Goal: Task Accomplishment & Management: Manage account settings

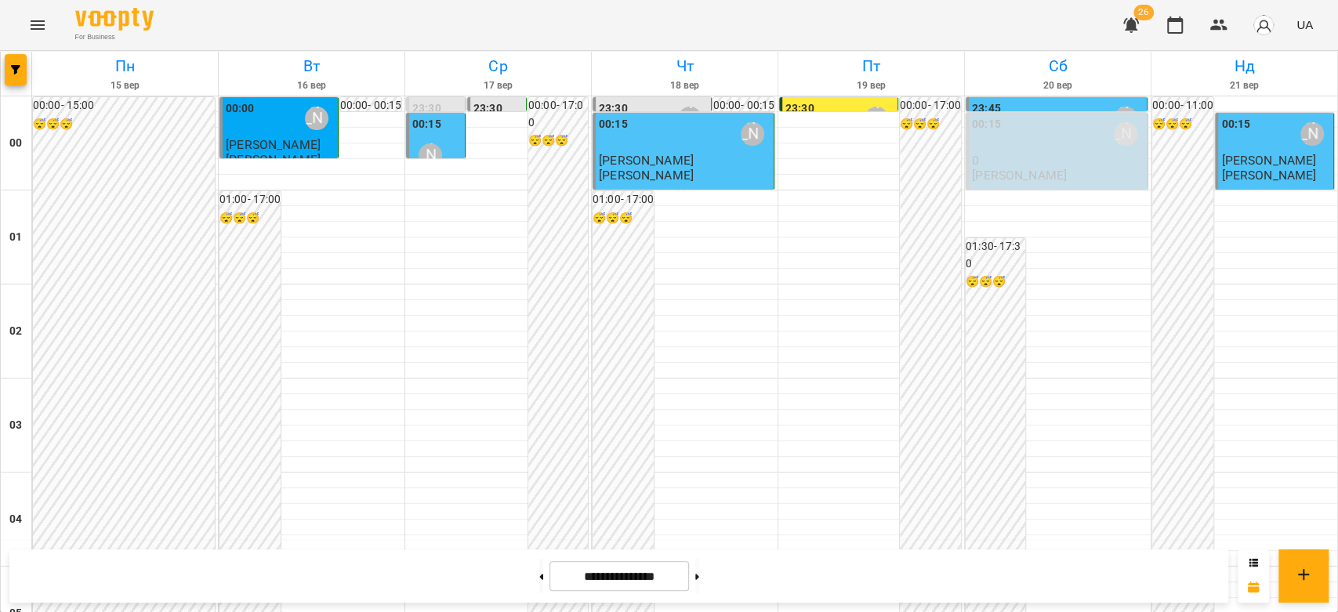
scroll to position [1812, 0]
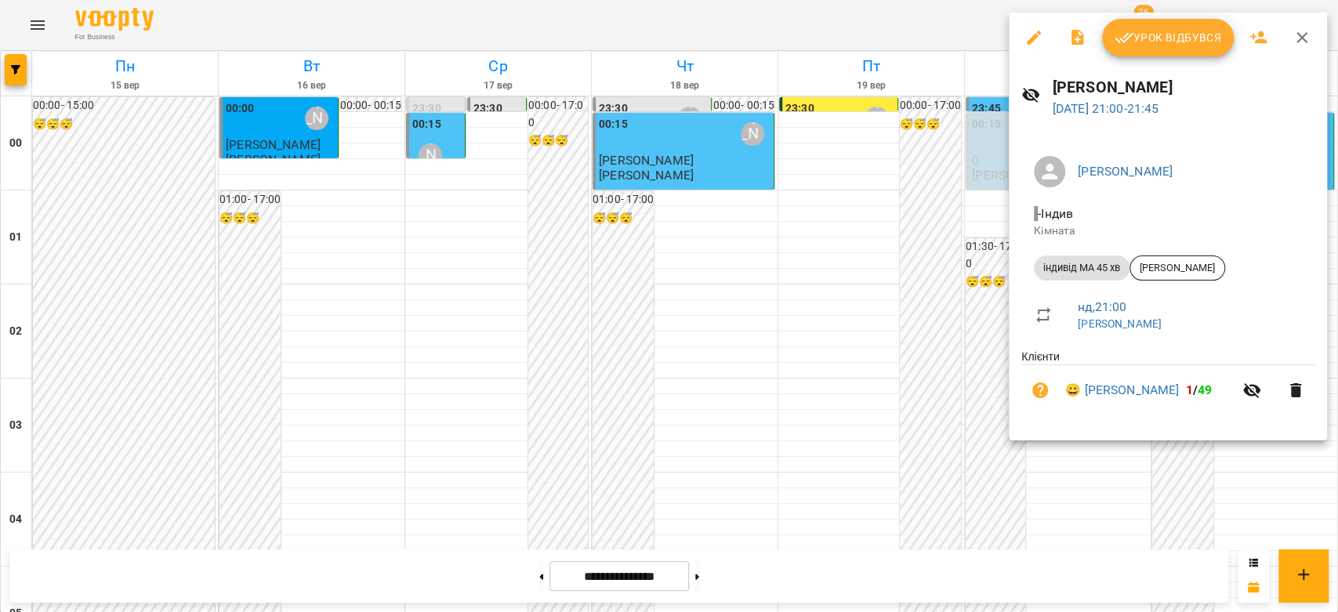
click at [889, 310] on div at bounding box center [669, 306] width 1338 height 612
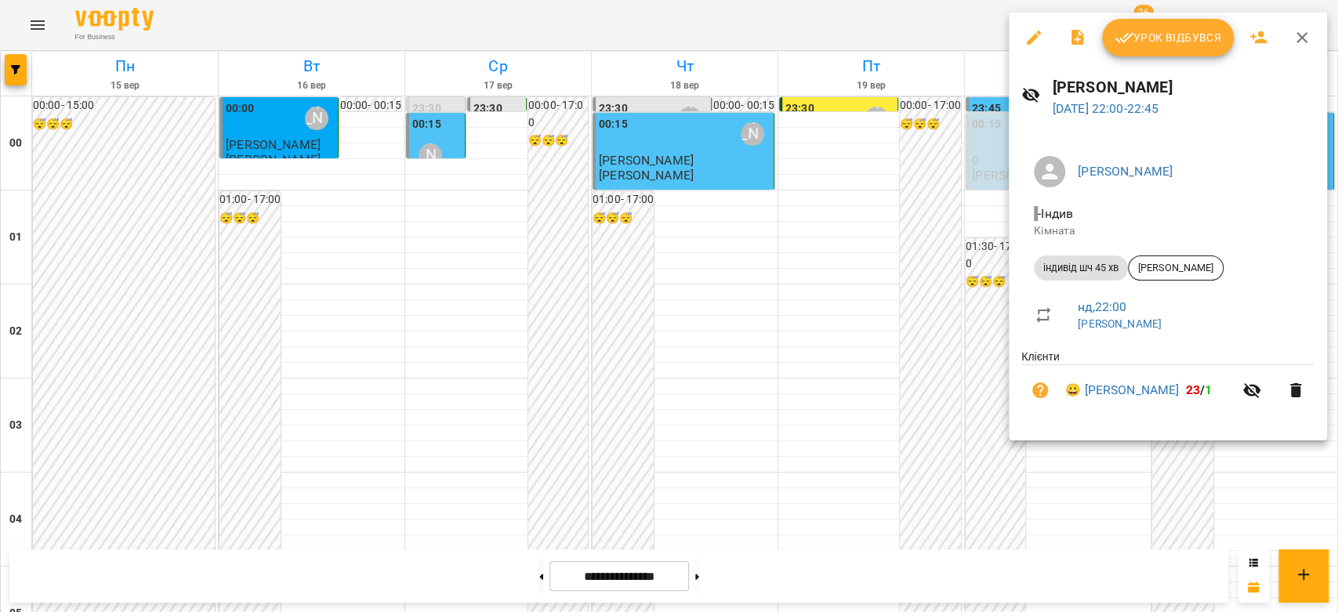
click at [943, 312] on div at bounding box center [669, 306] width 1338 height 612
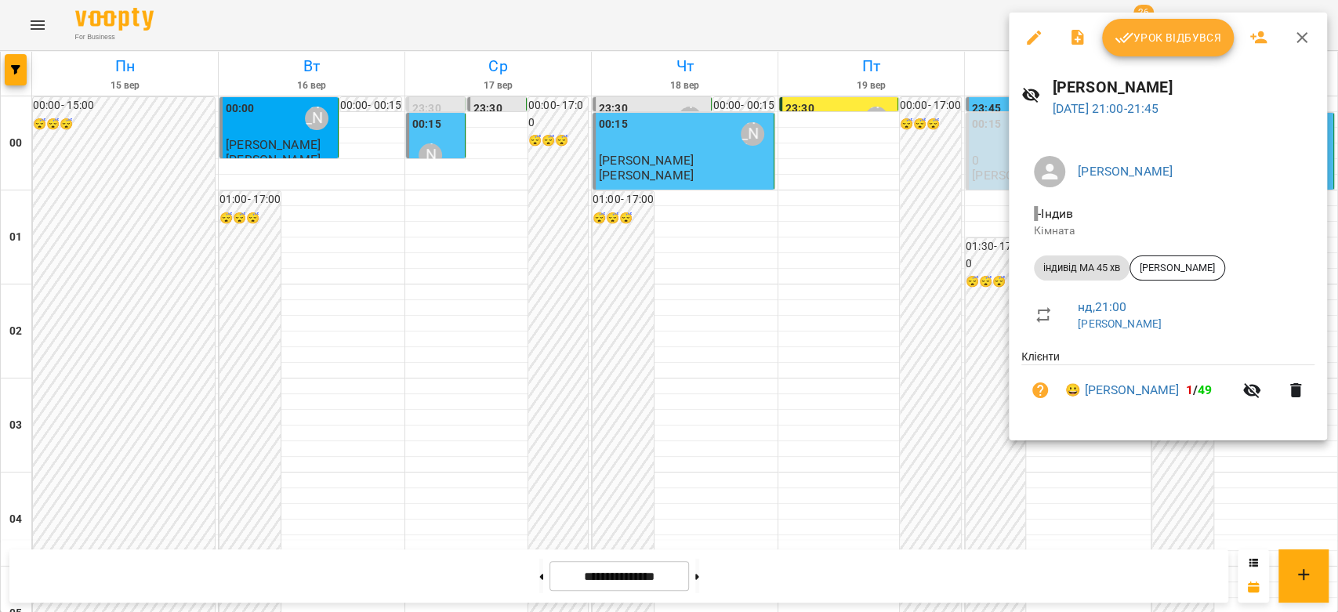
click at [965, 263] on div at bounding box center [669, 306] width 1338 height 612
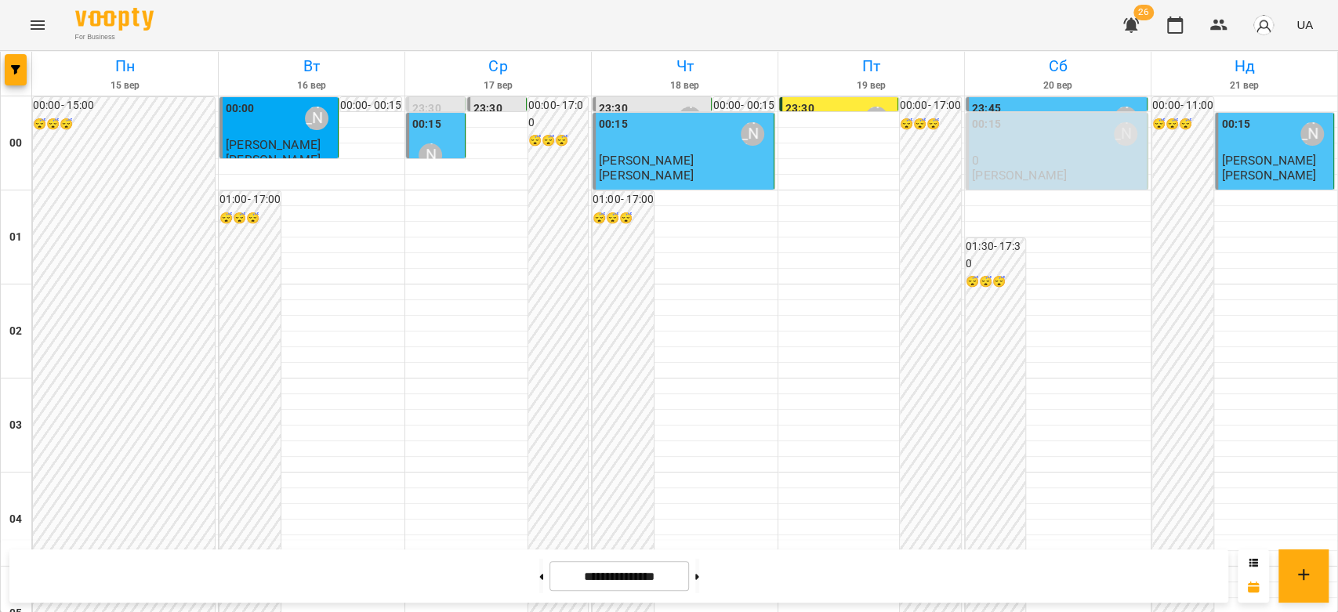
scroll to position [1741, 0]
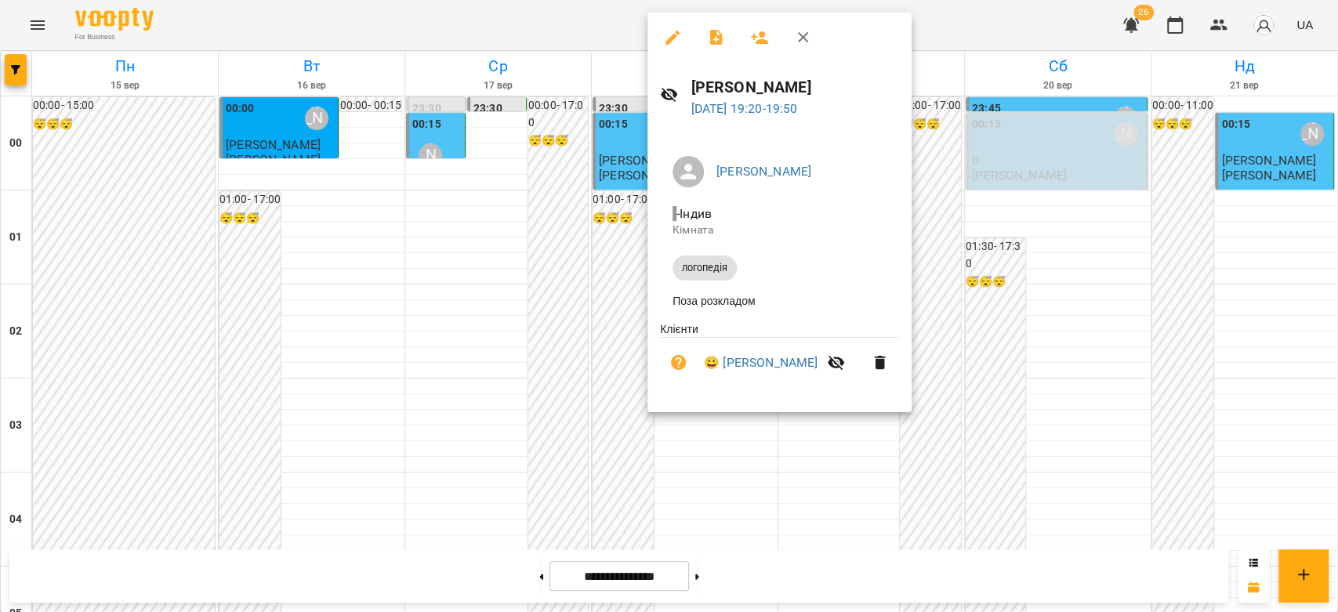
click at [1076, 271] on div at bounding box center [669, 306] width 1338 height 612
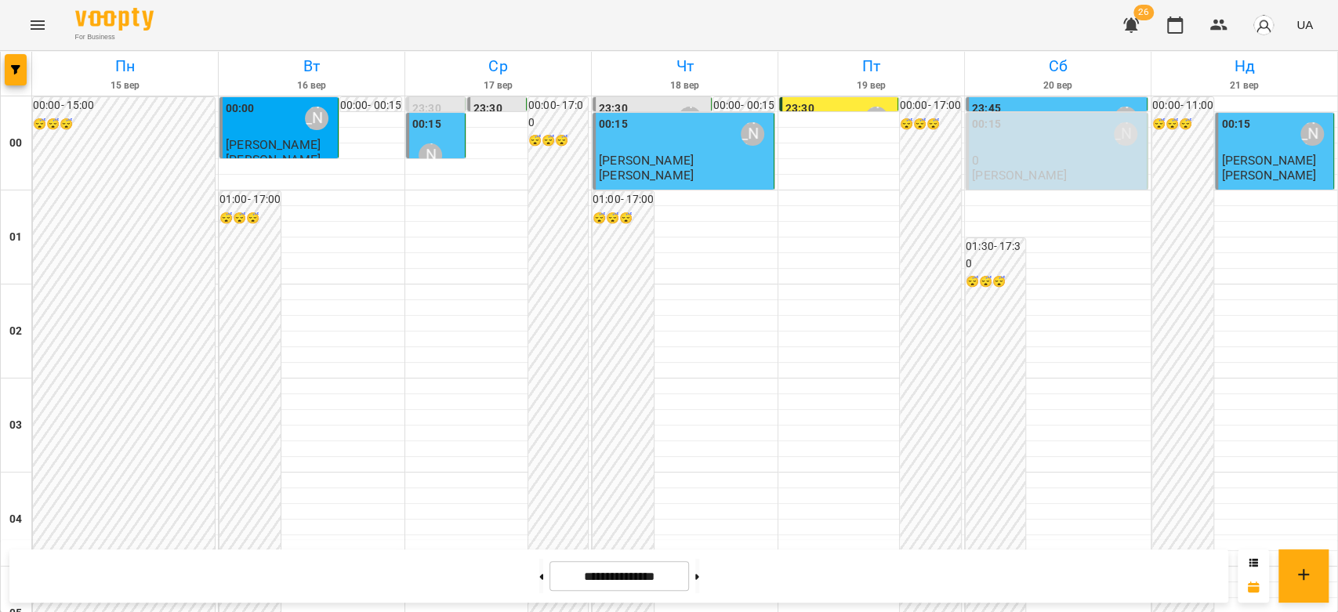
scroll to position [1812, 0]
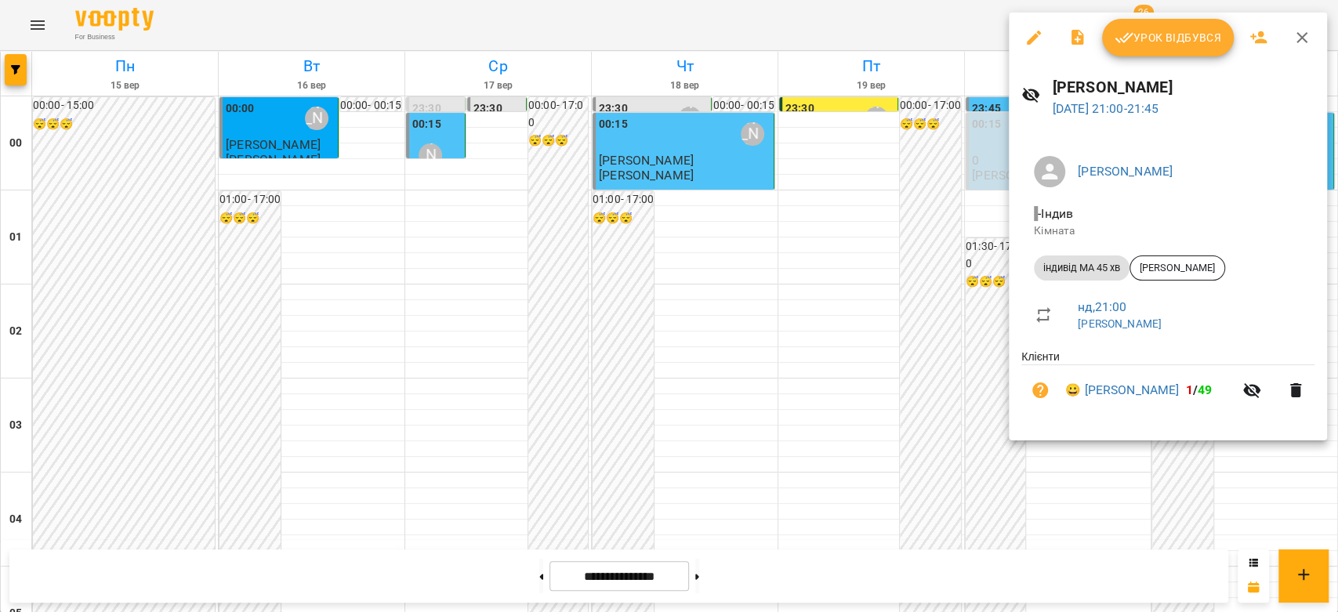
click at [917, 295] on div at bounding box center [669, 306] width 1338 height 612
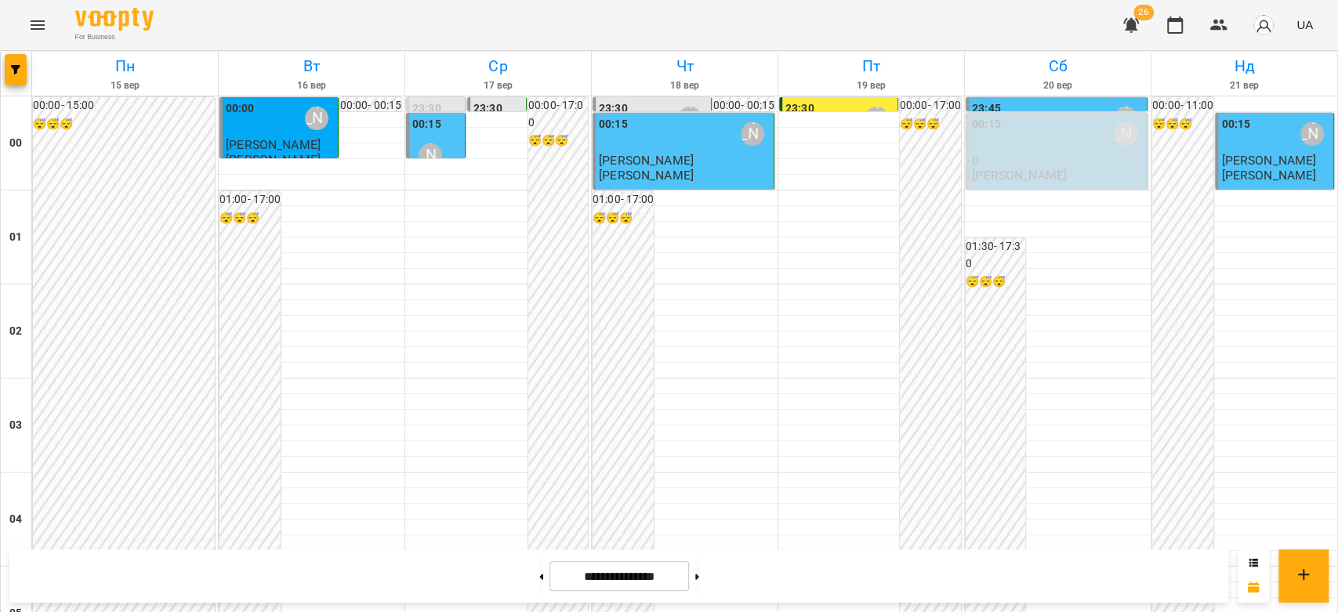
scroll to position [1392, 0]
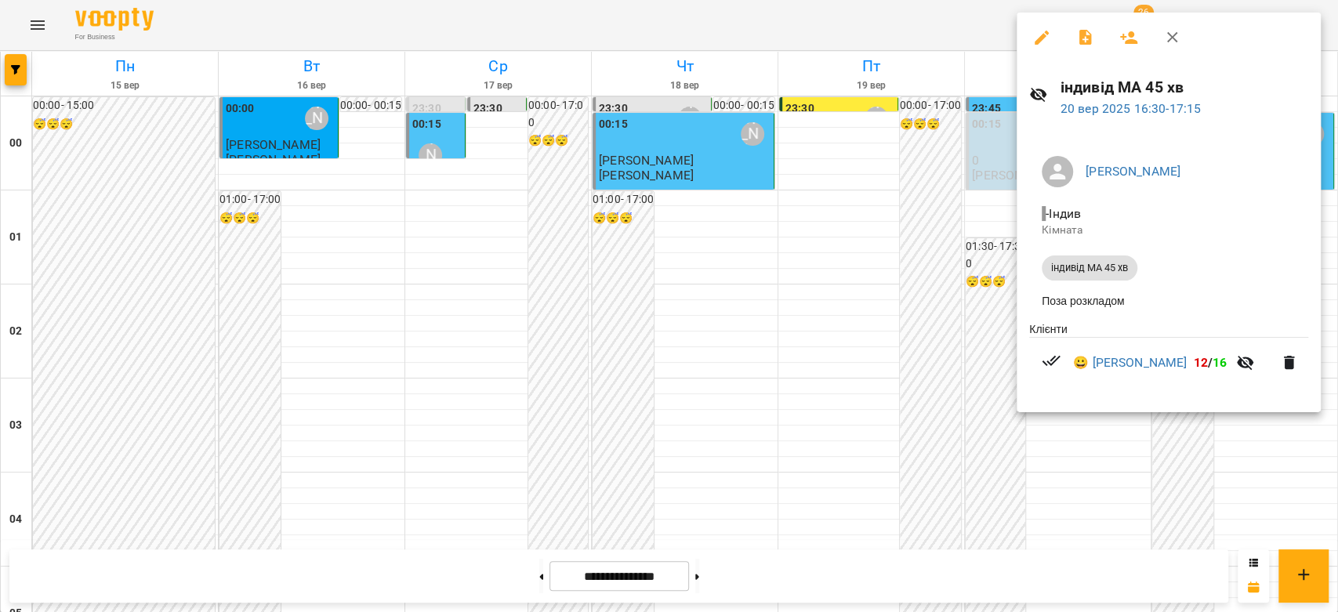
click at [920, 288] on div at bounding box center [669, 306] width 1338 height 612
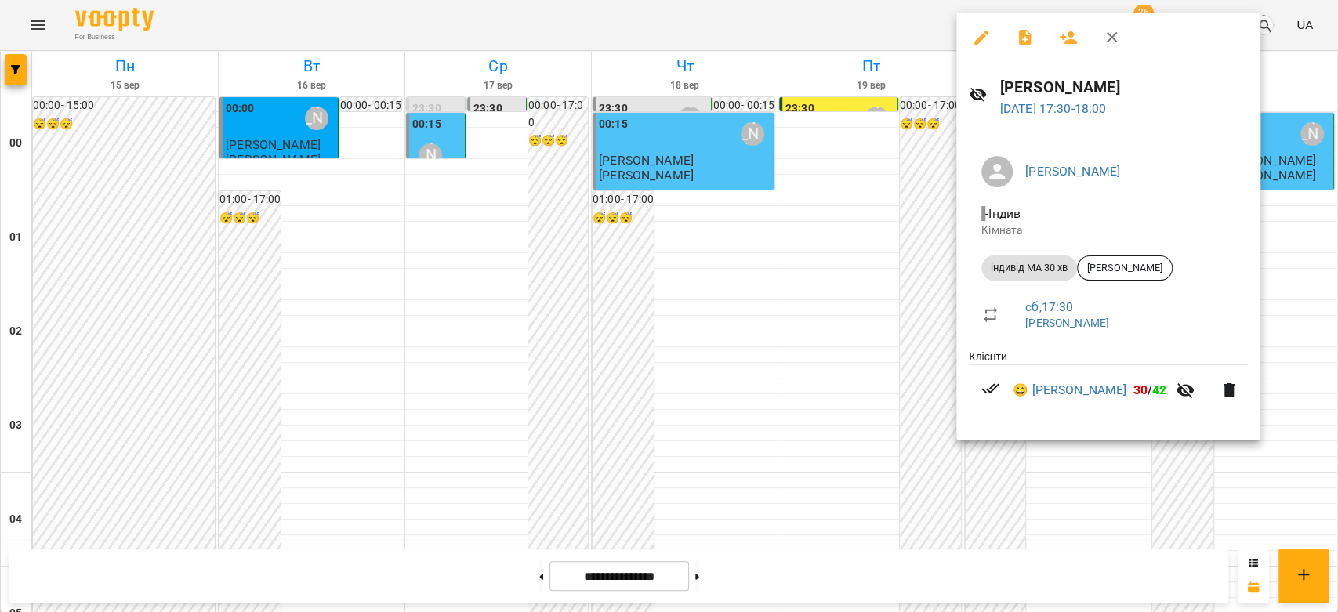
click at [911, 306] on div at bounding box center [669, 306] width 1338 height 612
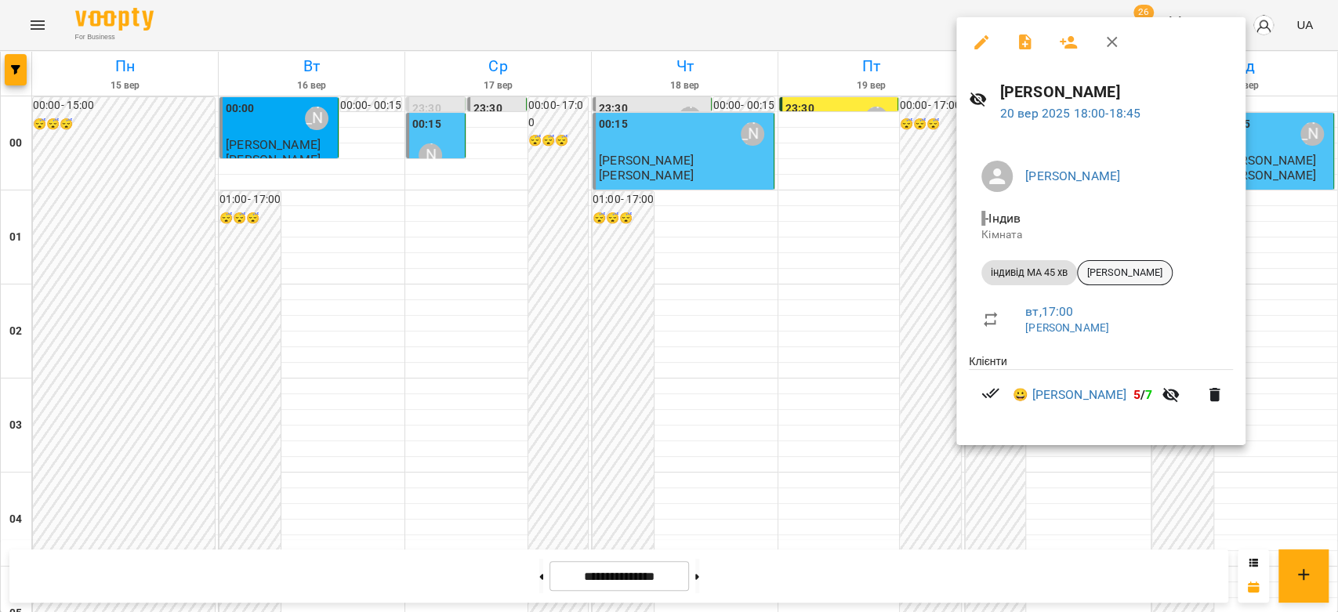
click at [1107, 278] on span "[PERSON_NAME]" at bounding box center [1124, 273] width 94 height 14
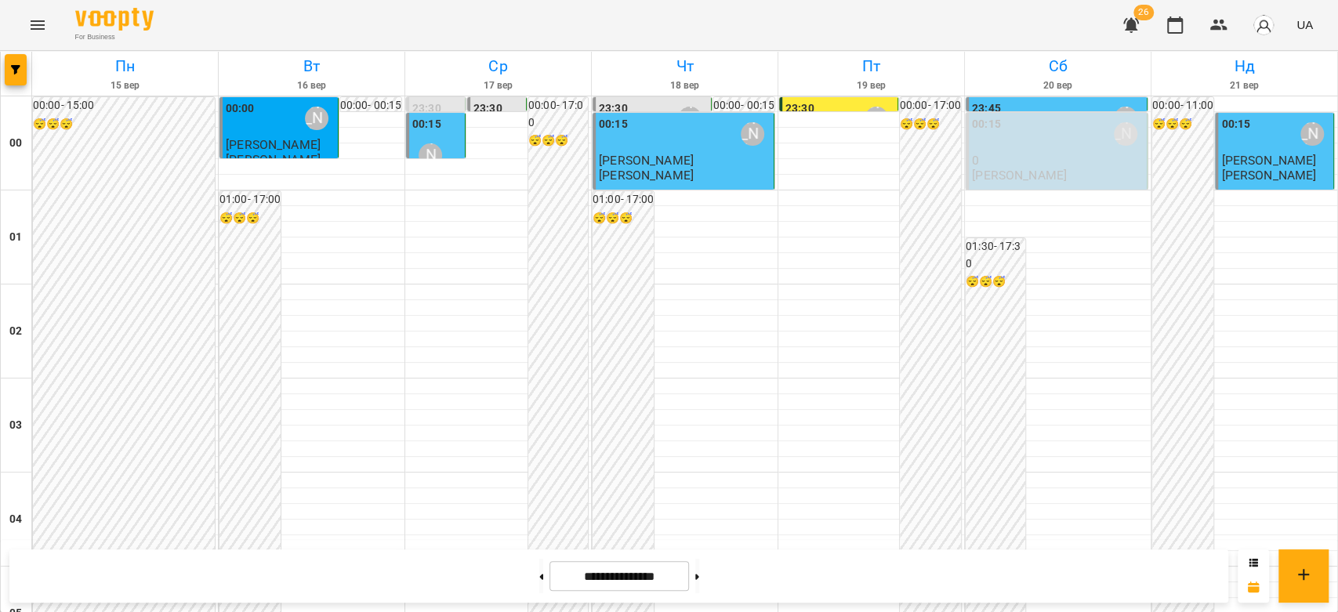
scroll to position [1392, 0]
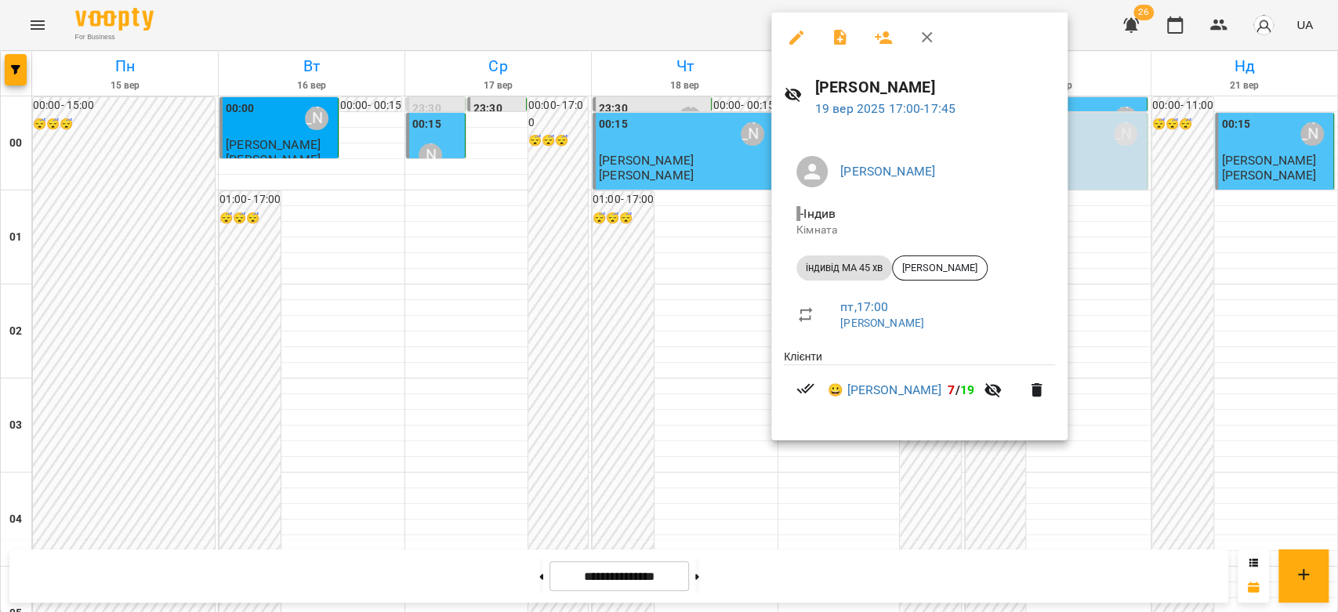
click at [672, 306] on div at bounding box center [669, 306] width 1338 height 612
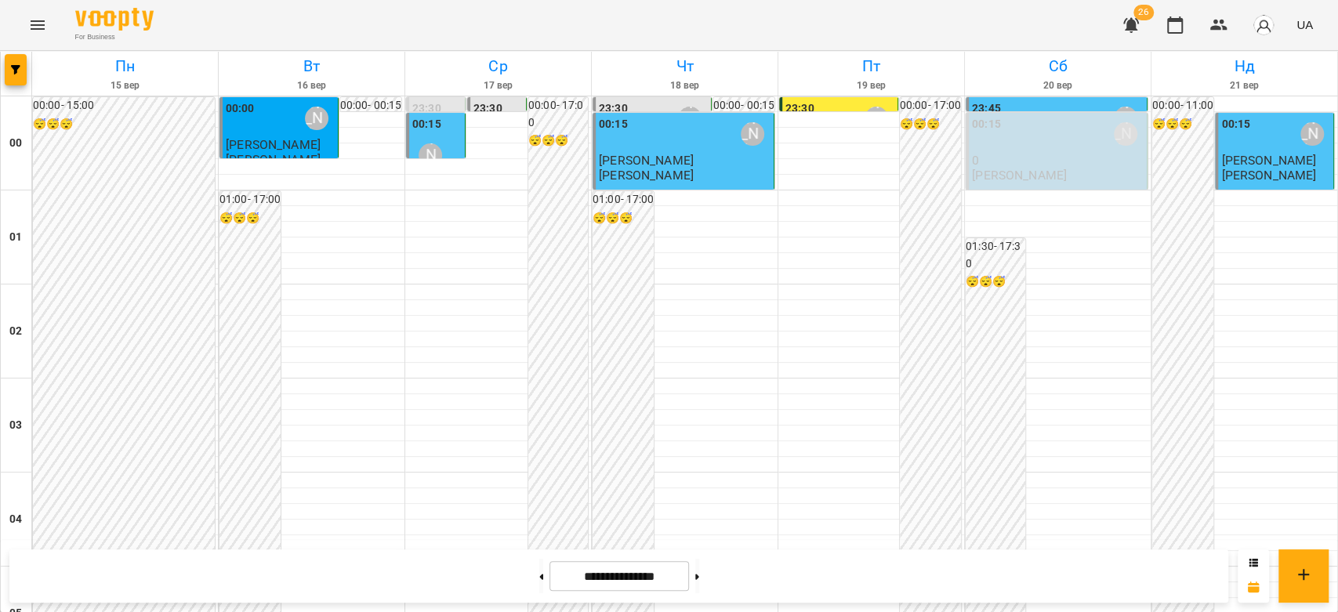
scroll to position [1812, 0]
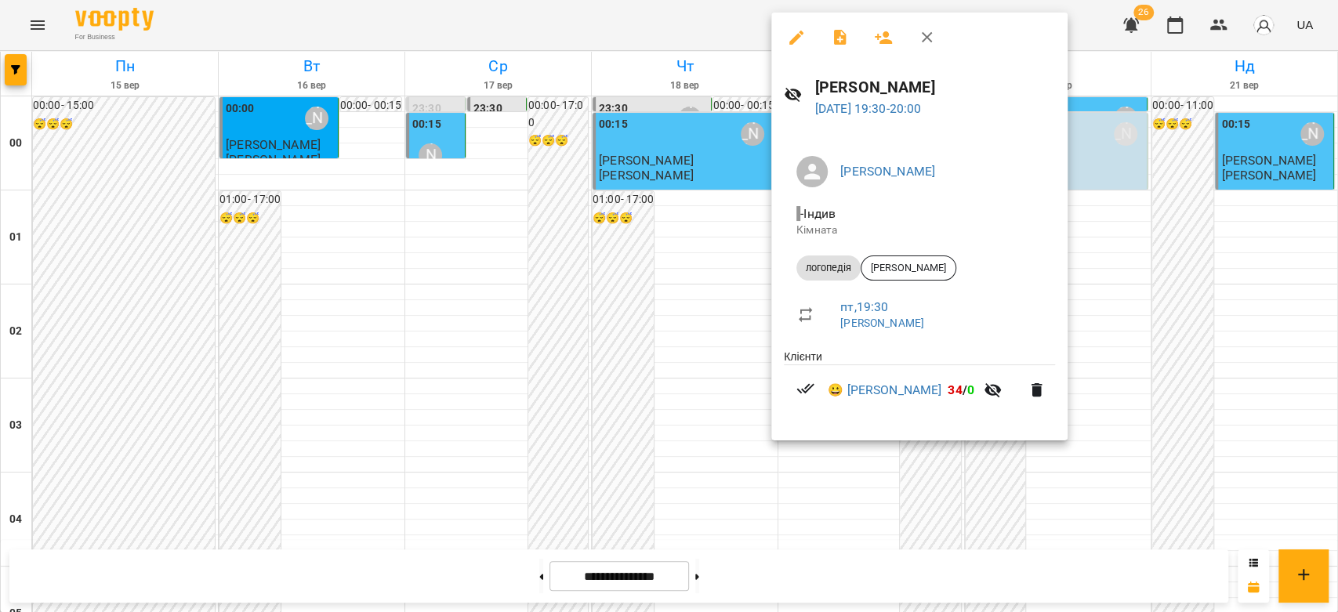
click at [624, 236] on div at bounding box center [669, 306] width 1338 height 612
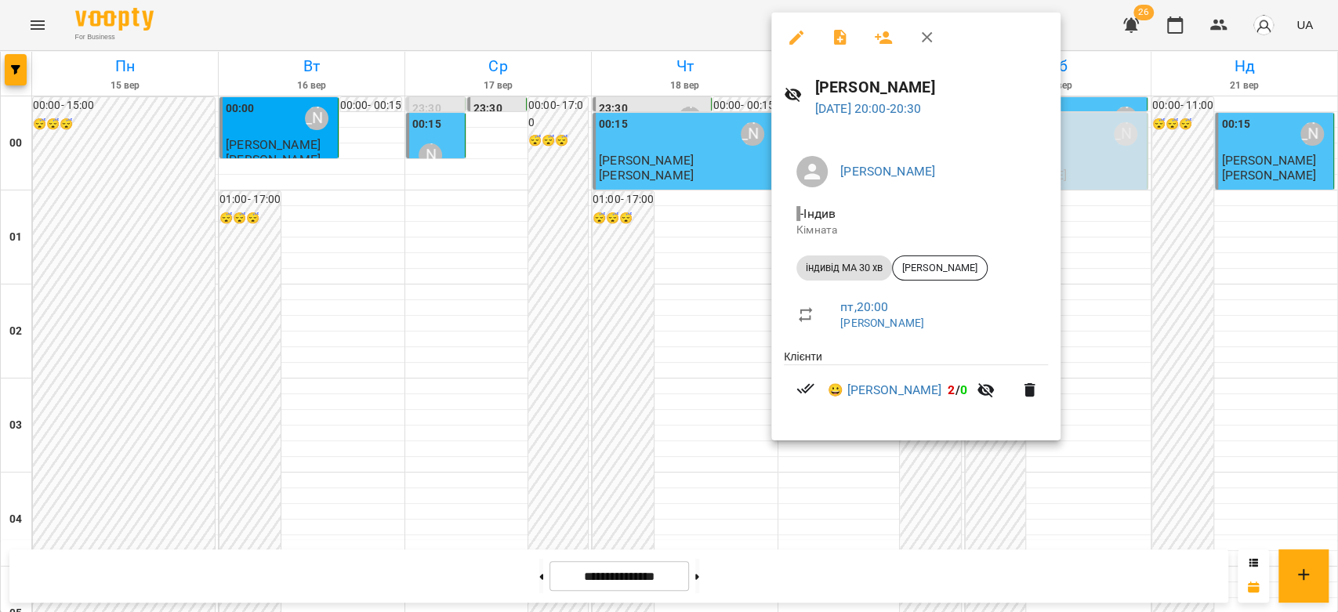
click at [702, 255] on div at bounding box center [669, 306] width 1338 height 612
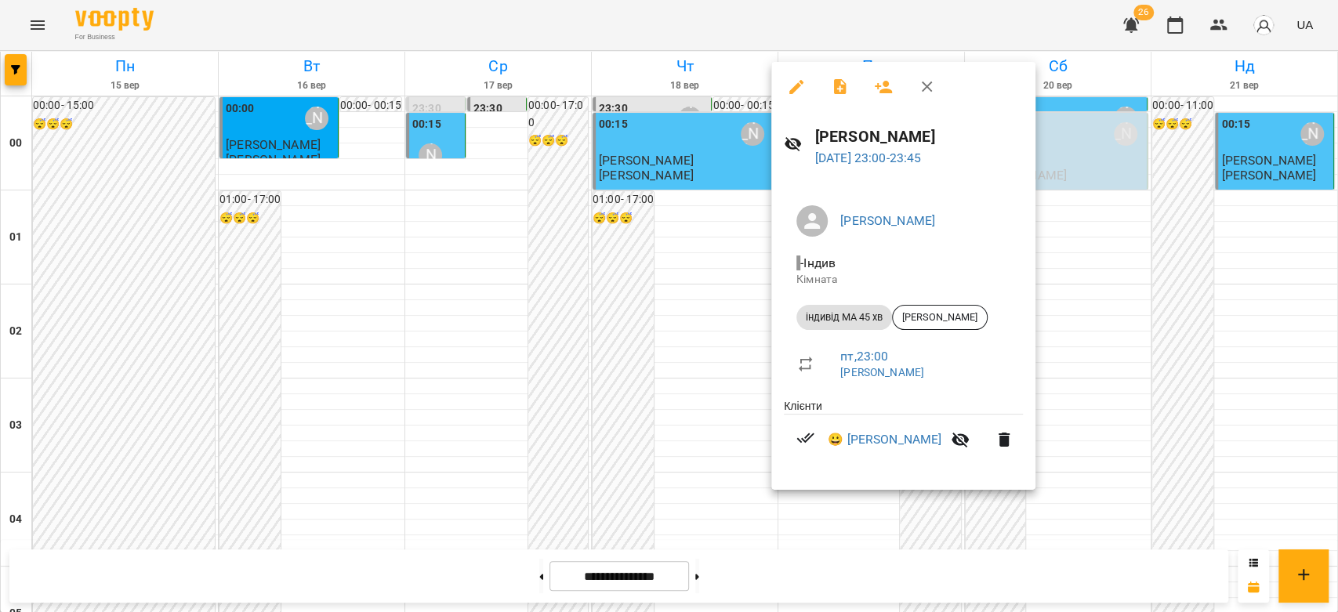
click at [649, 343] on div at bounding box center [669, 306] width 1338 height 612
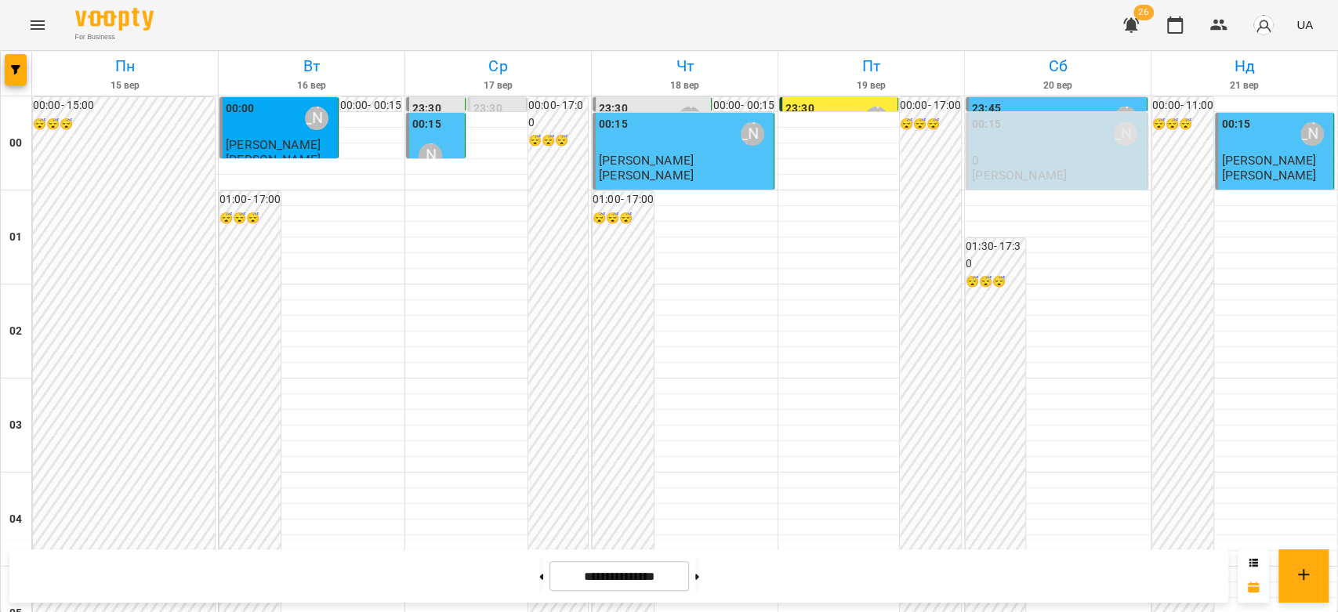
scroll to position [1392, 0]
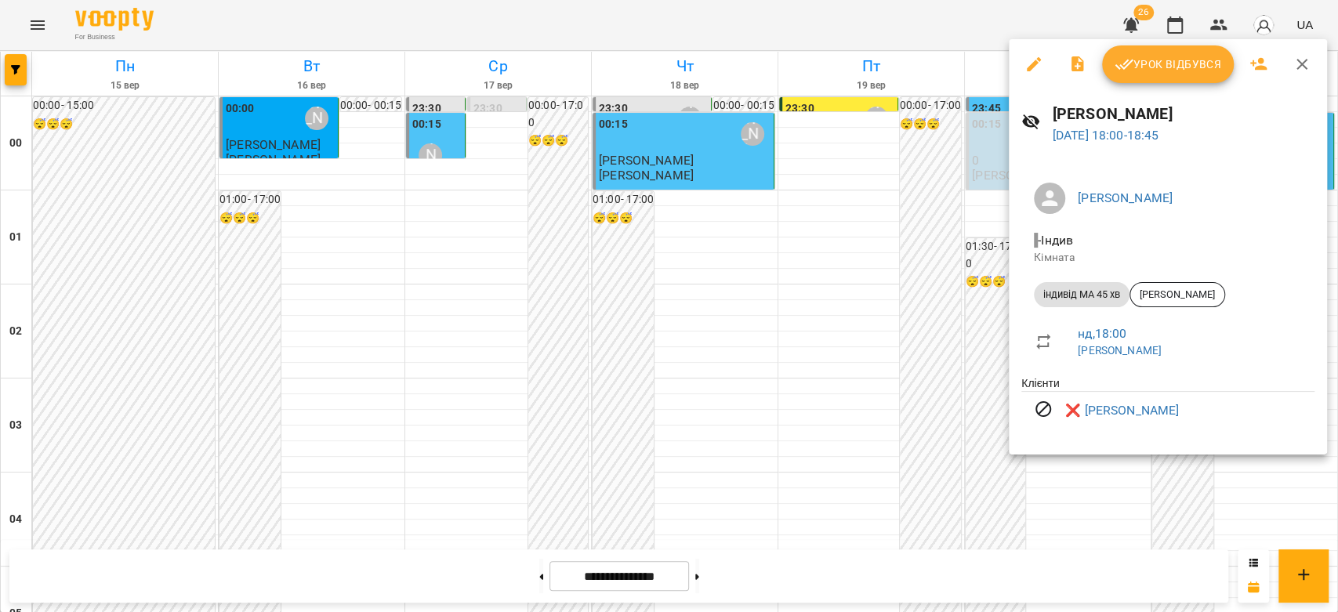
click at [920, 422] on div at bounding box center [669, 306] width 1338 height 612
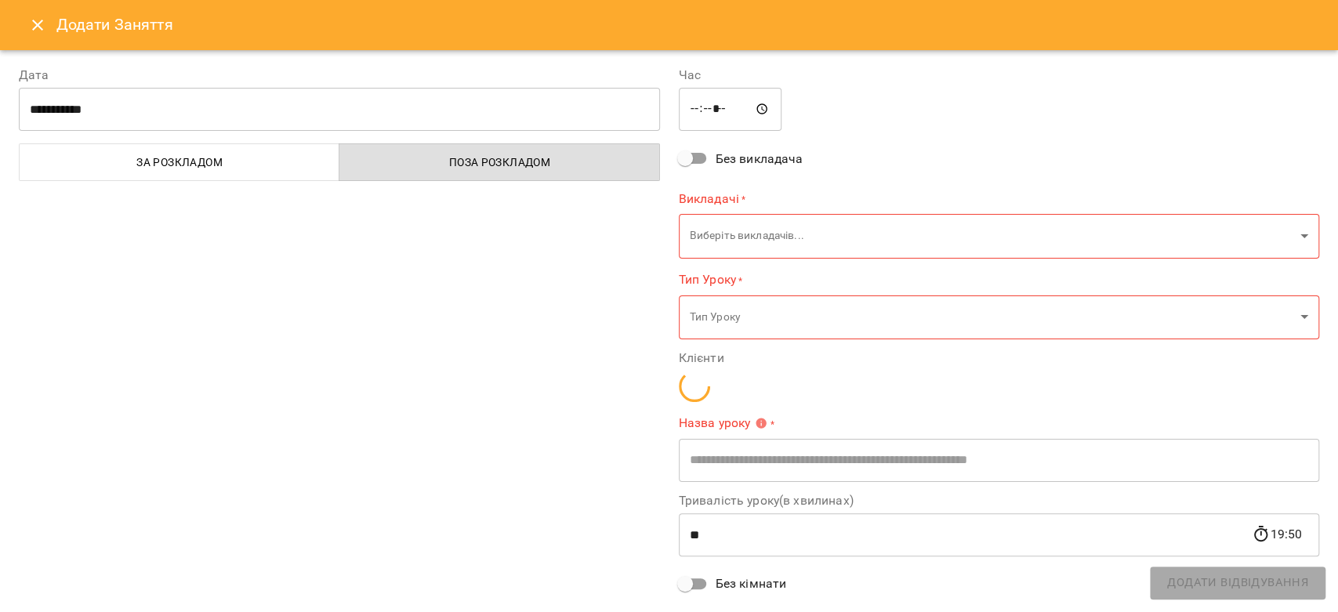
type input "**********"
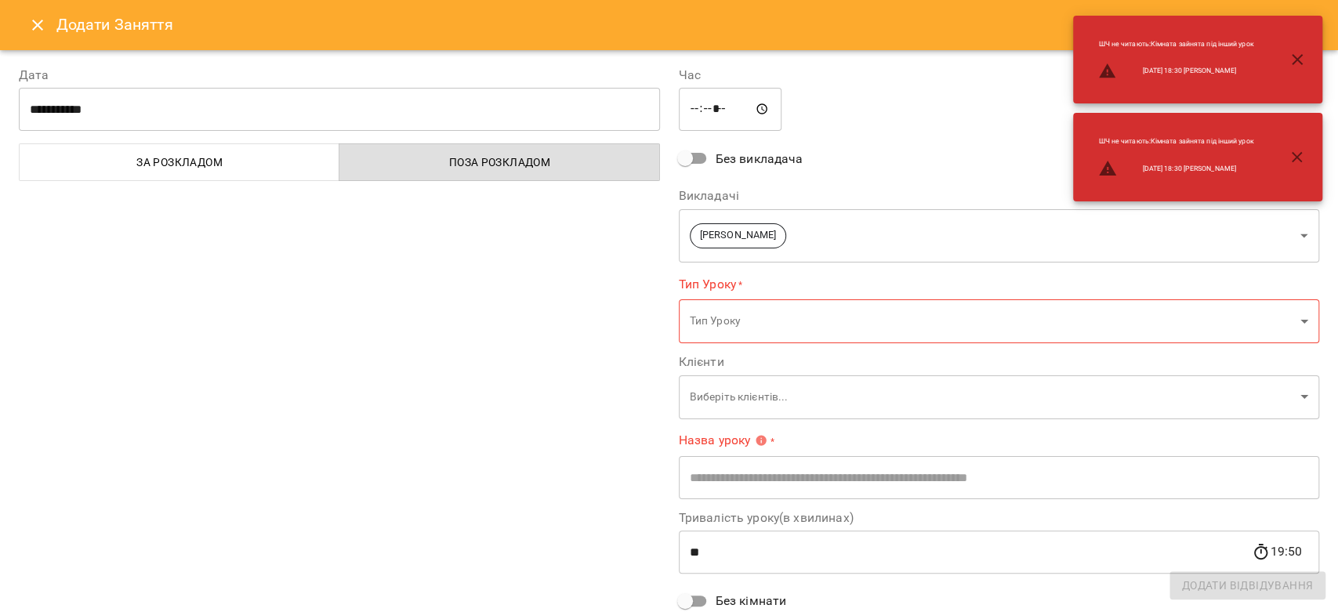
click at [37, 38] on button "Close" at bounding box center [38, 25] width 38 height 38
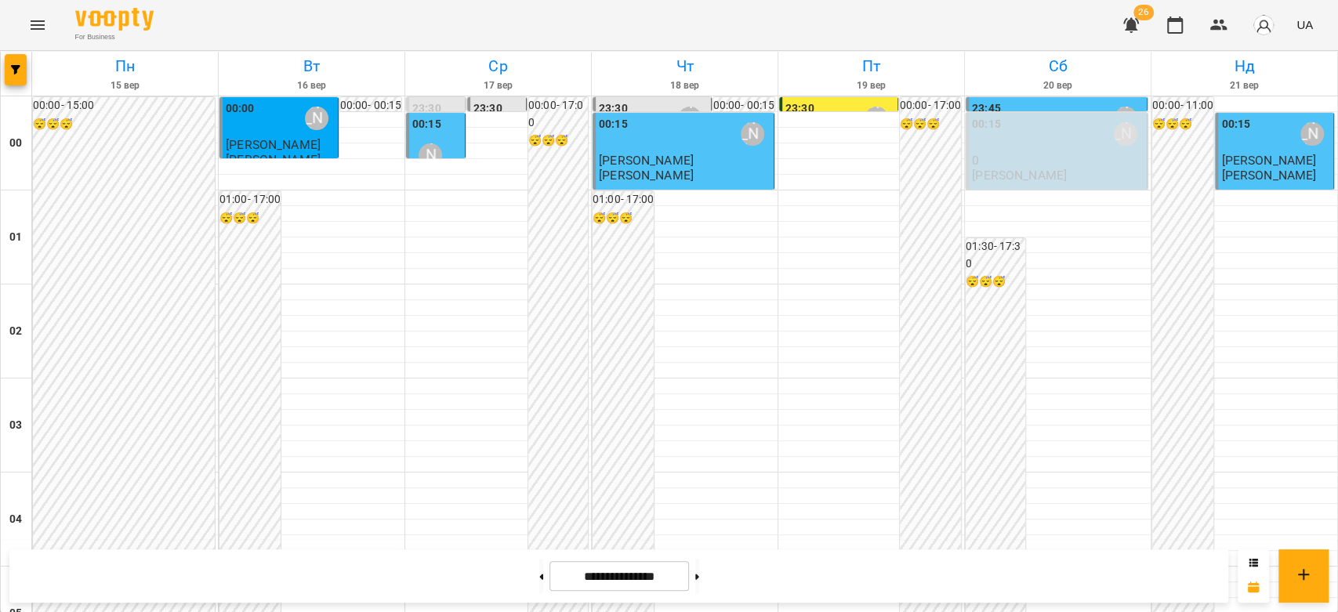
scroll to position [1741, 0]
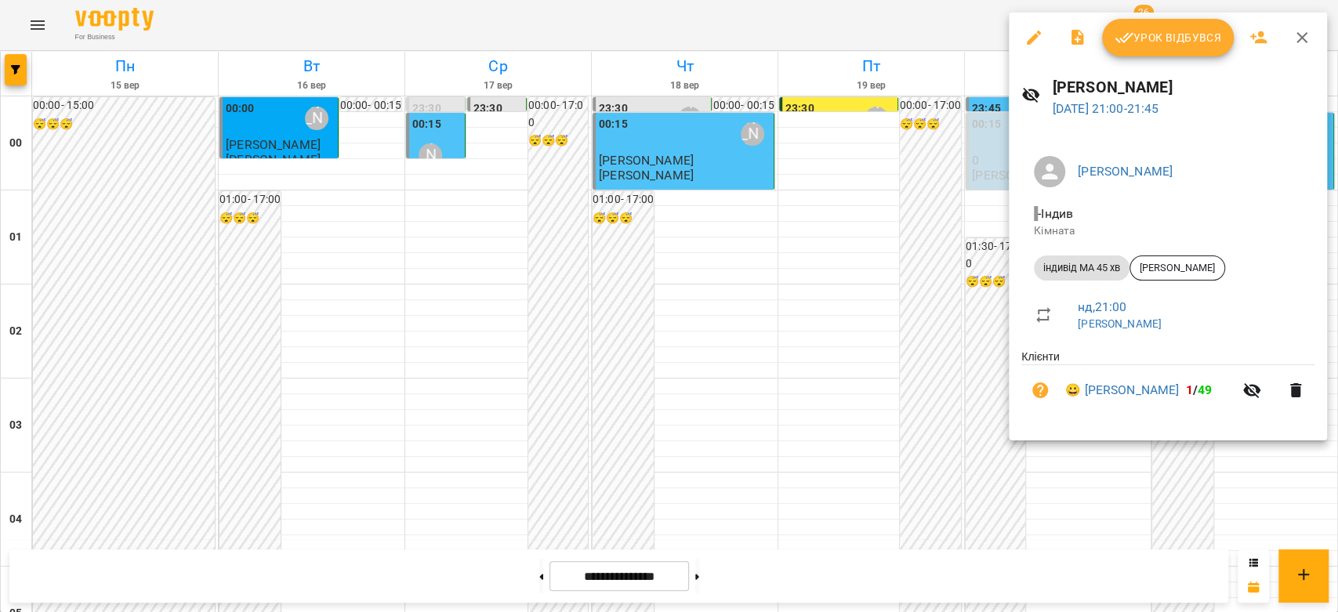
click at [845, 315] on div at bounding box center [669, 306] width 1338 height 612
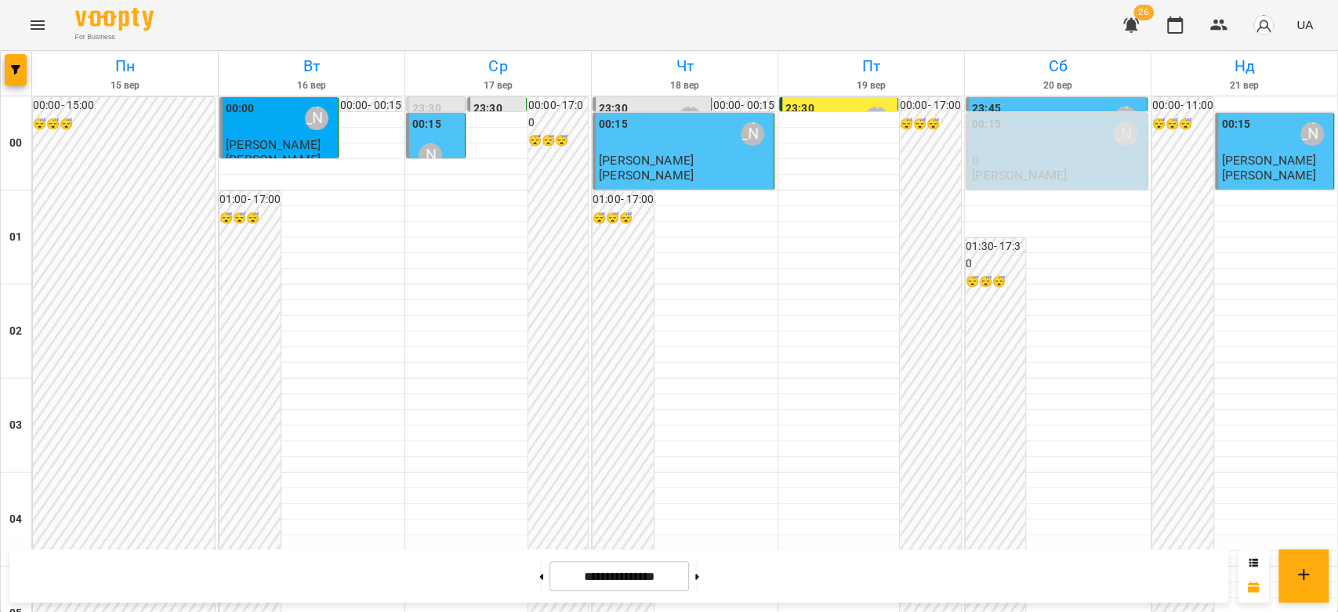
click at [46, 30] on icon "Menu" at bounding box center [37, 25] width 19 height 19
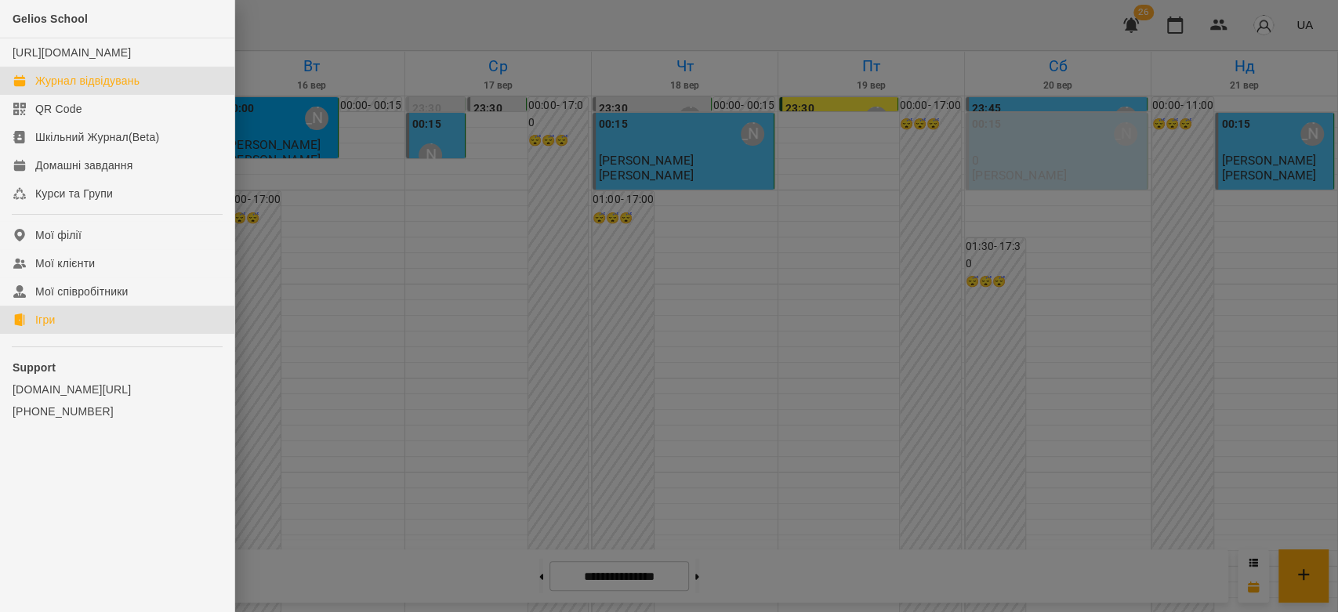
click at [60, 334] on link "Ігри" at bounding box center [117, 320] width 234 height 28
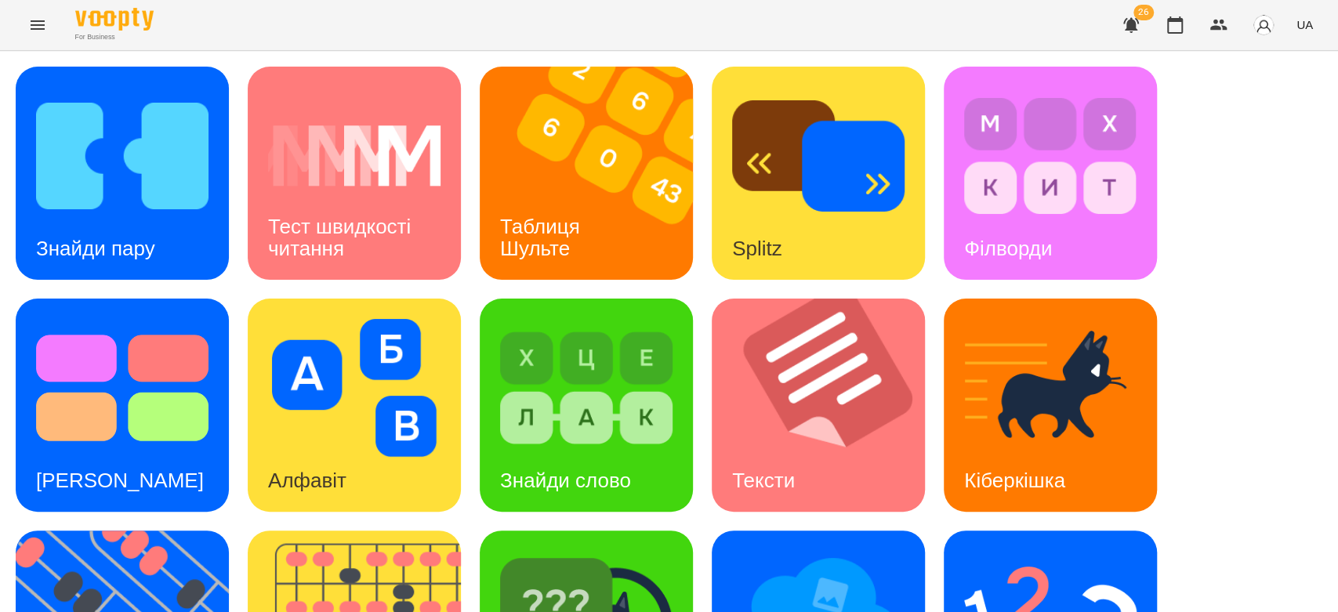
scroll to position [378, 0]
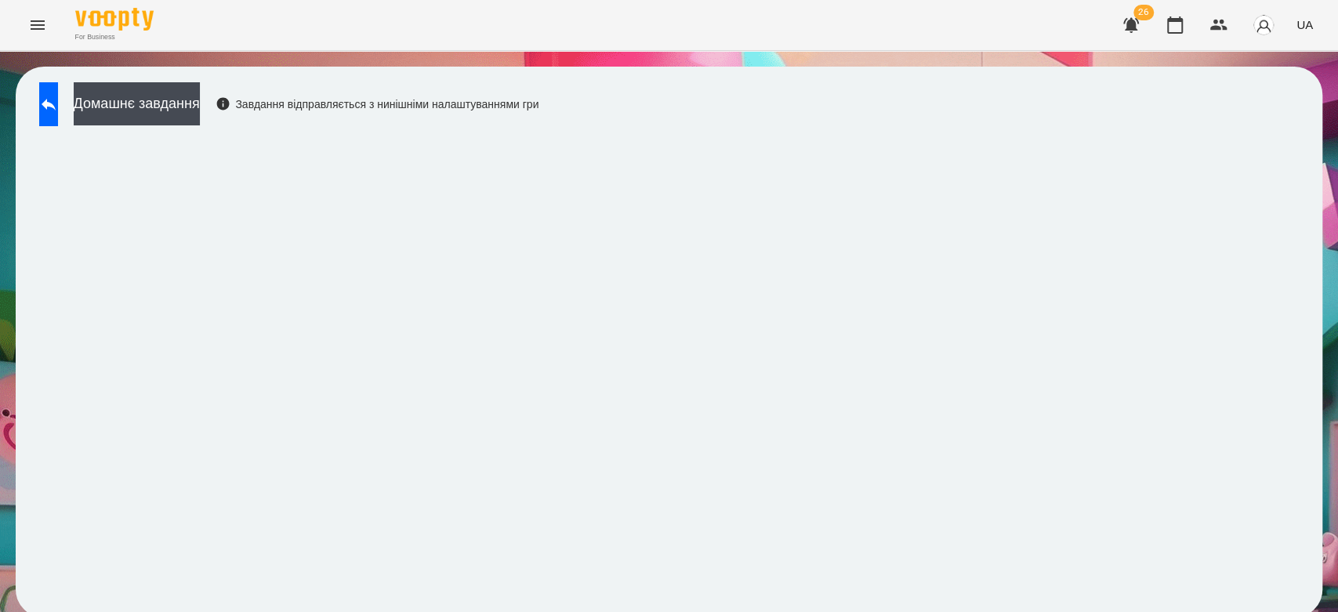
click at [32, 17] on icon "Menu" at bounding box center [37, 25] width 19 height 19
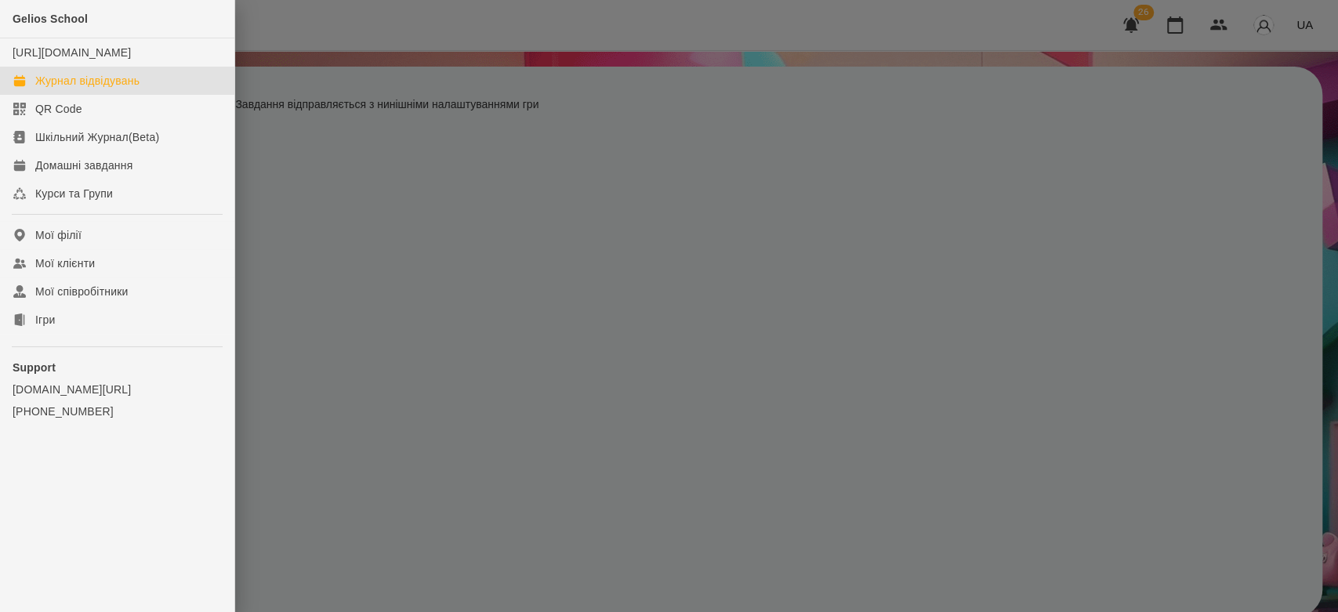
click at [89, 89] on div "Журнал відвідувань" at bounding box center [87, 81] width 104 height 16
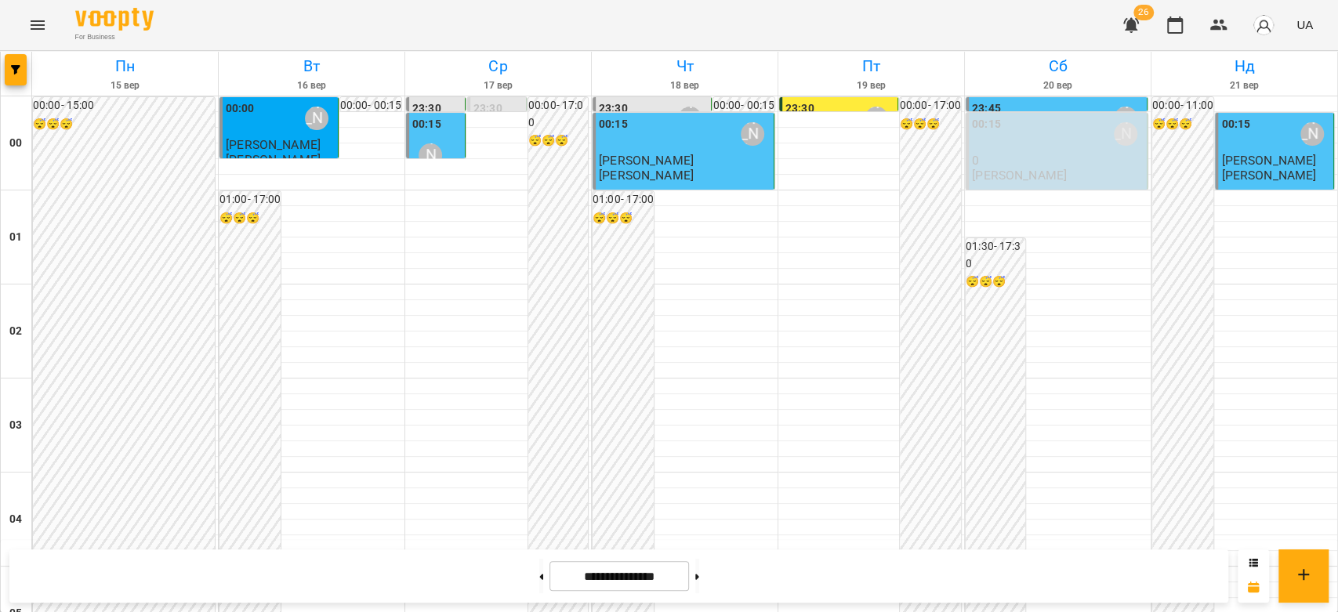
scroll to position [1812, 0]
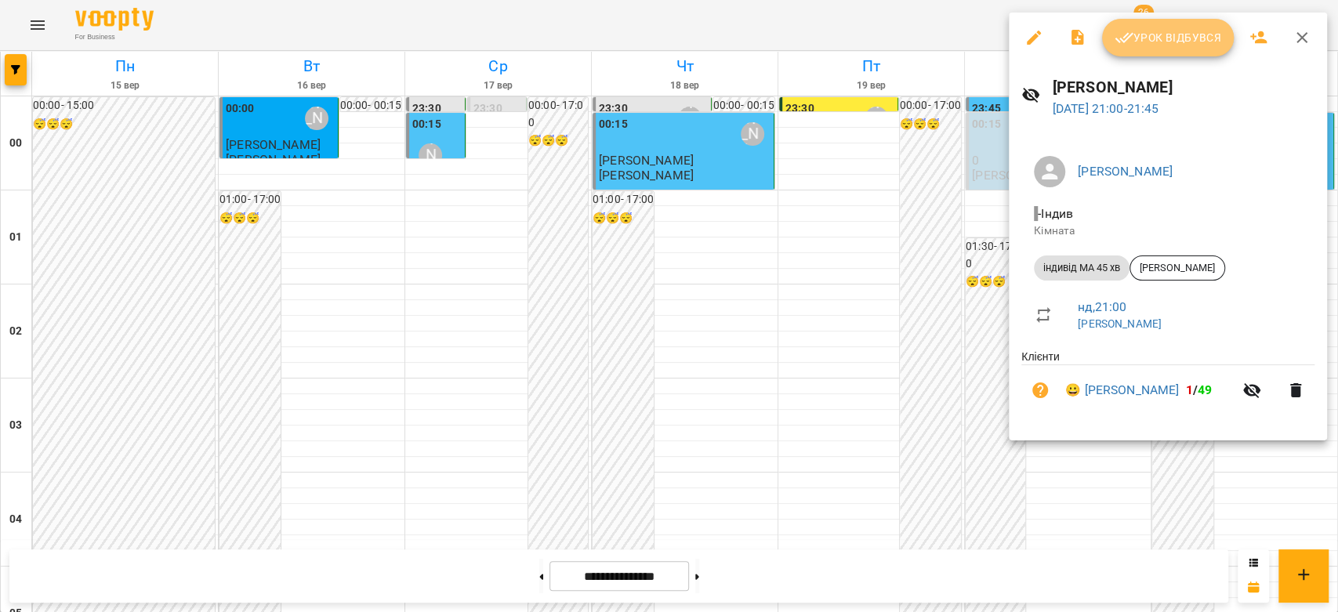
click at [1176, 40] on span "Урок відбувся" at bounding box center [1167, 37] width 107 height 19
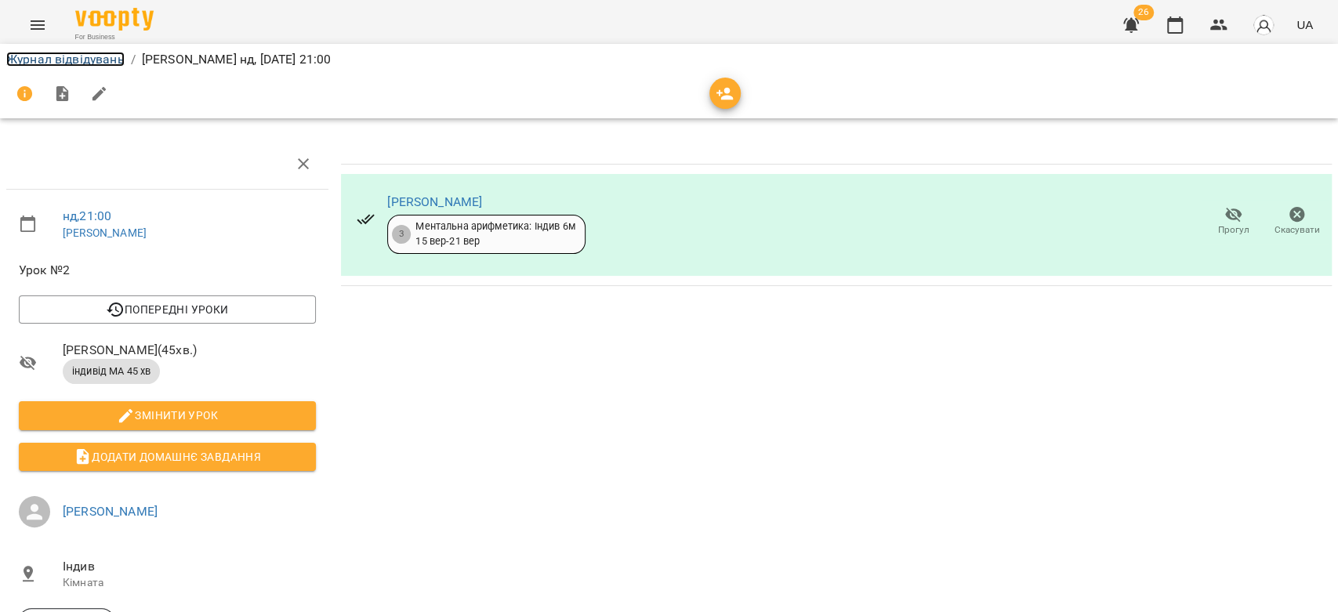
click at [94, 65] on link "Журнал відвідувань" at bounding box center [65, 59] width 118 height 15
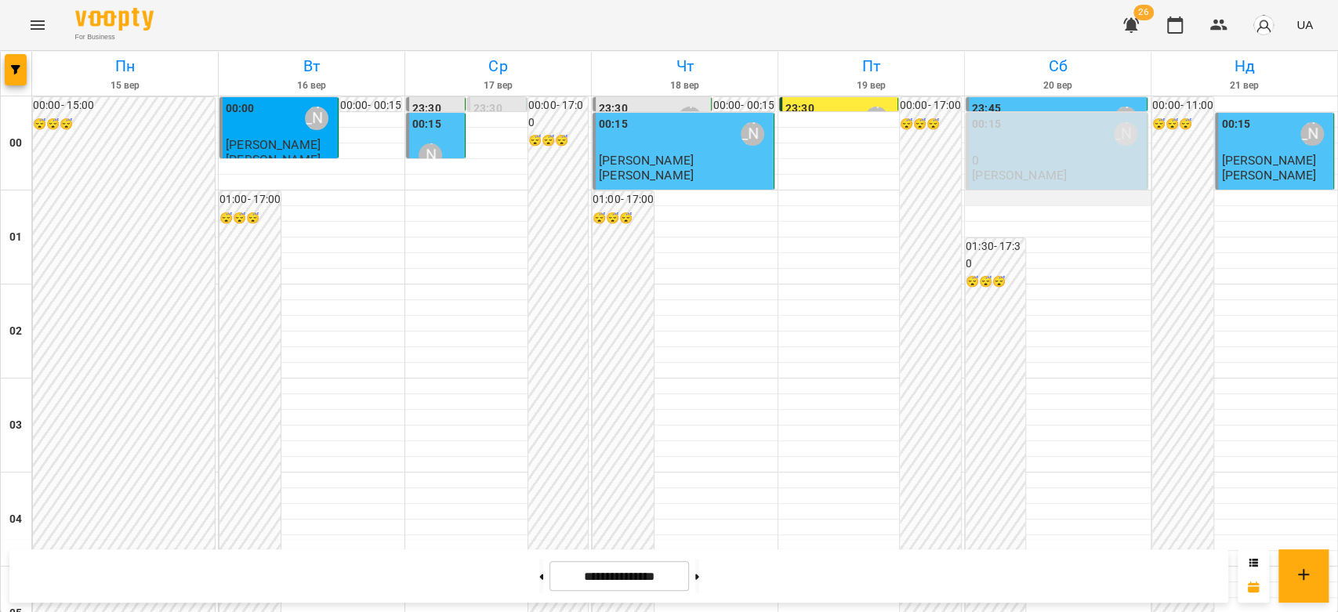
click at [1080, 195] on div at bounding box center [1058, 198] width 186 height 16
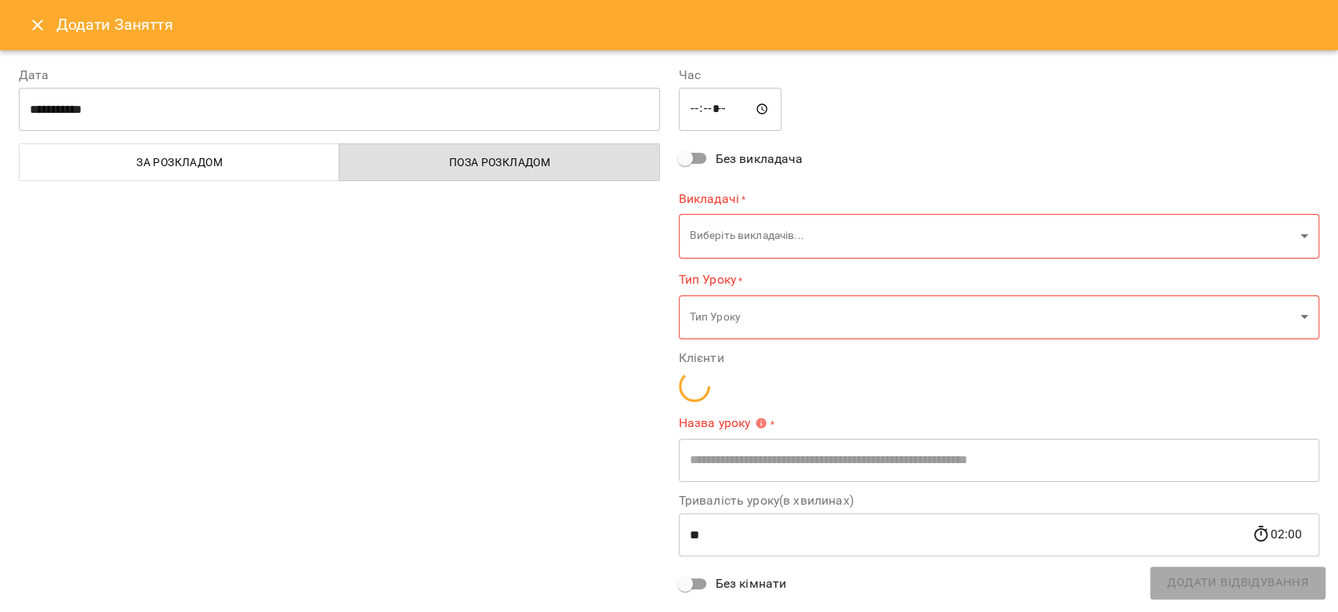
click at [38, 31] on icon "Close" at bounding box center [37, 25] width 19 height 19
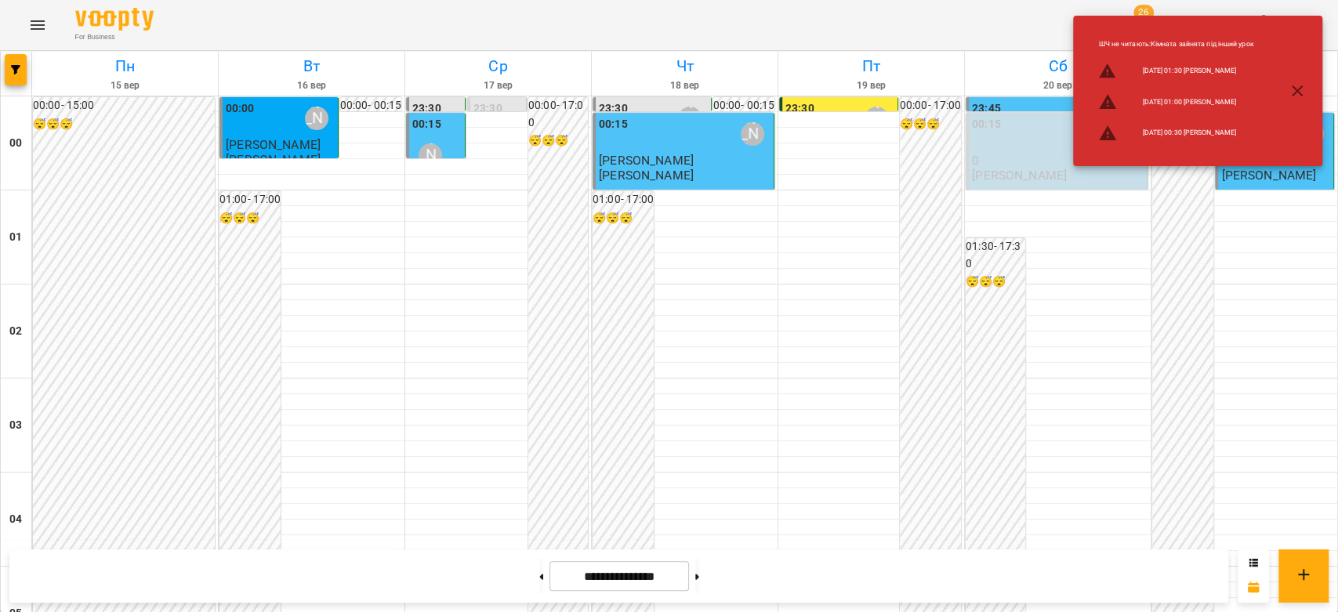
scroll to position [1812, 0]
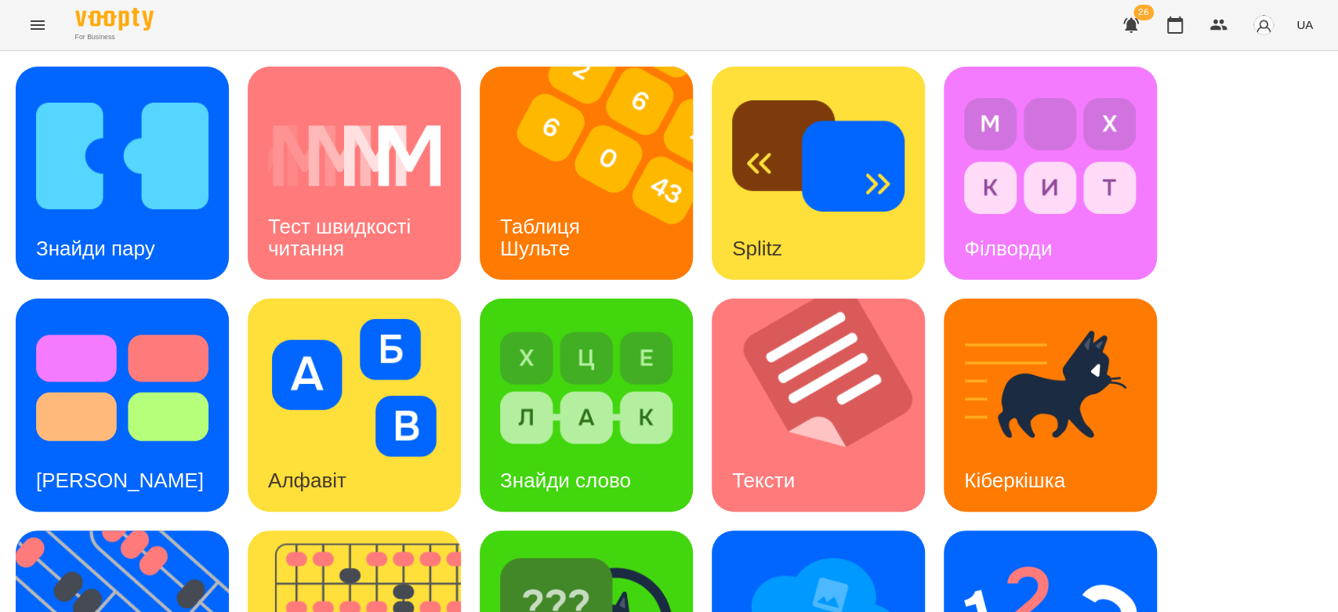
scroll to position [378, 0]
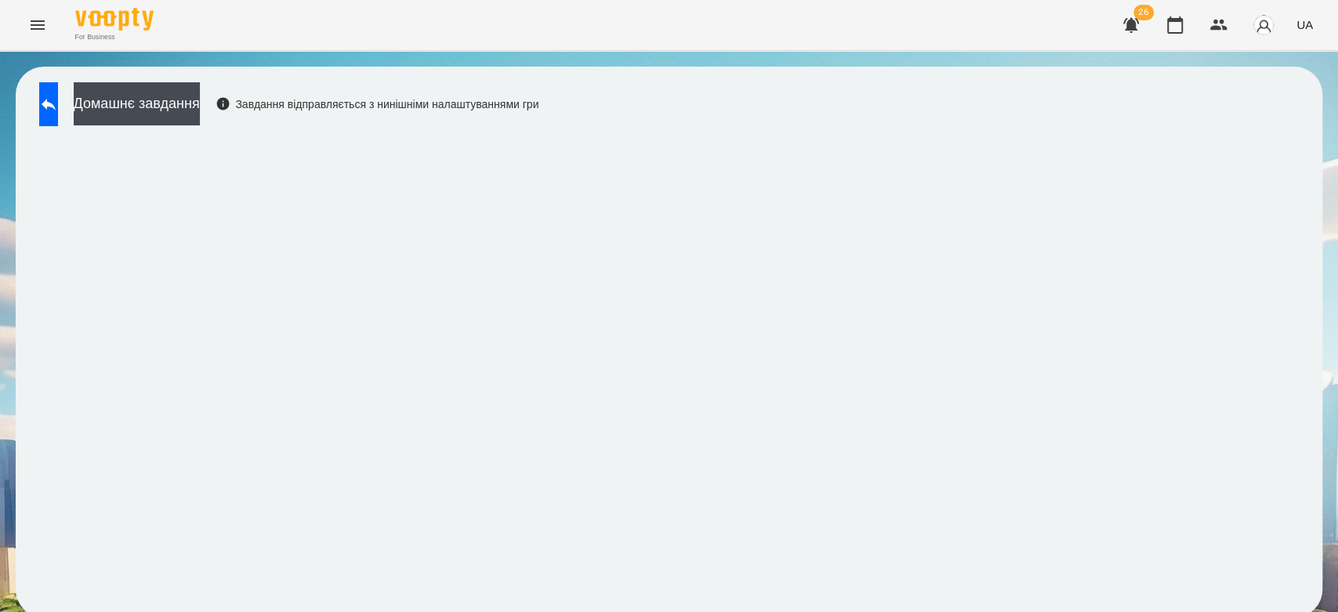
click at [56, 130] on div "Домашнє завдання Завдання відправляється з нинішніми налаштуваннями гри" at bounding box center [284, 108] width 507 height 52
click at [56, 115] on button at bounding box center [48, 104] width 19 height 44
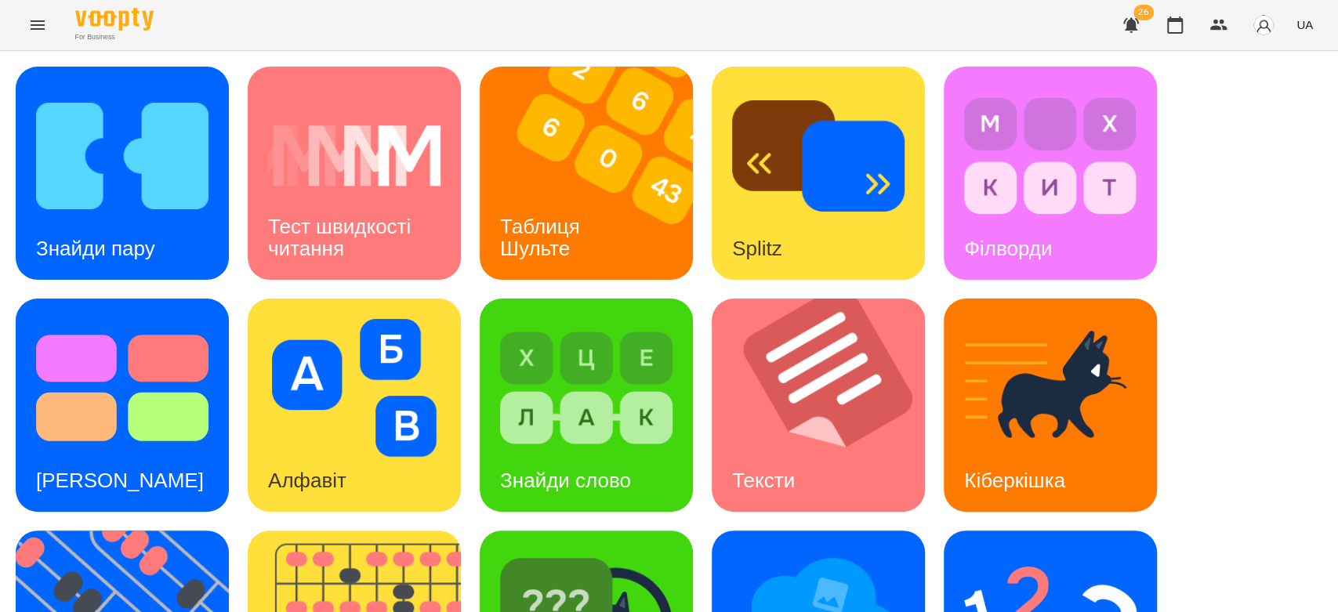
scroll to position [378, 0]
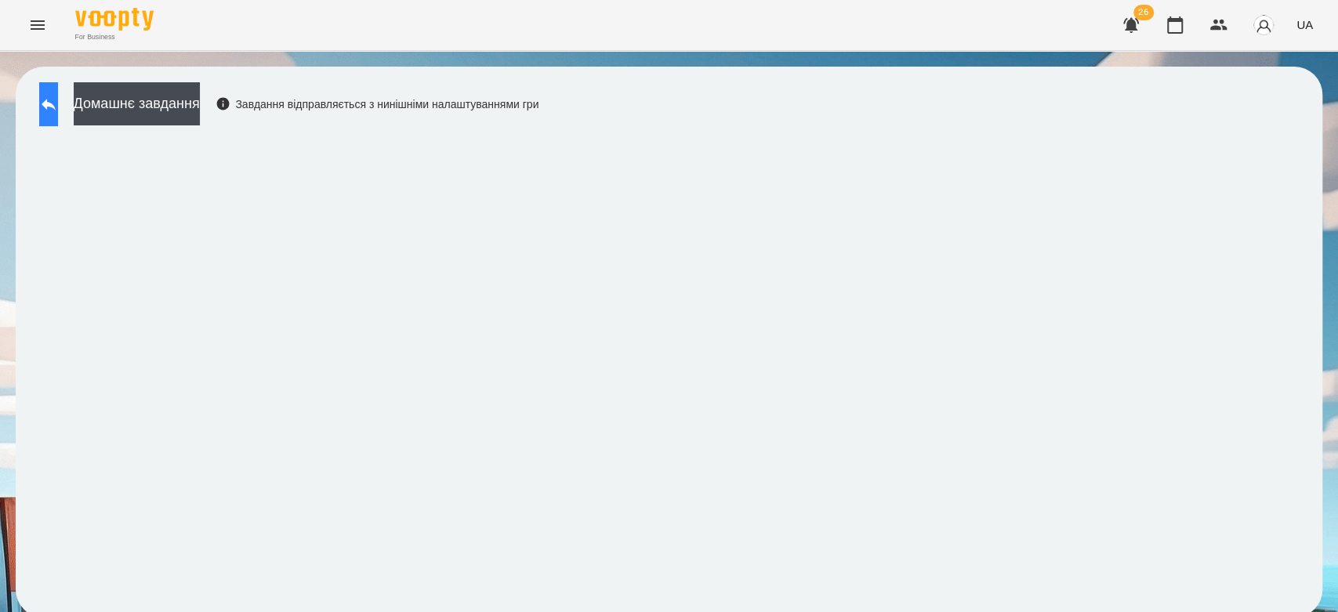
click at [58, 117] on button at bounding box center [48, 104] width 19 height 44
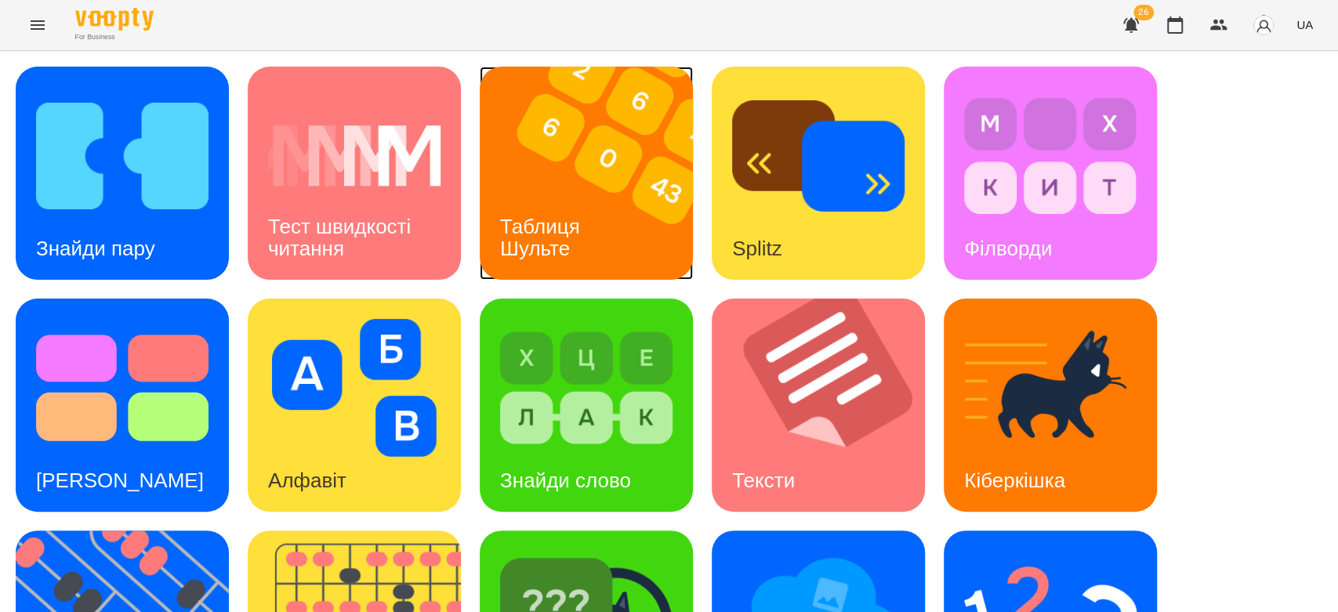
click at [632, 184] on img at bounding box center [596, 173] width 233 height 213
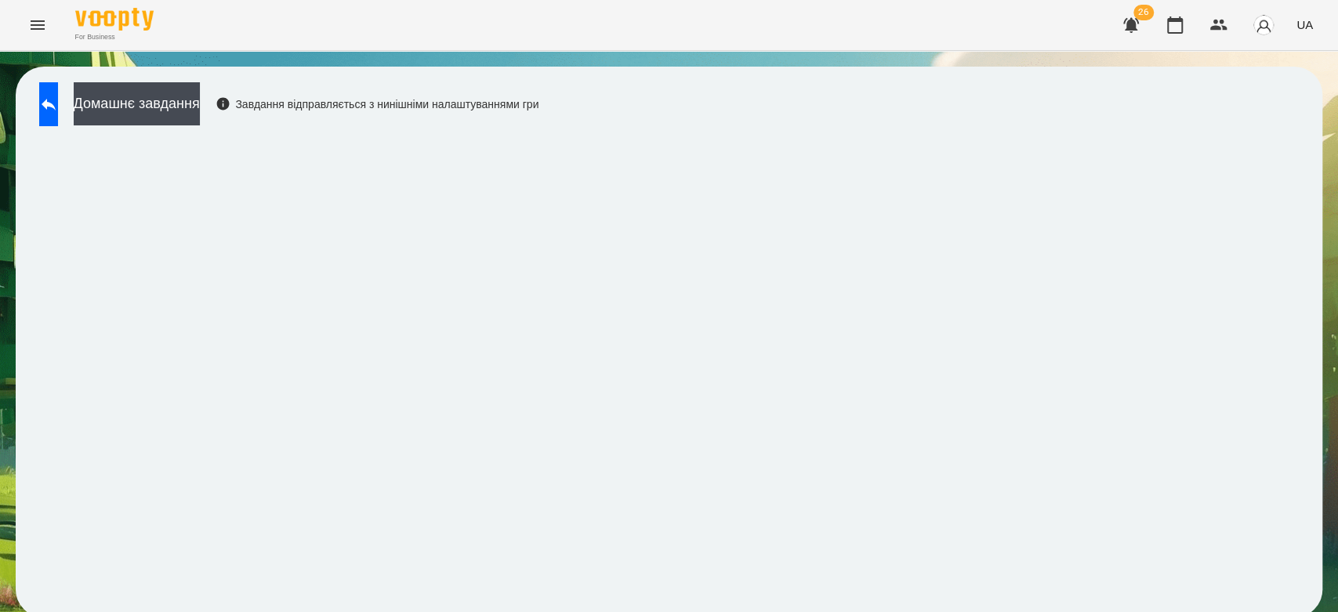
click at [45, 78] on div "Домашнє завдання Завдання відправляється з нинішніми налаштуваннями гри" at bounding box center [669, 342] width 1306 height 551
click at [56, 105] on icon at bounding box center [49, 105] width 14 height 12
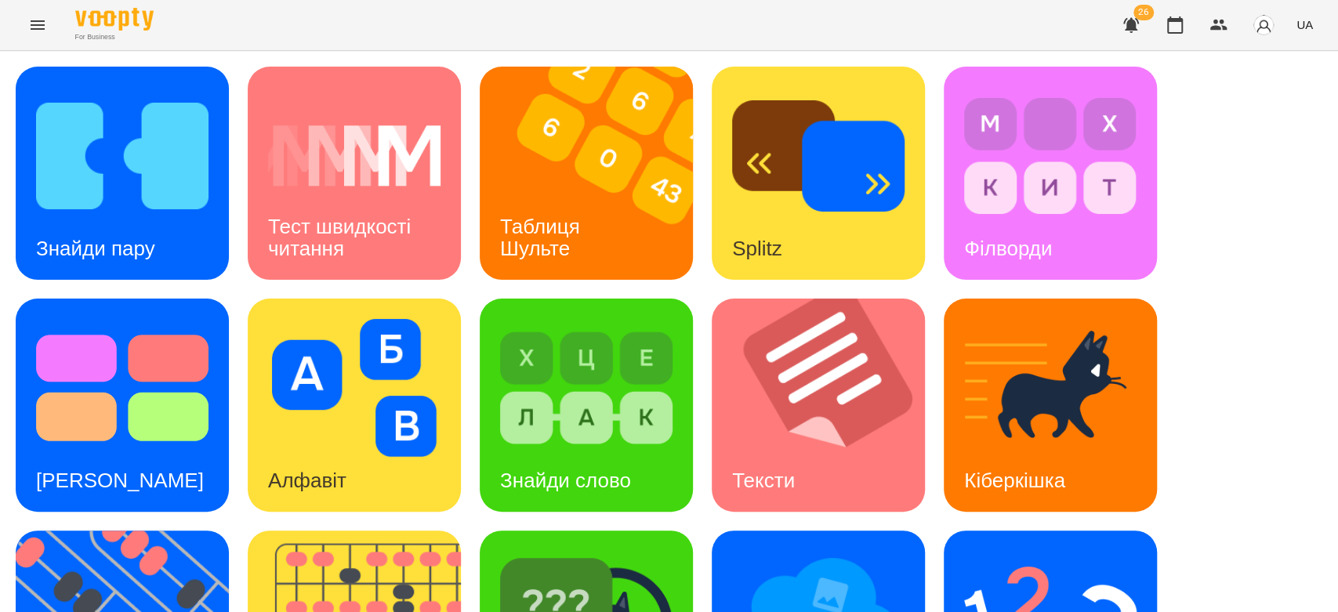
scroll to position [378, 0]
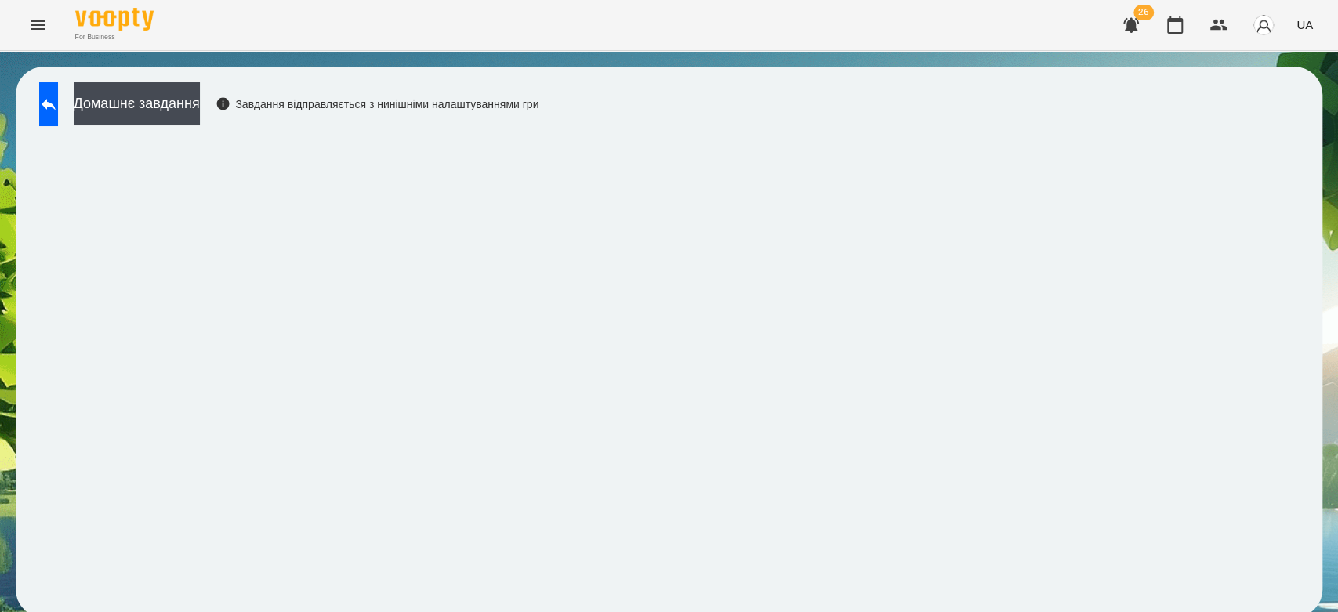
scroll to position [5, 0]
click at [56, 99] on icon at bounding box center [49, 105] width 14 height 12
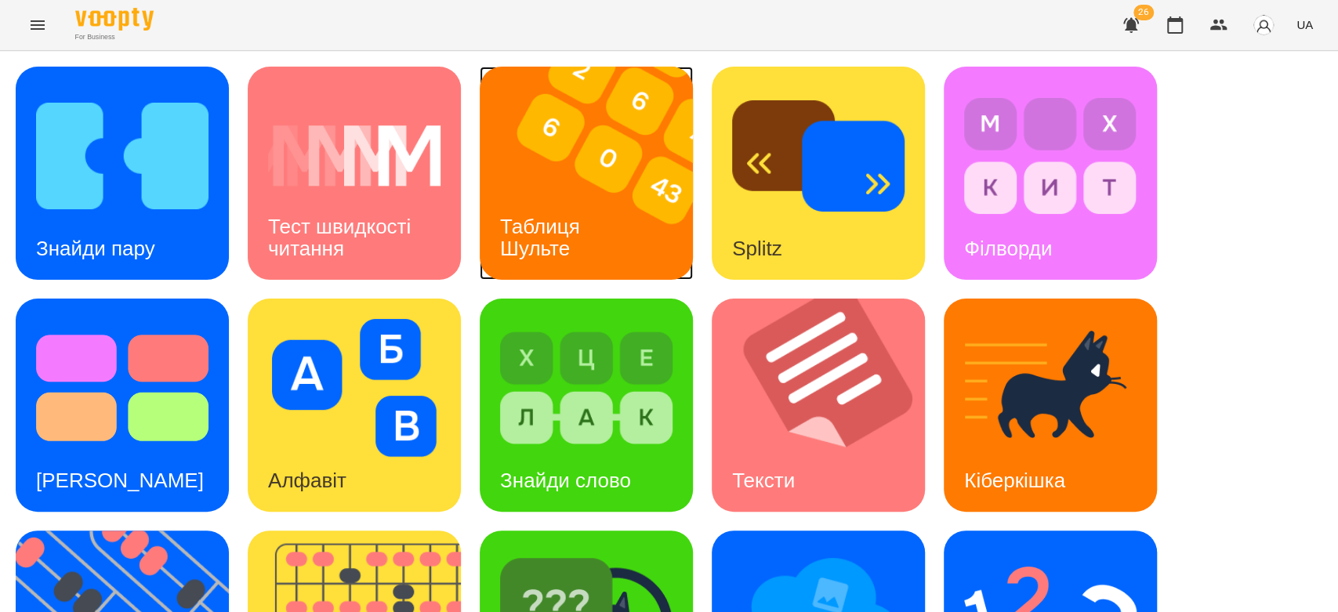
click at [604, 152] on img at bounding box center [596, 173] width 233 height 213
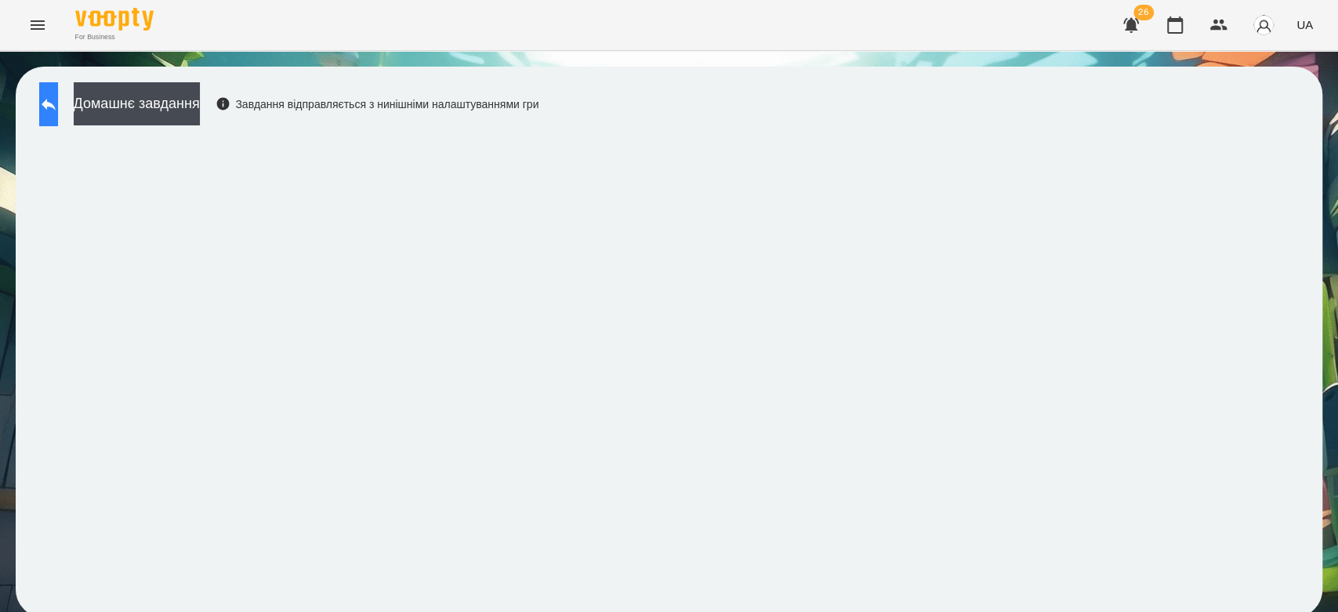
click at [39, 99] on button at bounding box center [48, 104] width 19 height 44
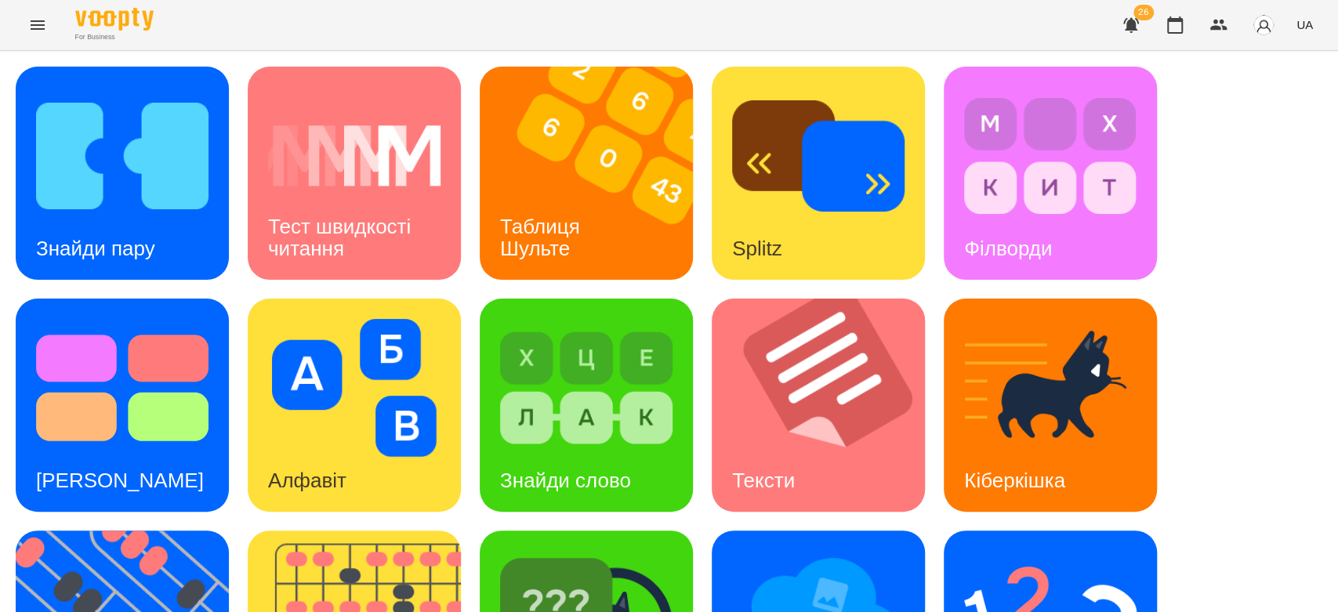
scroll to position [378, 0]
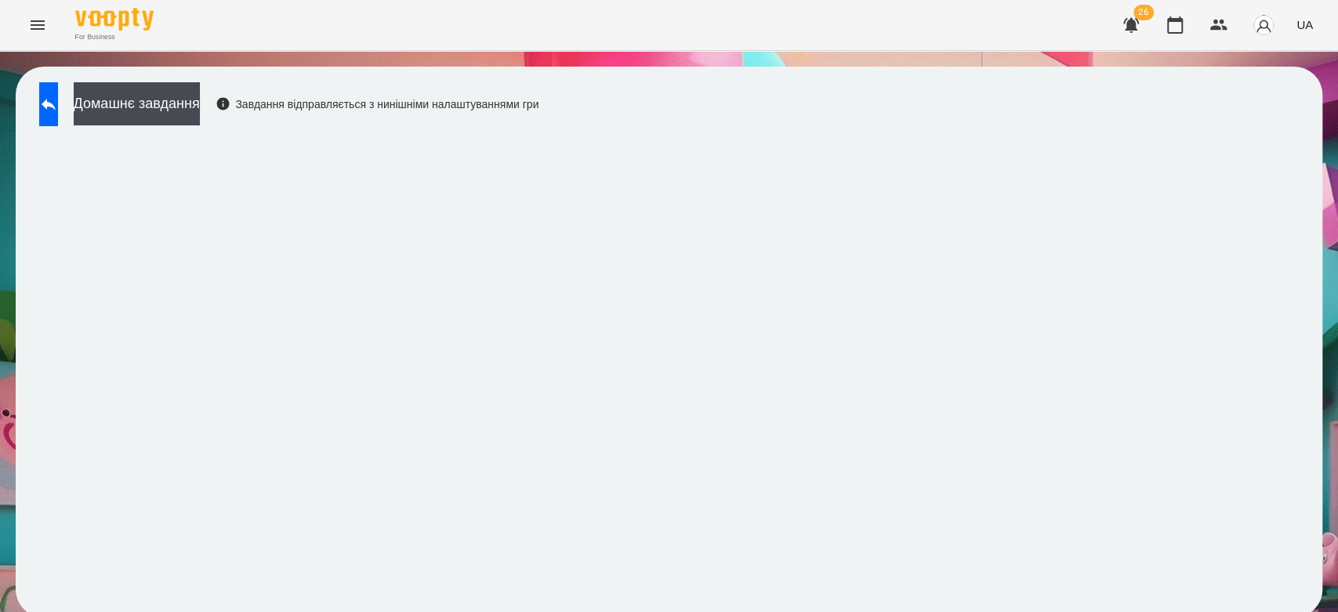
scroll to position [5, 0]
click at [50, 104] on button at bounding box center [48, 104] width 19 height 44
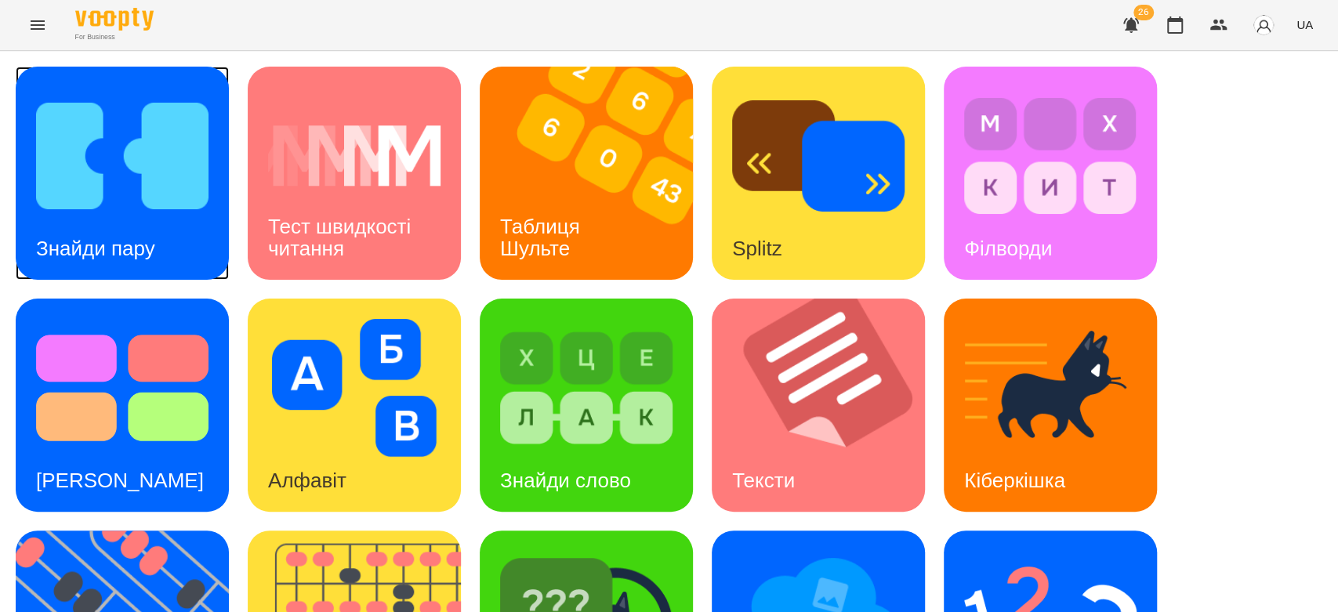
click at [69, 172] on img at bounding box center [122, 156] width 172 height 138
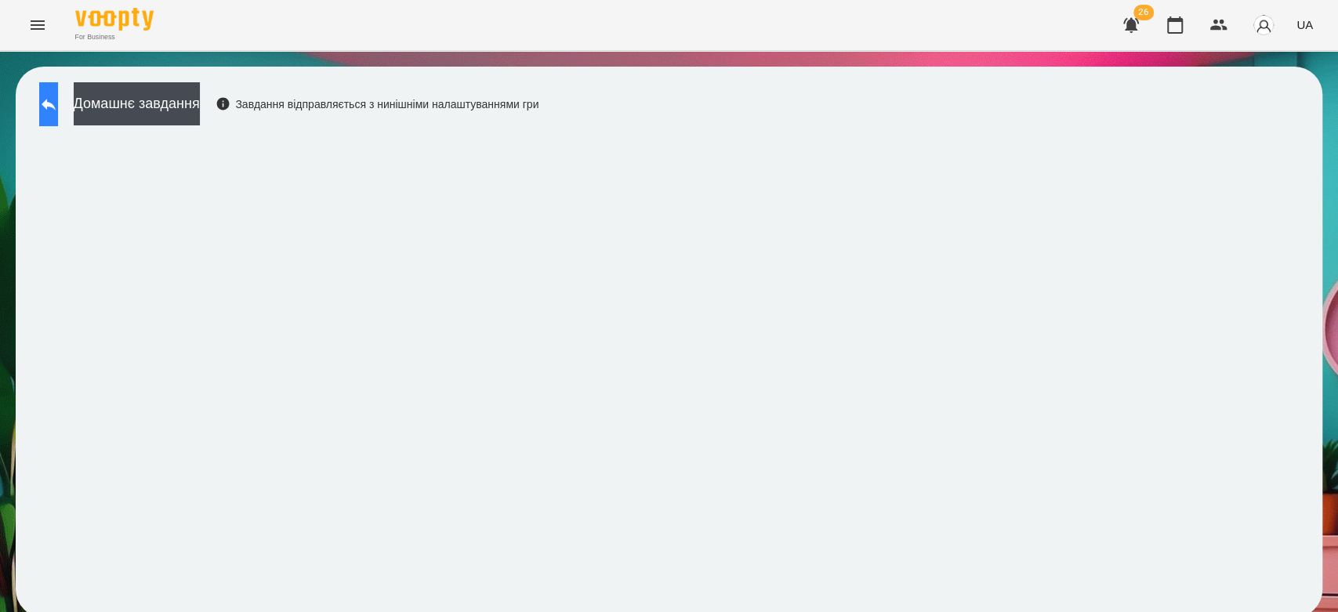
click at [50, 103] on button at bounding box center [48, 104] width 19 height 44
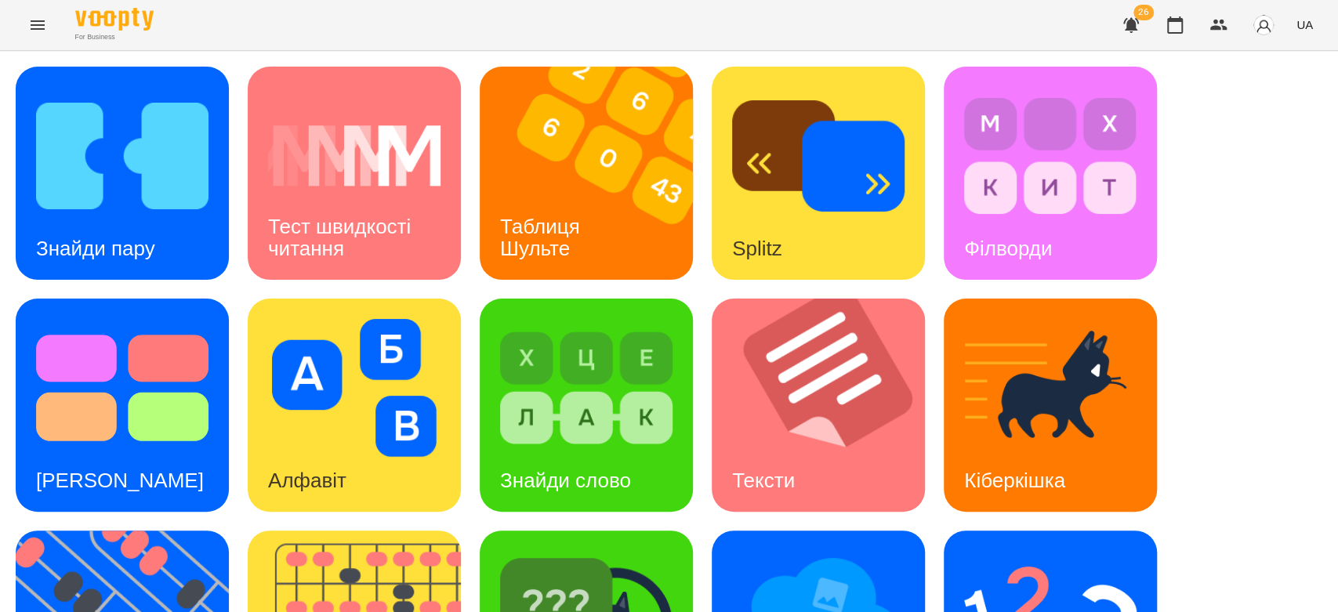
scroll to position [348, 0]
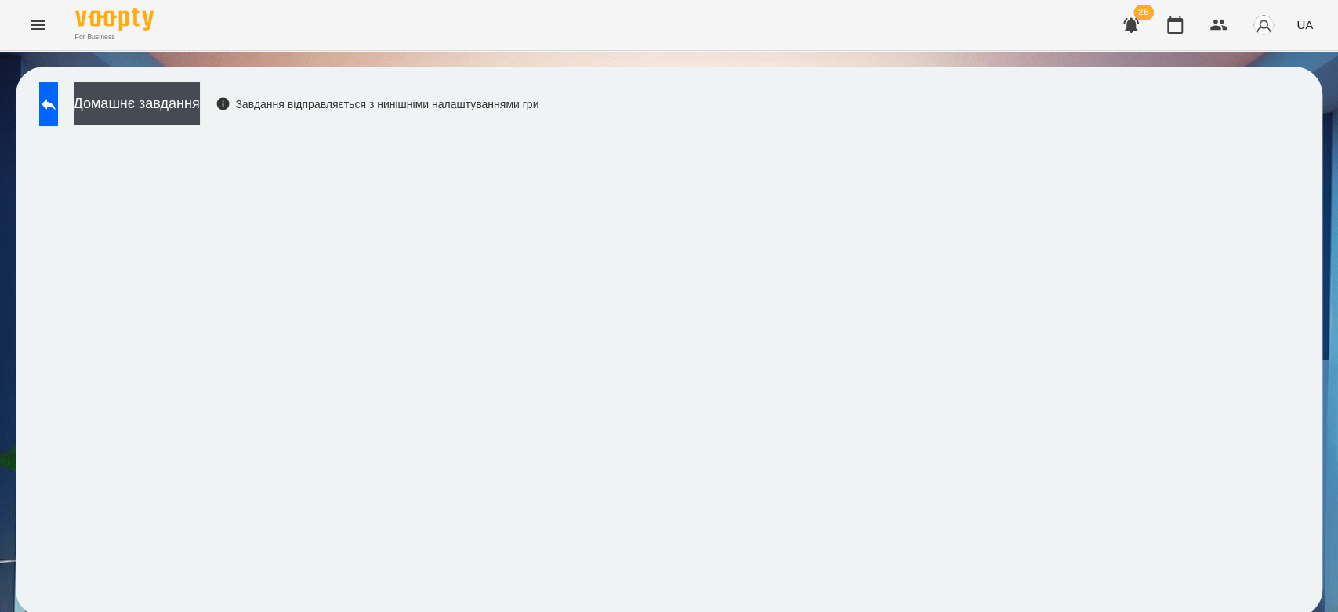
scroll to position [5, 0]
click at [190, 107] on button "Домашнє завдання" at bounding box center [137, 103] width 126 height 43
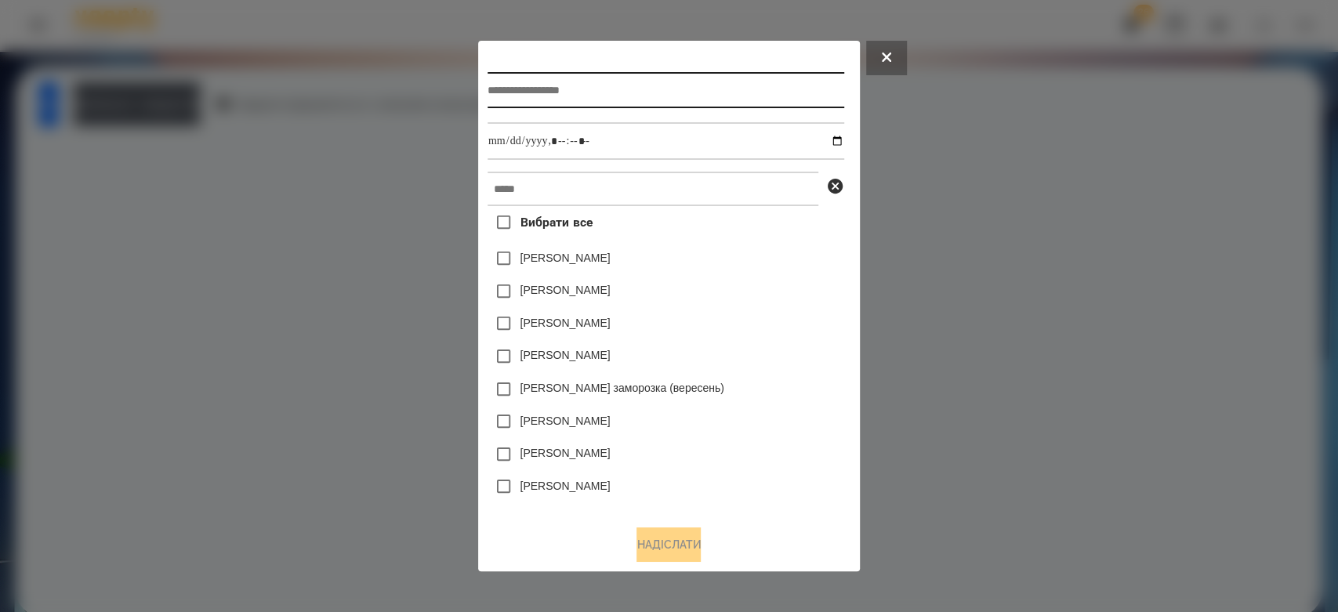
click at [614, 100] on input "text" at bounding box center [665, 90] width 357 height 36
type input "*********"
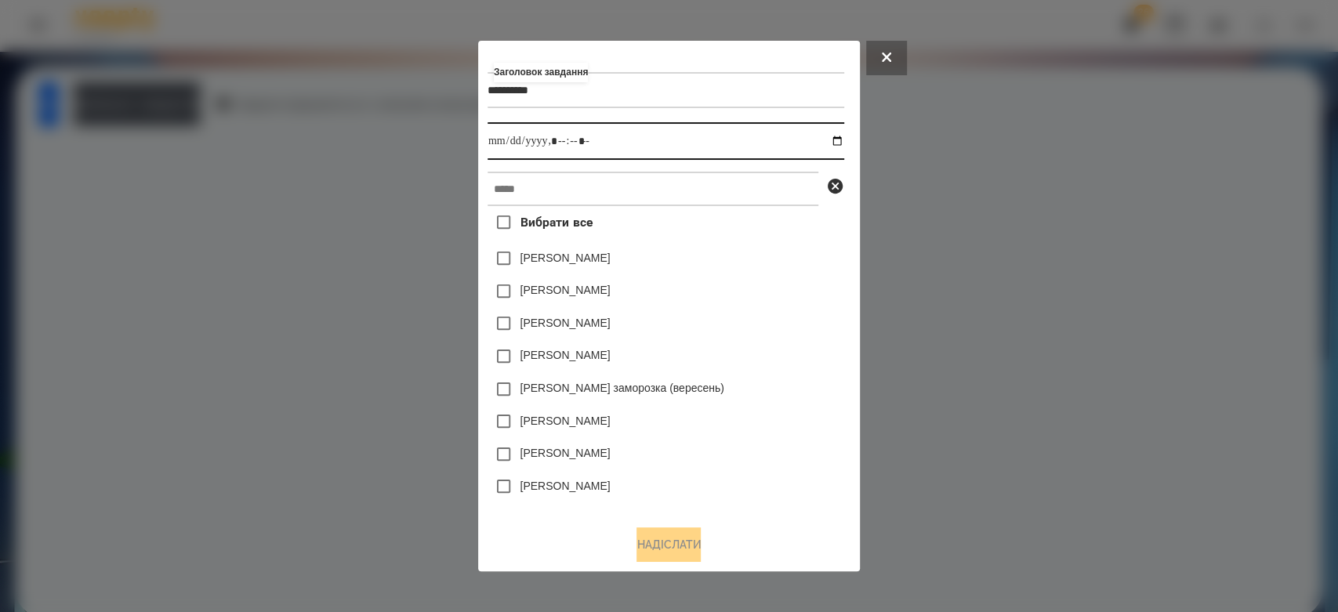
click at [842, 137] on input "datetime-local" at bounding box center [665, 141] width 357 height 38
type input "**********"
drag, startPoint x: 742, startPoint y: 265, endPoint x: 779, endPoint y: 216, distance: 61.0
click at [809, 284] on div "Коля Главач" at bounding box center [665, 291] width 357 height 33
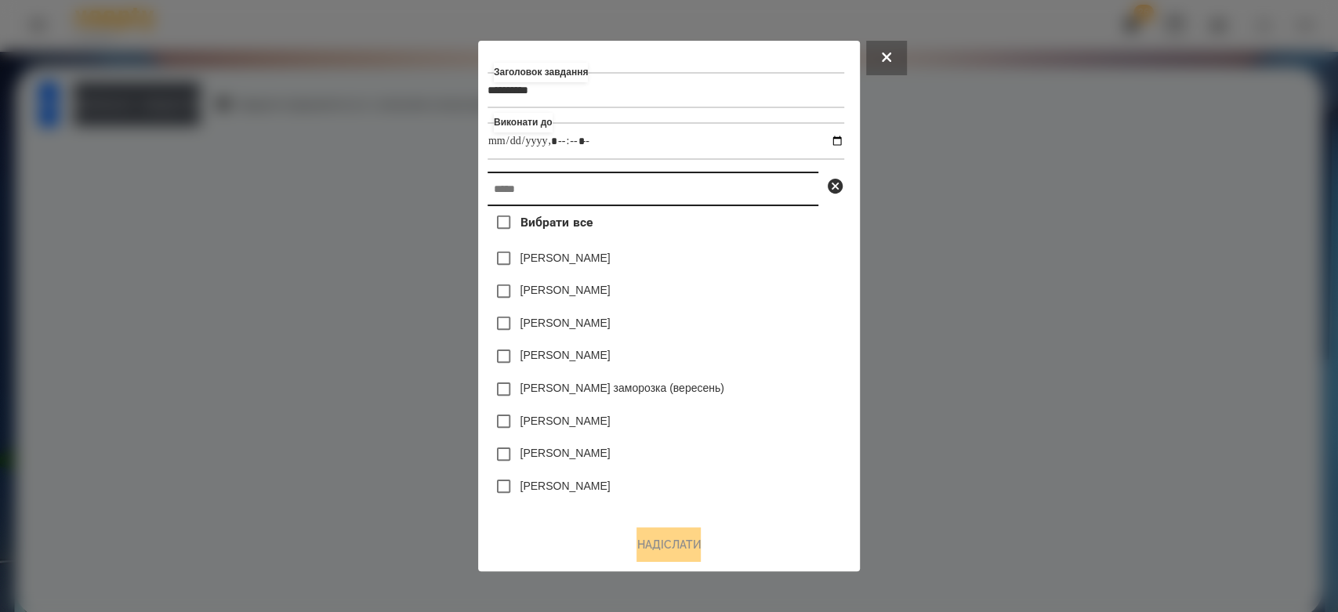
click at [774, 200] on input "text" at bounding box center [652, 189] width 331 height 34
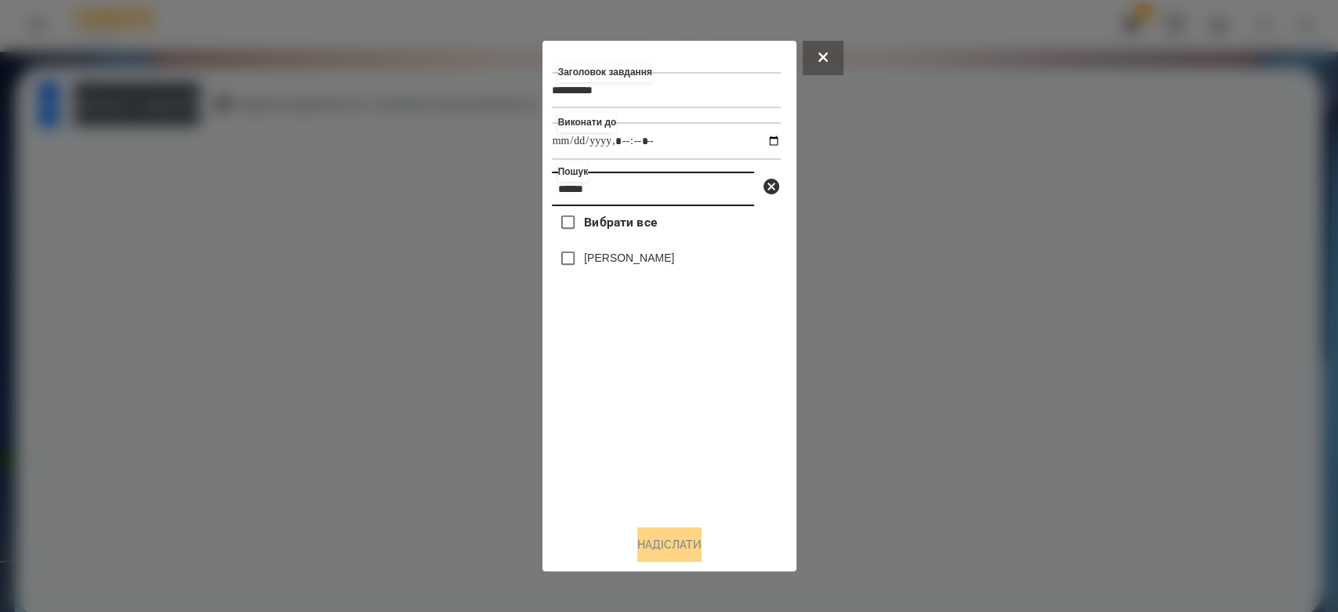
type input "******"
click at [674, 259] on label "[PERSON_NAME]" at bounding box center [629, 258] width 90 height 16
click at [661, 525] on div "Заголовок завдання ********* Виконати до Пошук ****** Вибрати все Владислав Клі…" at bounding box center [669, 306] width 235 height 512
drag, startPoint x: 664, startPoint y: 536, endPoint x: 639, endPoint y: 525, distance: 27.4
click at [664, 539] on button "Надіслати" at bounding box center [669, 544] width 64 height 34
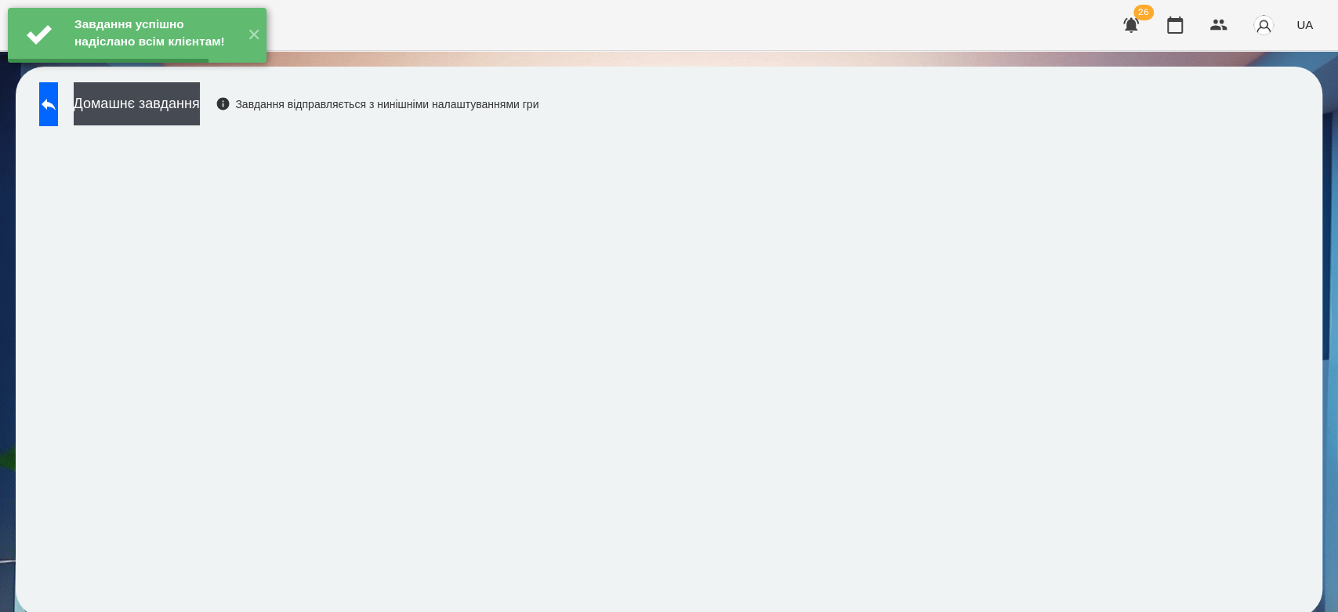
click at [183, 102] on button "Домашнє завдання" at bounding box center [137, 103] width 126 height 43
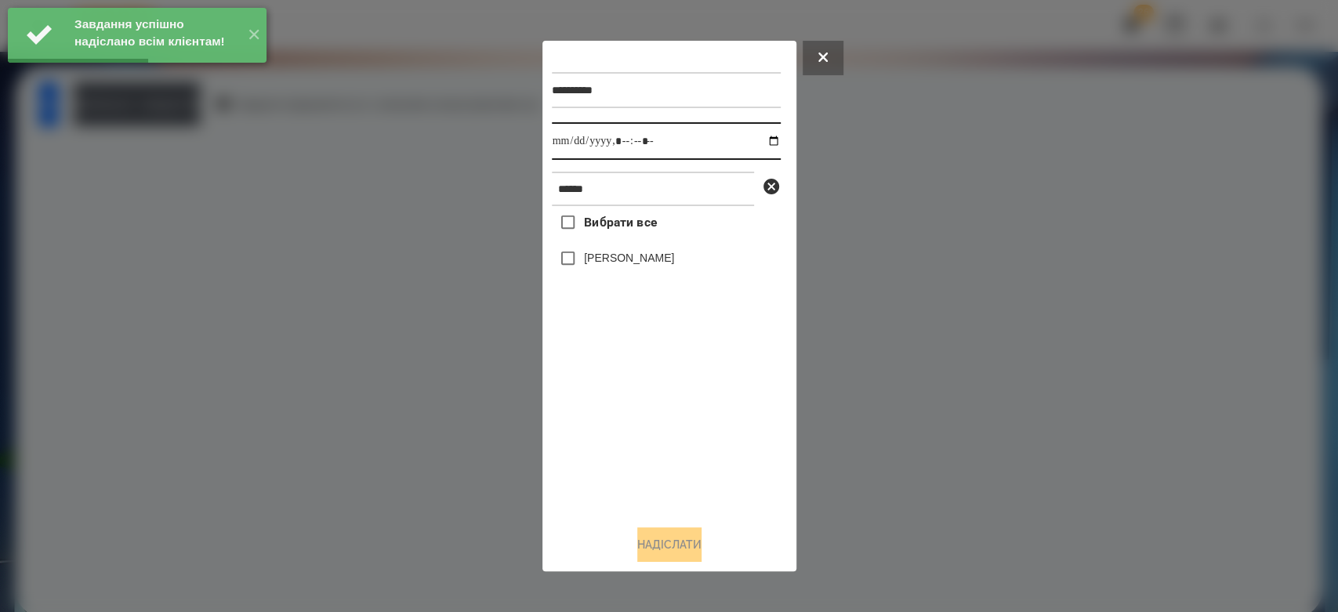
click at [760, 139] on input "datetime-local" at bounding box center [666, 141] width 229 height 38
type input "**********"
drag, startPoint x: 691, startPoint y: 479, endPoint x: 646, endPoint y: 342, distance: 143.5
click at [690, 479] on div "Вибрати все Владислав Клімук" at bounding box center [666, 359] width 229 height 306
click at [621, 263] on label "[PERSON_NAME]" at bounding box center [629, 258] width 90 height 16
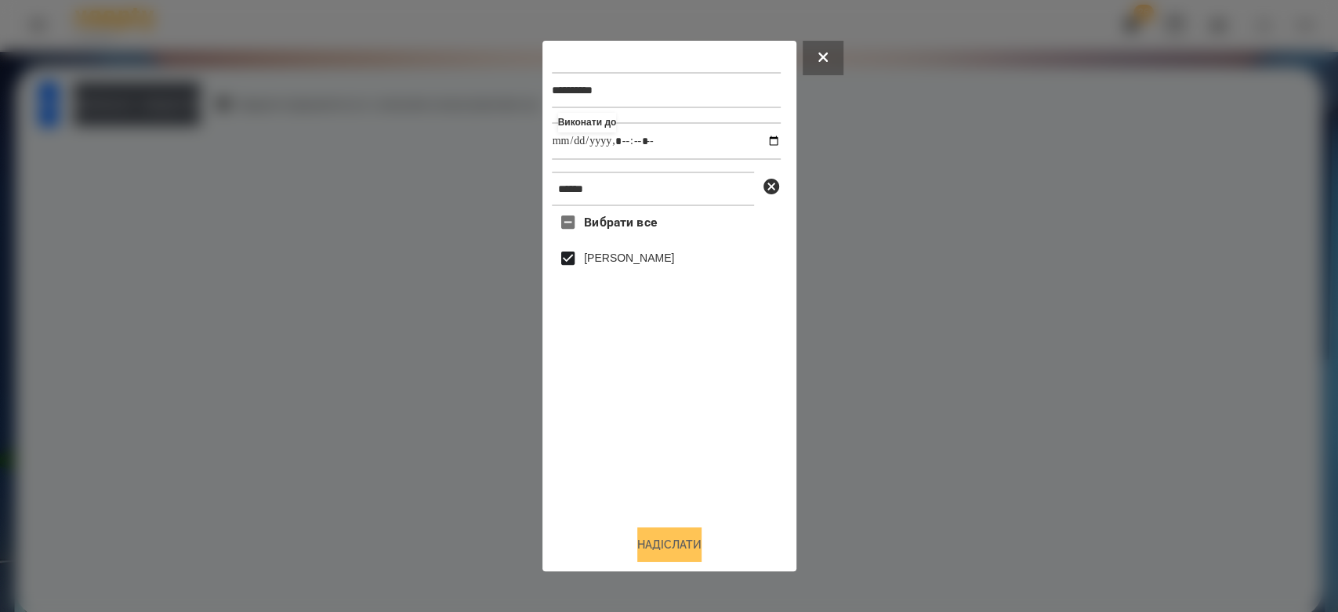
click at [670, 548] on button "Надіслати" at bounding box center [669, 544] width 64 height 34
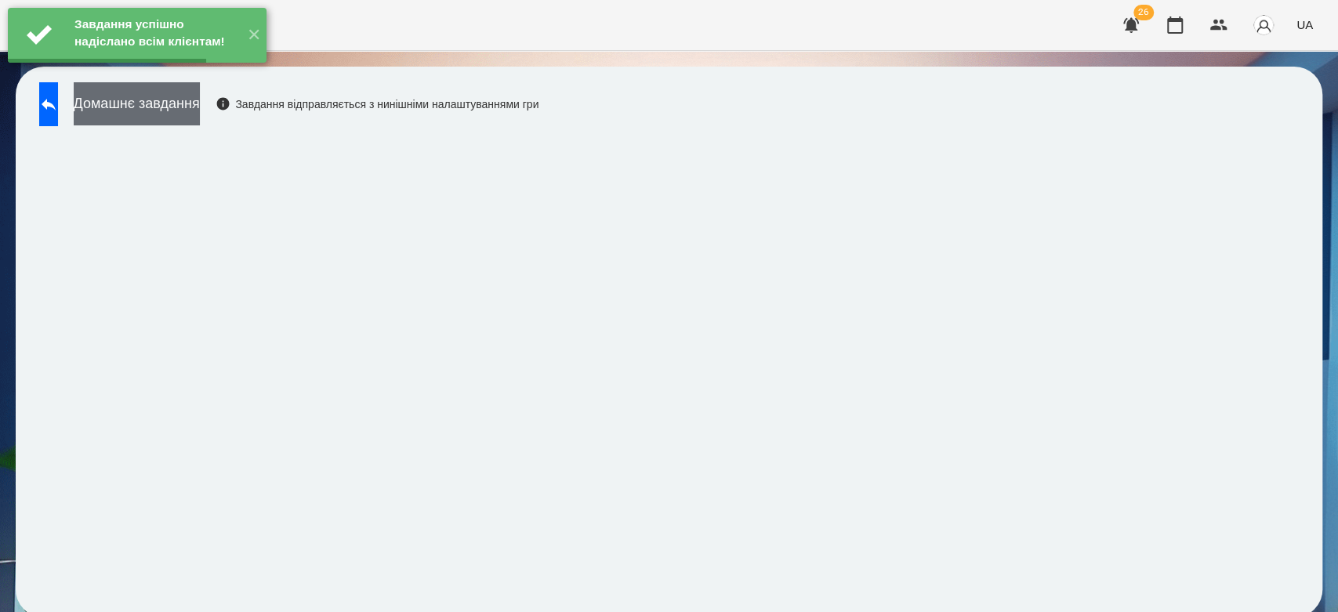
click at [200, 106] on button "Домашнє завдання" at bounding box center [137, 103] width 126 height 43
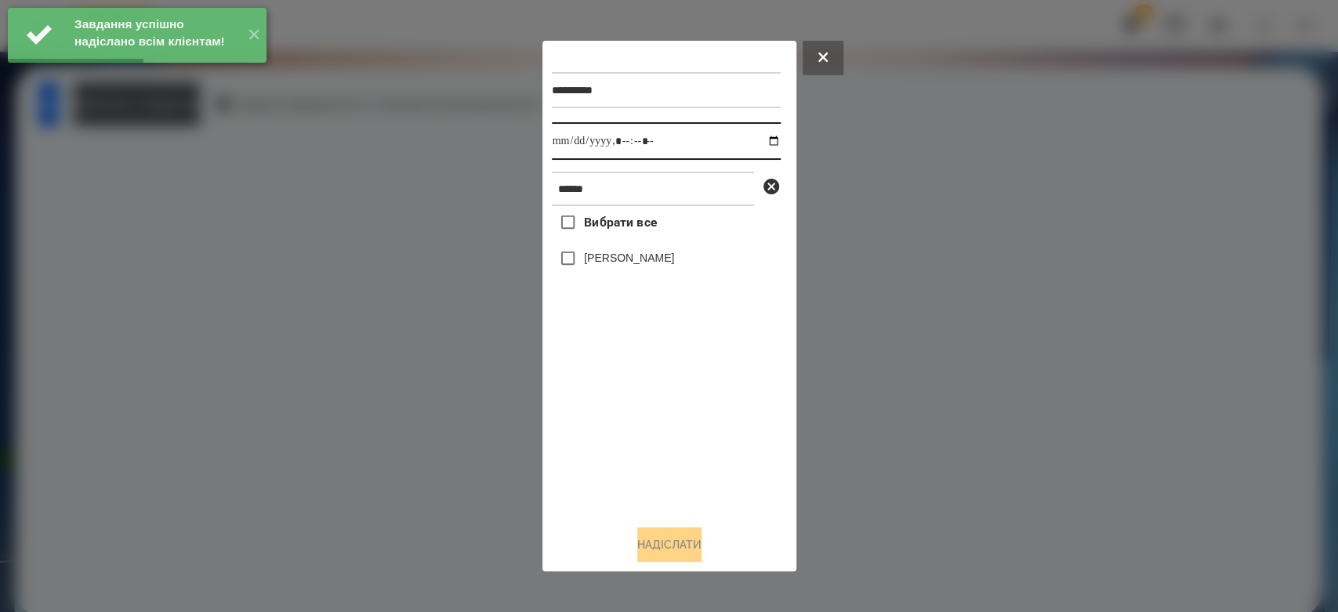
click at [753, 147] on input "datetime-local" at bounding box center [666, 141] width 229 height 38
type input "**********"
drag, startPoint x: 652, startPoint y: 425, endPoint x: 642, endPoint y: 378, distance: 48.1
click at [651, 425] on div "Вибрати все Владислав Клімук" at bounding box center [666, 359] width 229 height 306
click at [632, 263] on label "[PERSON_NAME]" at bounding box center [629, 258] width 90 height 16
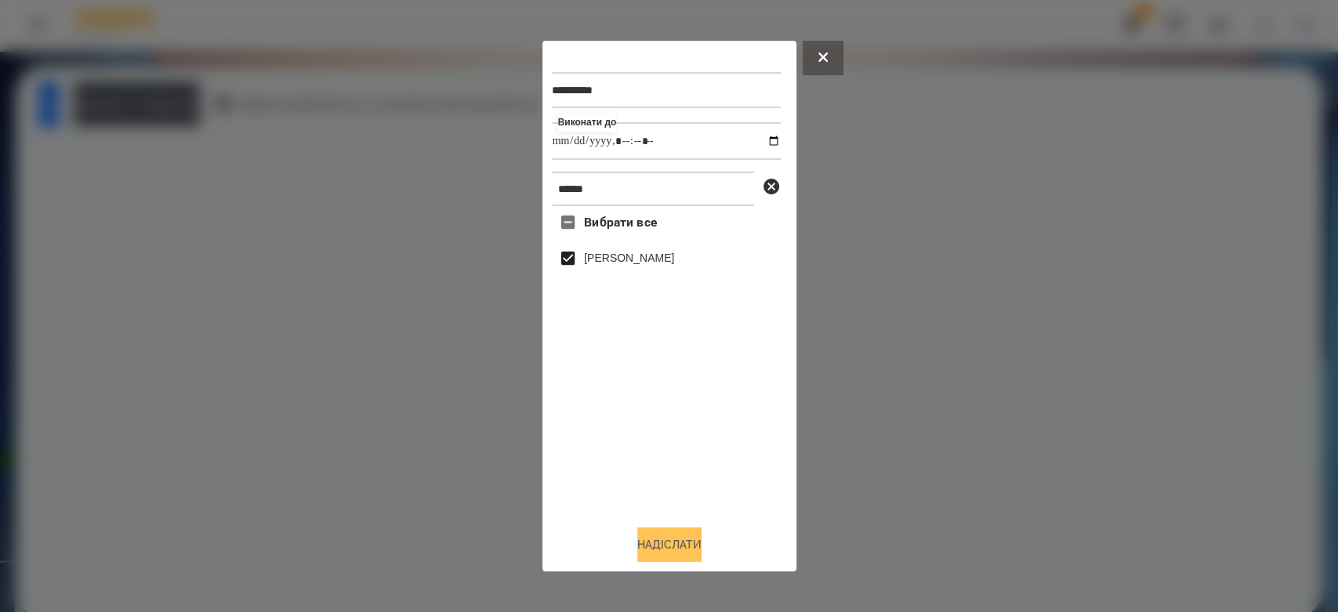
click at [701, 541] on button "Надіслати" at bounding box center [669, 544] width 64 height 34
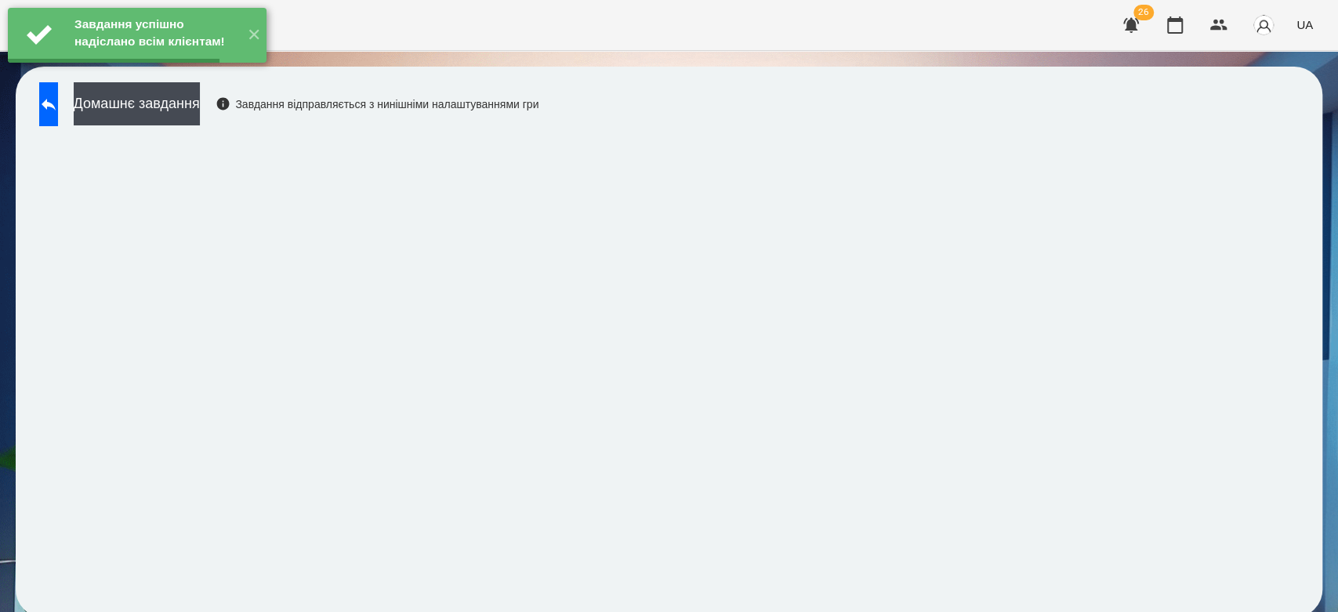
click at [200, 100] on button "Домашнє завдання" at bounding box center [137, 103] width 126 height 43
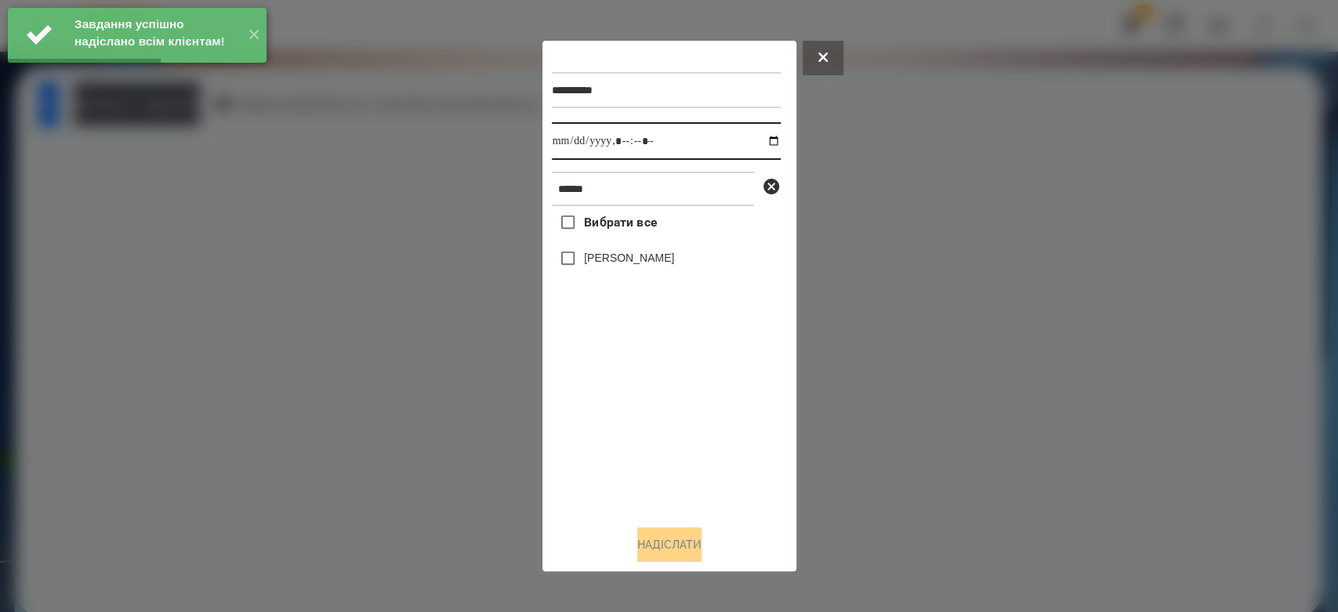
click at [764, 139] on input "datetime-local" at bounding box center [666, 141] width 229 height 38
type input "**********"
click at [656, 457] on div "Вибрати все Владислав Клімук" at bounding box center [666, 359] width 229 height 306
click at [603, 270] on div "[PERSON_NAME]" at bounding box center [666, 258] width 229 height 33
click at [652, 262] on label "[PERSON_NAME]" at bounding box center [629, 258] width 90 height 16
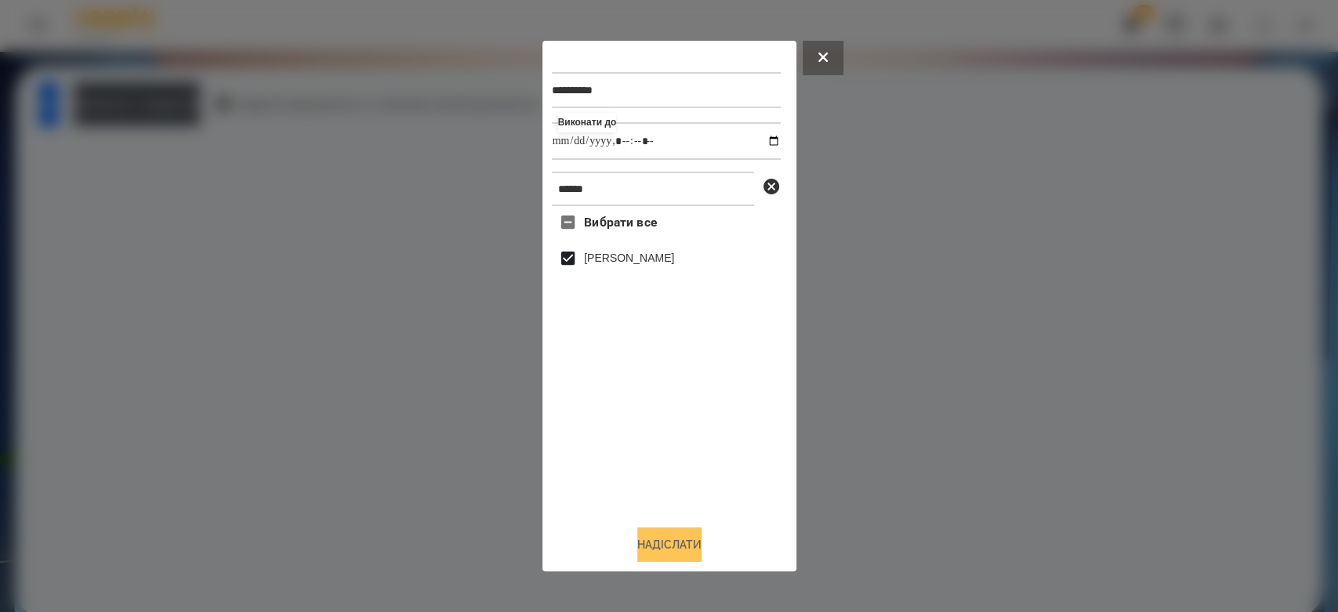
click at [679, 538] on button "Надіслати" at bounding box center [669, 544] width 64 height 34
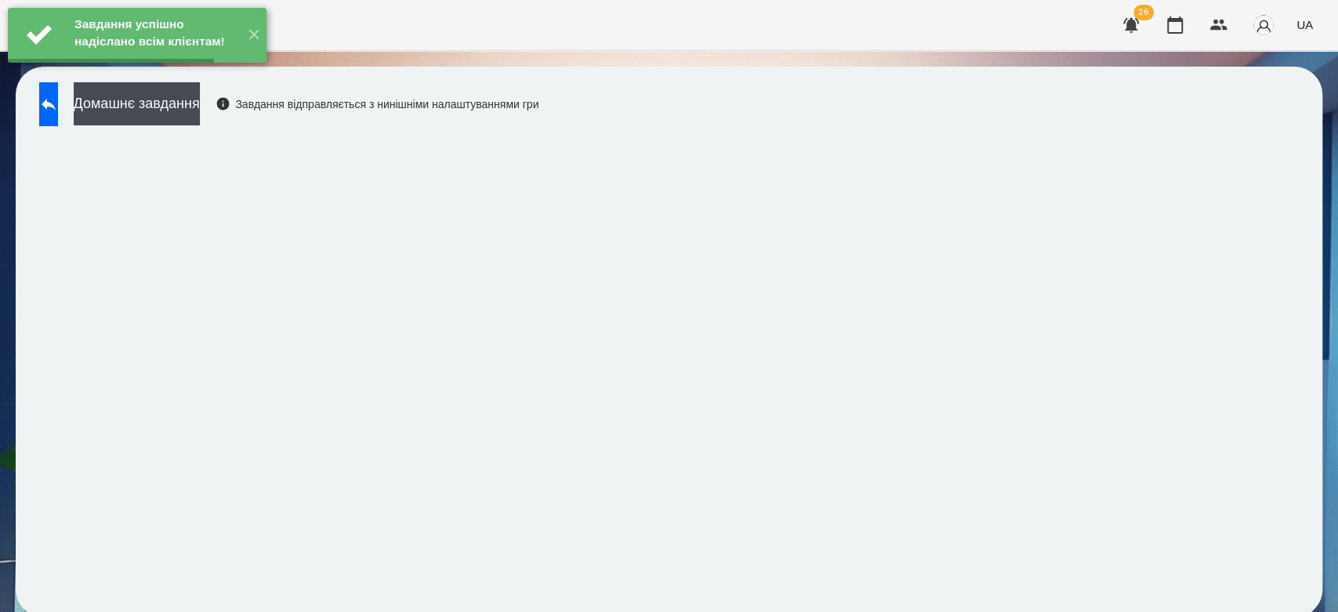
click at [200, 105] on button "Домашнє завдання" at bounding box center [137, 103] width 126 height 43
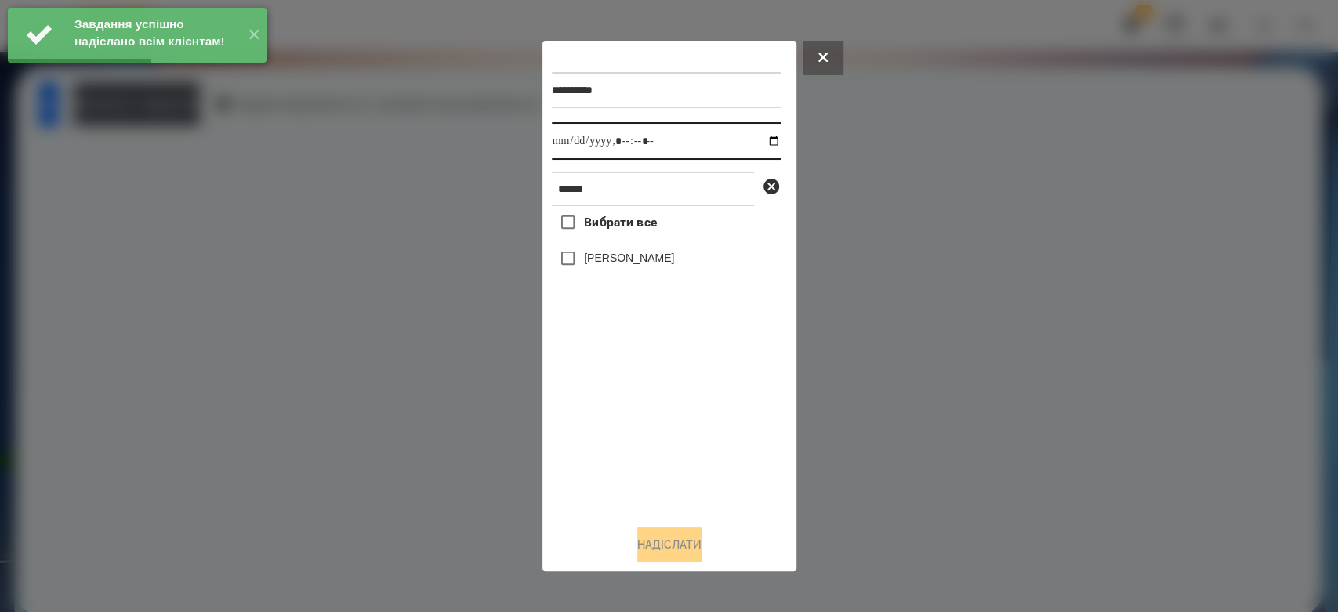
click at [754, 139] on input "datetime-local" at bounding box center [666, 141] width 229 height 38
type input "**********"
click at [704, 440] on div "Вибрати все Владислав Клімук" at bounding box center [666, 359] width 229 height 306
click at [639, 260] on label "[PERSON_NAME]" at bounding box center [629, 258] width 90 height 16
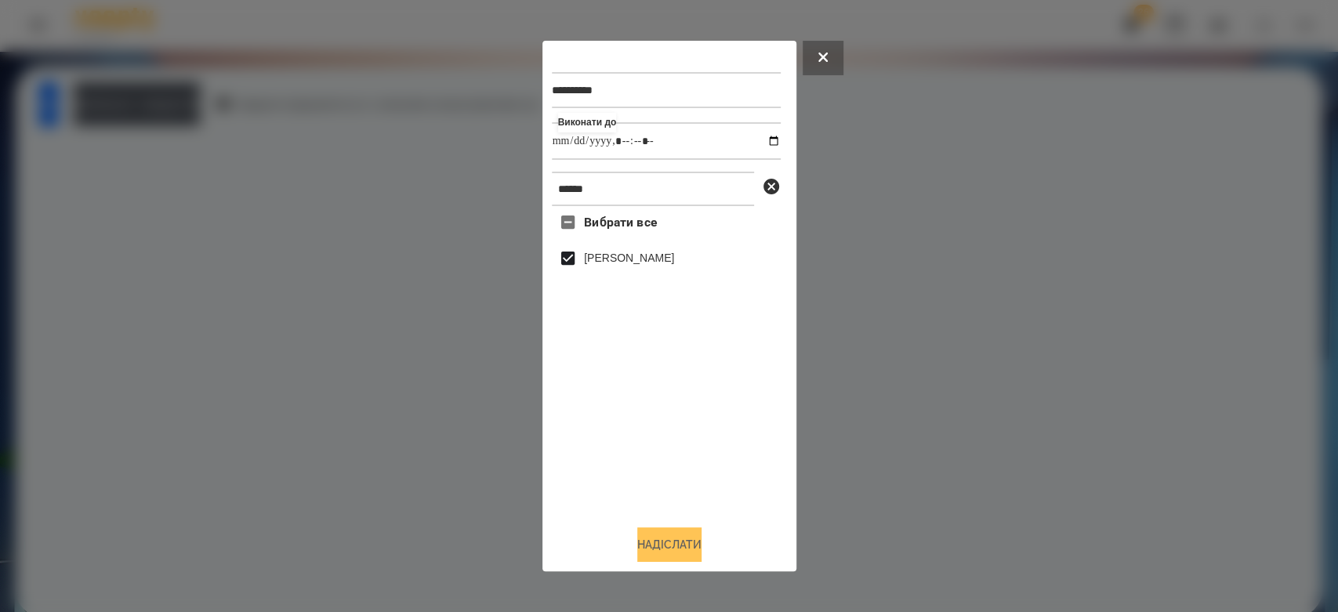
click at [690, 544] on button "Надіслати" at bounding box center [669, 544] width 64 height 34
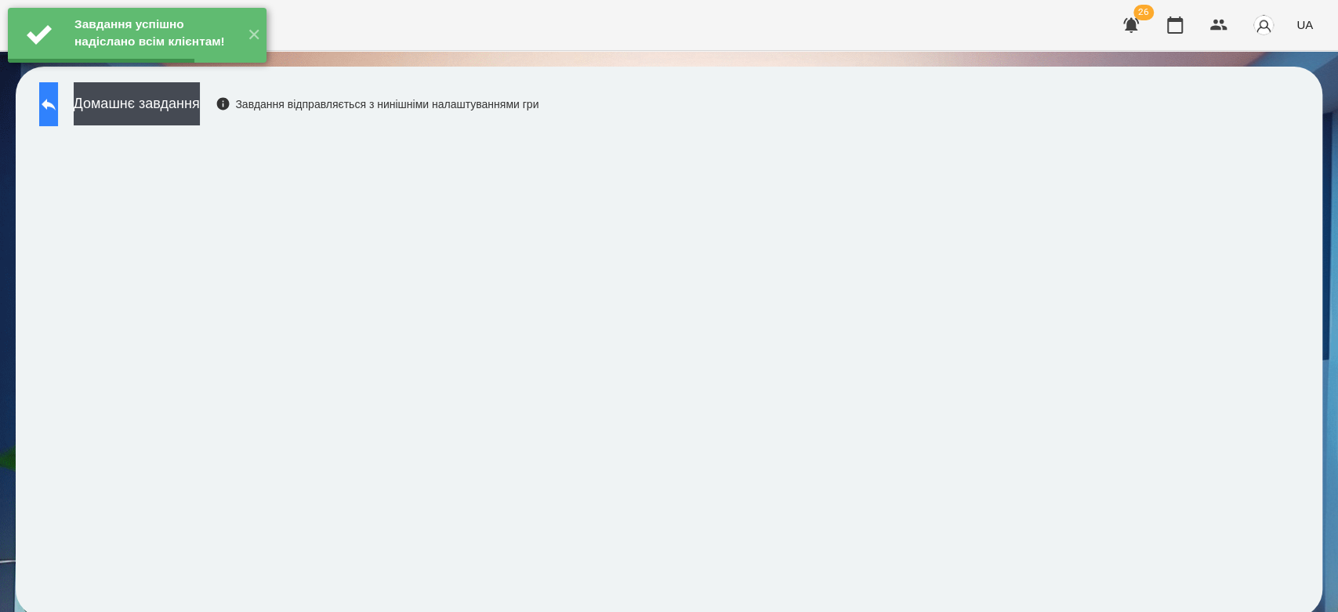
click at [58, 95] on icon at bounding box center [48, 104] width 19 height 19
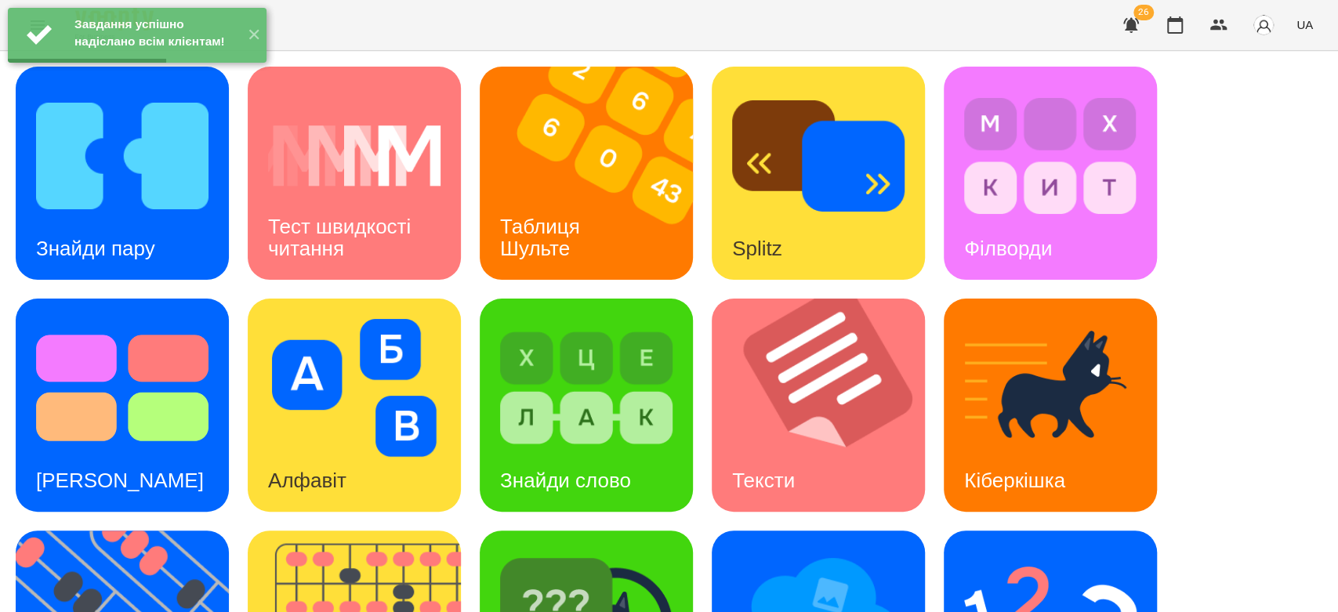
scroll to position [378, 0]
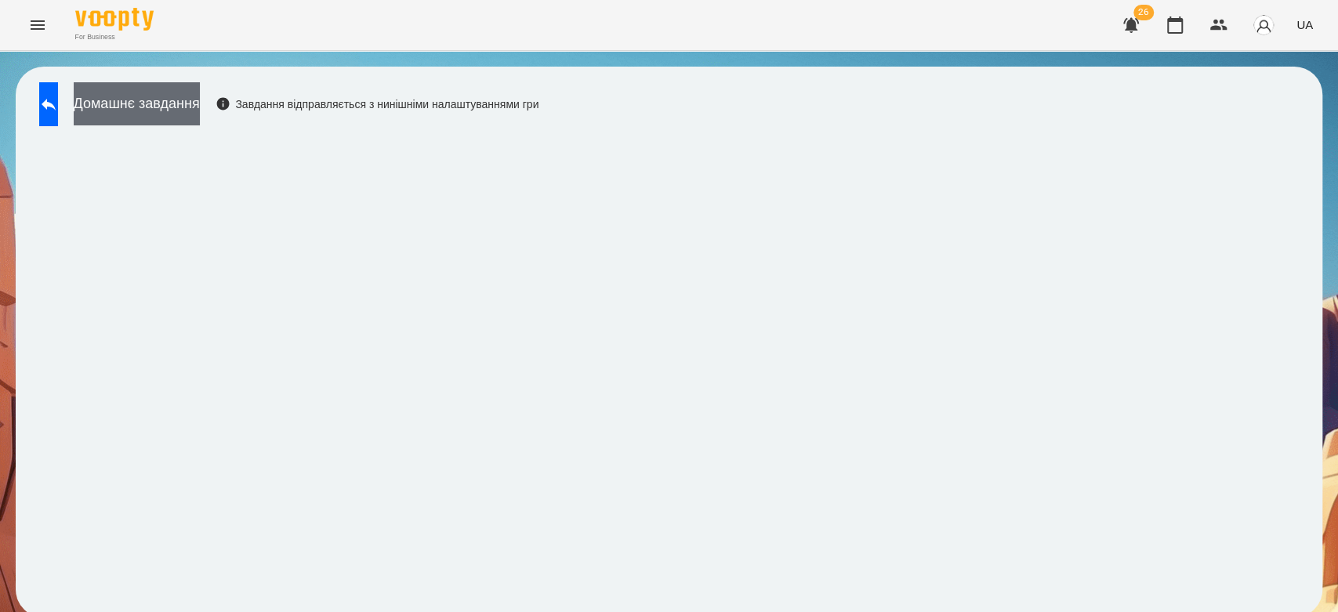
click at [200, 100] on button "Домашнє завдання" at bounding box center [137, 103] width 126 height 43
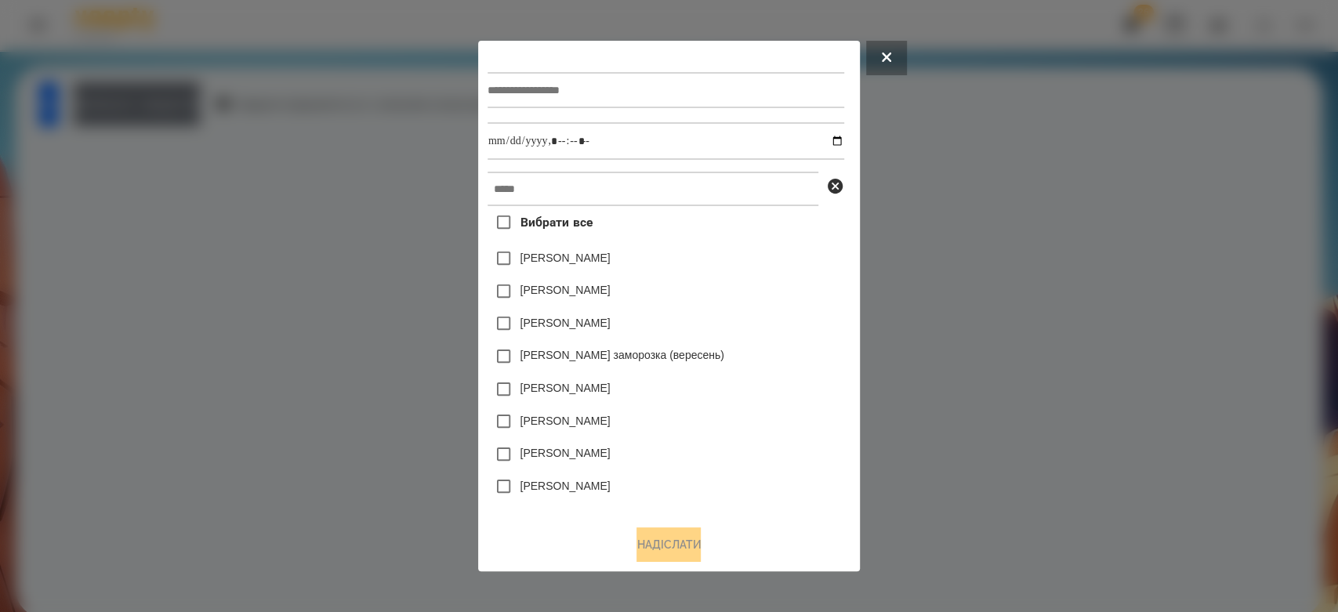
click at [692, 103] on input "text" at bounding box center [665, 90] width 357 height 36
type input "*******"
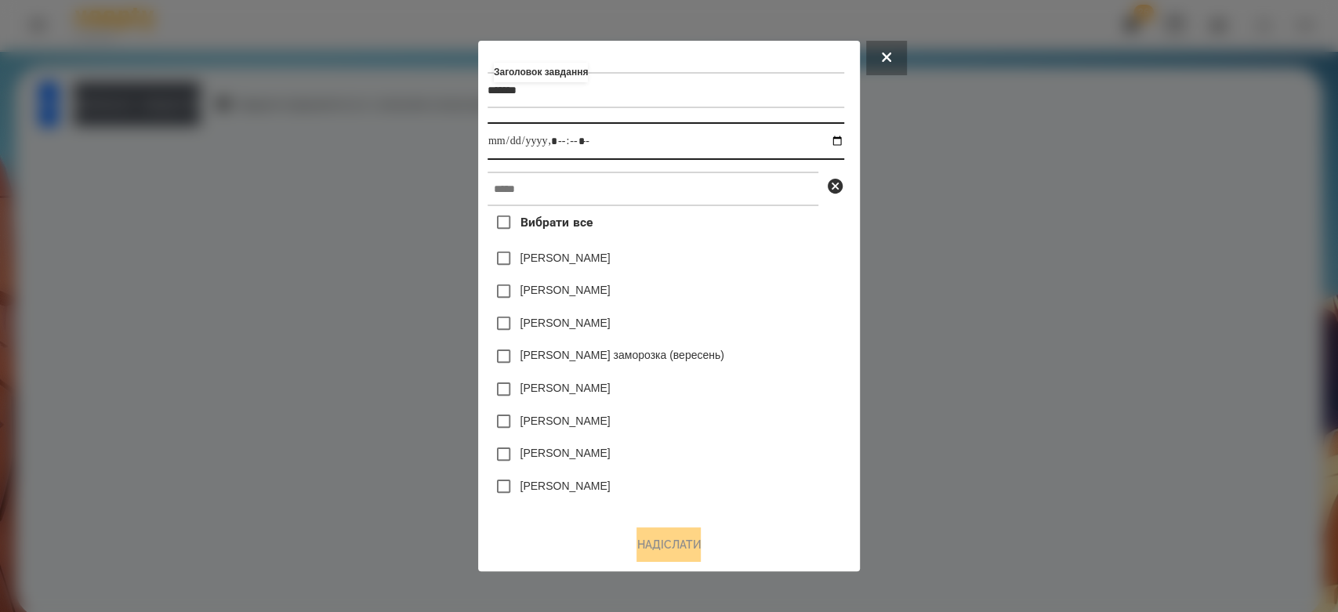
drag, startPoint x: 839, startPoint y: 137, endPoint x: 768, endPoint y: 234, distance: 120.5
click at [840, 138] on input "datetime-local" at bounding box center [665, 141] width 357 height 38
type input "**********"
click at [790, 268] on div "Коля Главач" at bounding box center [665, 258] width 357 height 33
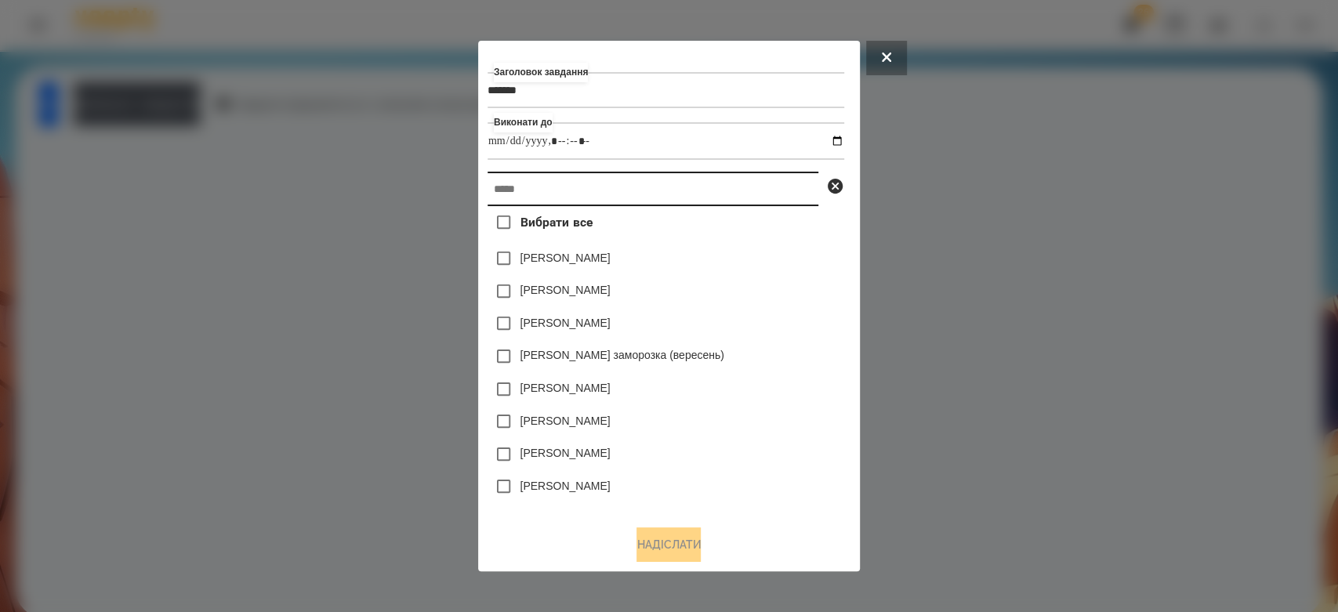
click at [773, 194] on input "text" at bounding box center [652, 189] width 331 height 34
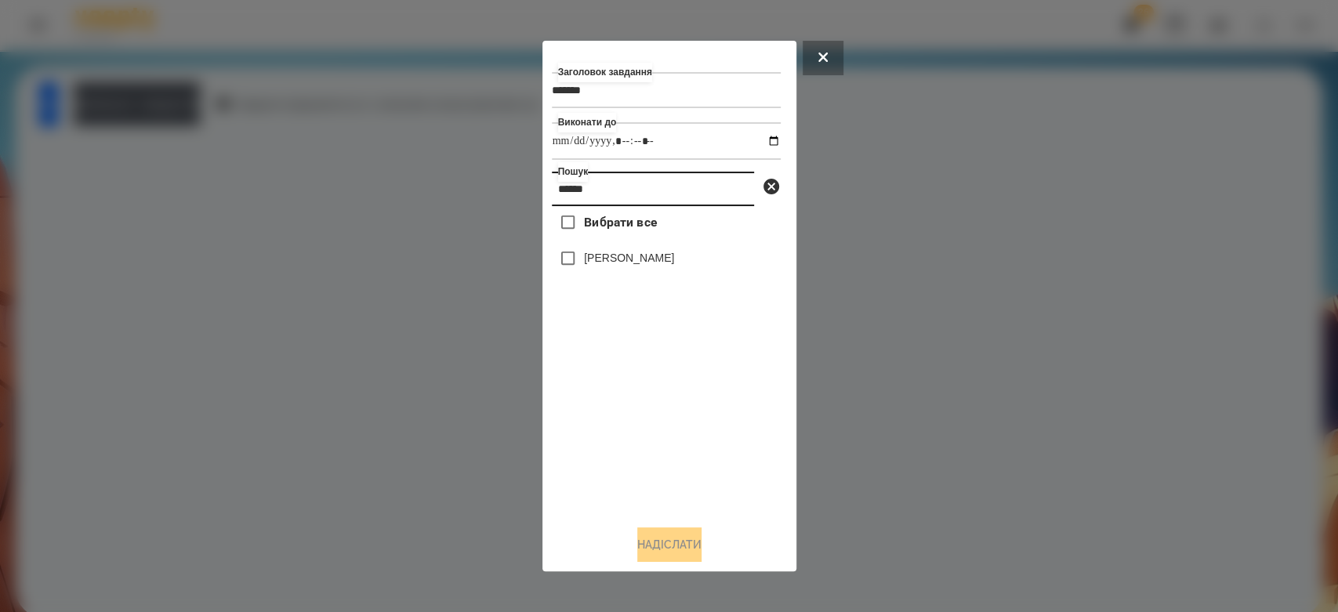
type input "******"
click at [664, 264] on label "[PERSON_NAME]" at bounding box center [629, 258] width 90 height 16
click at [679, 556] on button "Надіслати" at bounding box center [669, 544] width 64 height 34
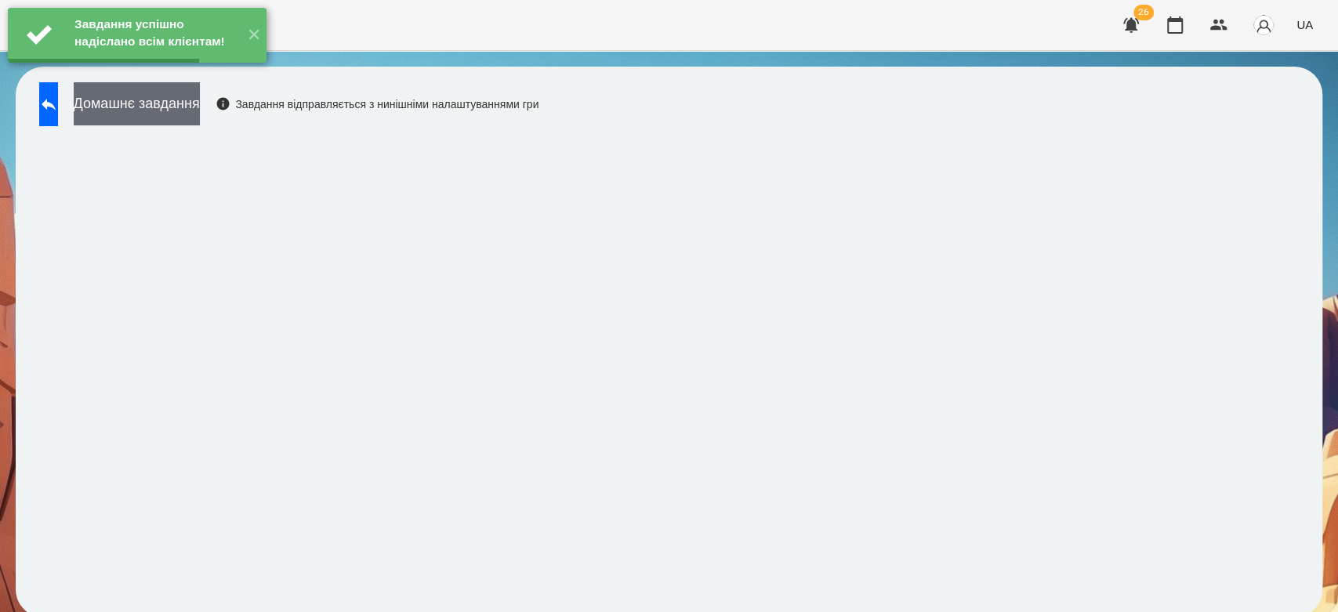
click at [200, 114] on button "Домашнє завдання" at bounding box center [137, 103] width 126 height 43
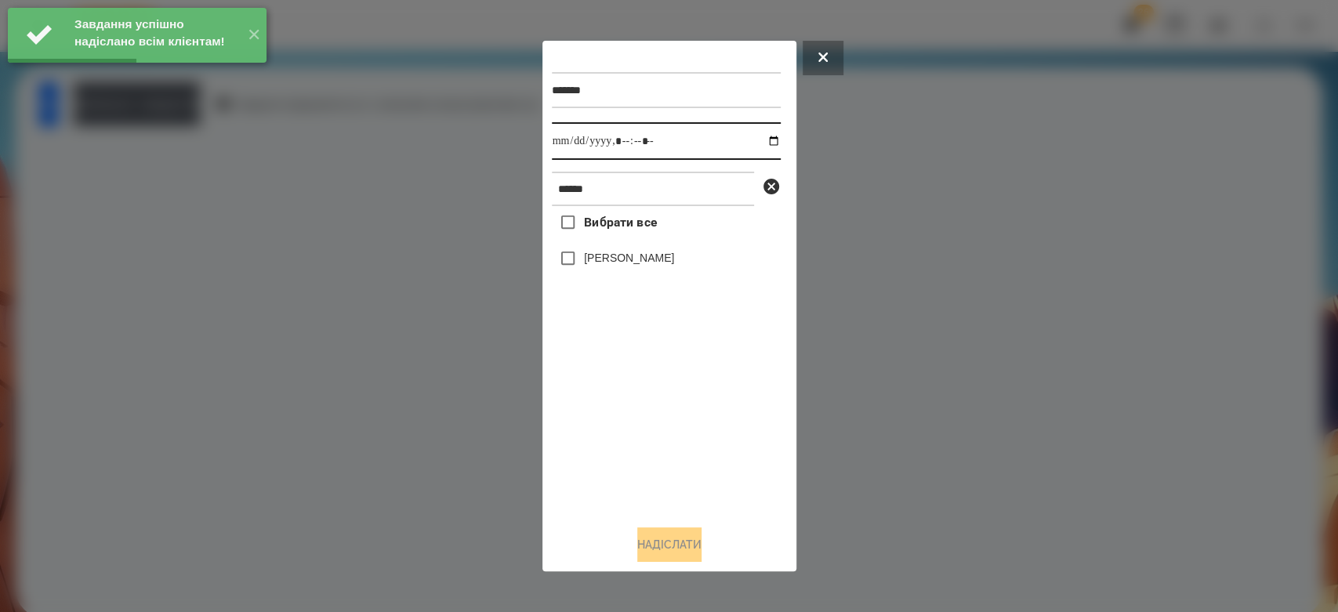
click at [766, 143] on input "datetime-local" at bounding box center [666, 141] width 229 height 38
type input "**********"
drag, startPoint x: 679, startPoint y: 487, endPoint x: 671, endPoint y: 368, distance: 119.4
click at [679, 487] on div "Вибрати все Владислав Клімук" at bounding box center [666, 359] width 229 height 306
click at [640, 260] on label "[PERSON_NAME]" at bounding box center [629, 258] width 90 height 16
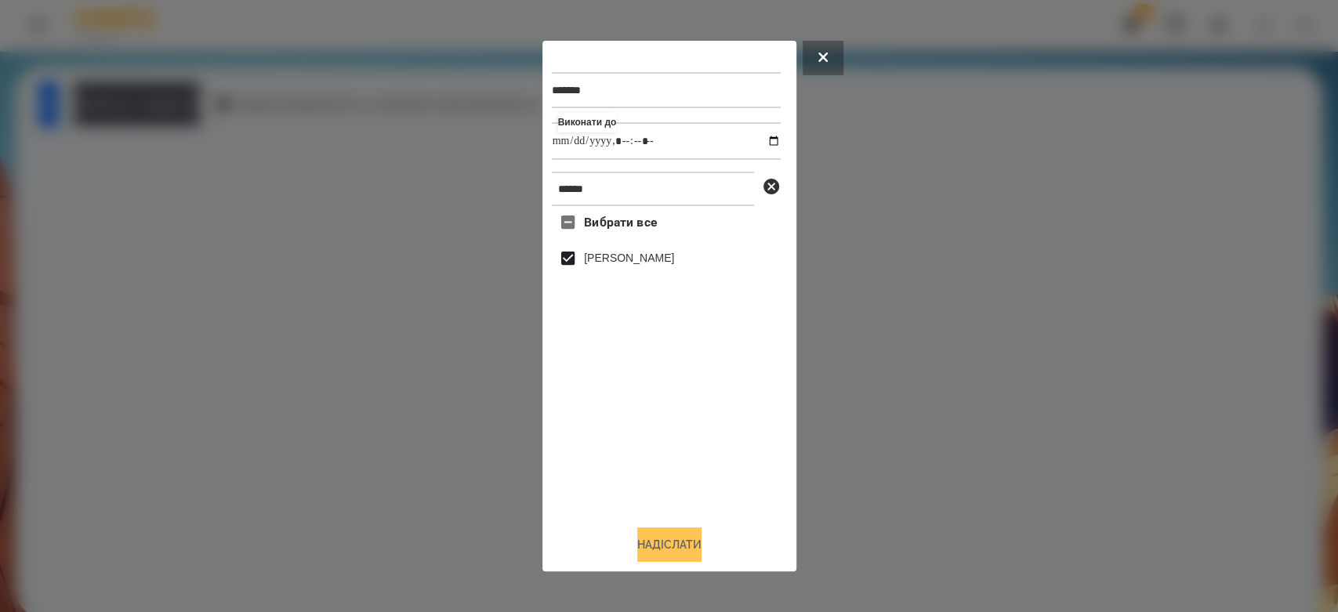
click at [677, 538] on button "Надіслати" at bounding box center [669, 544] width 64 height 34
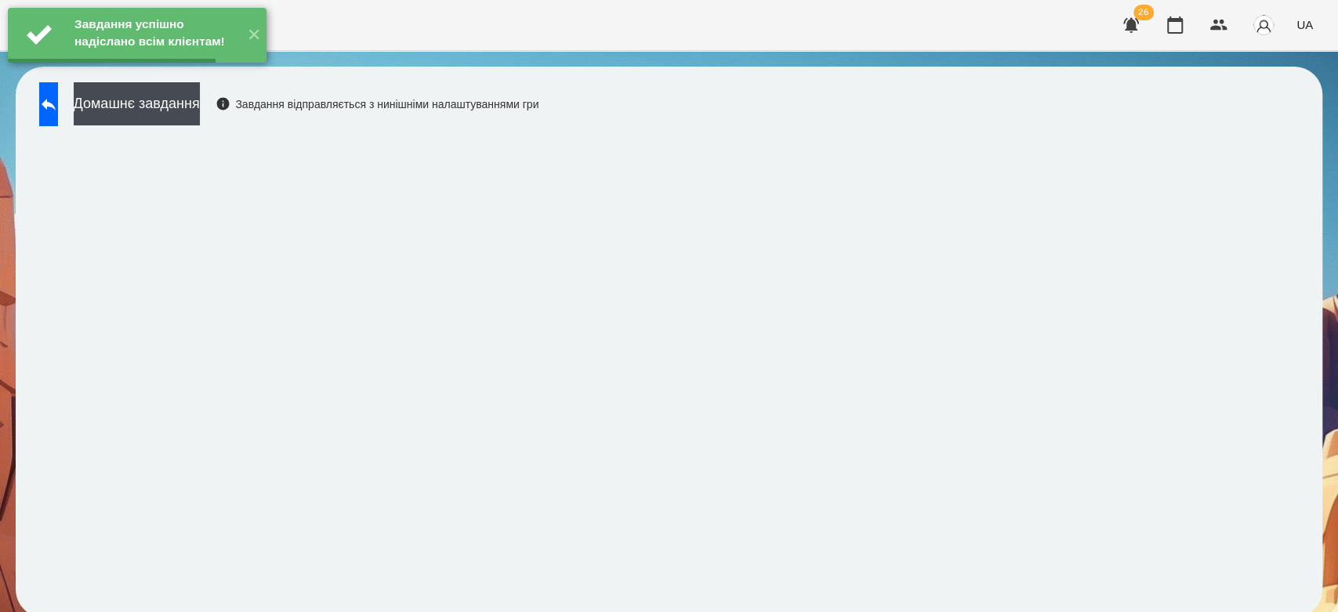
click at [200, 110] on button "Домашнє завдання" at bounding box center [137, 103] width 126 height 43
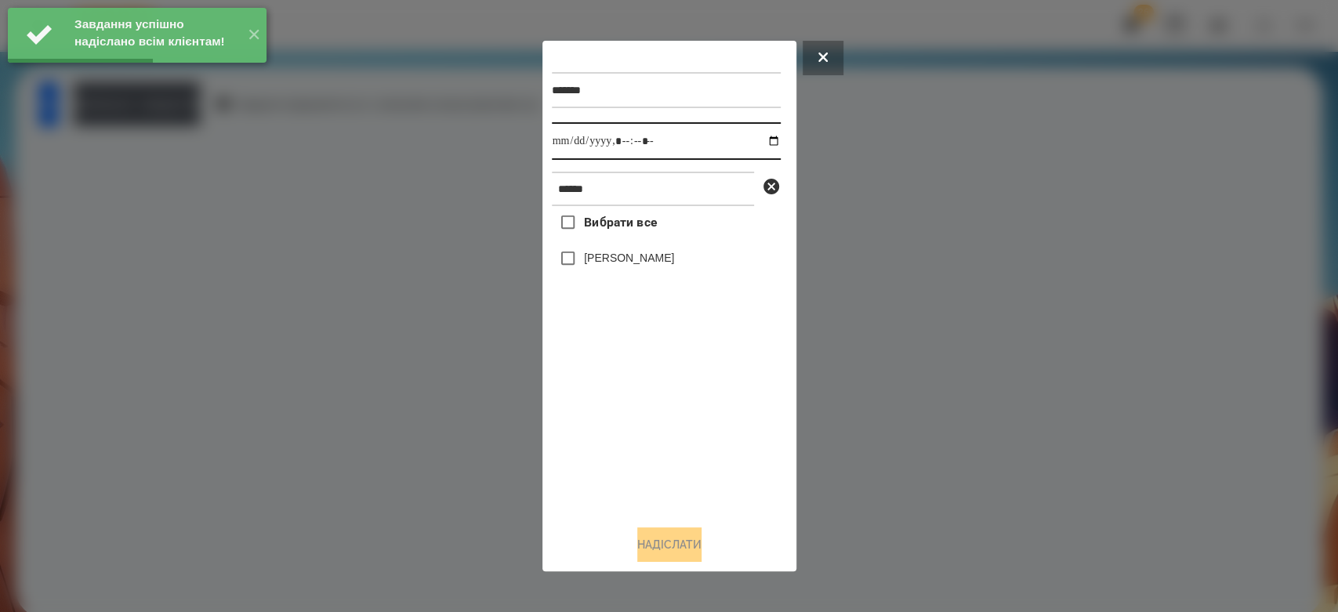
click at [758, 137] on input "datetime-local" at bounding box center [666, 141] width 229 height 38
type input "**********"
click at [676, 439] on div "Вибрати все Владислав Клімук" at bounding box center [666, 359] width 229 height 306
click at [626, 260] on label "[PERSON_NAME]" at bounding box center [629, 258] width 90 height 16
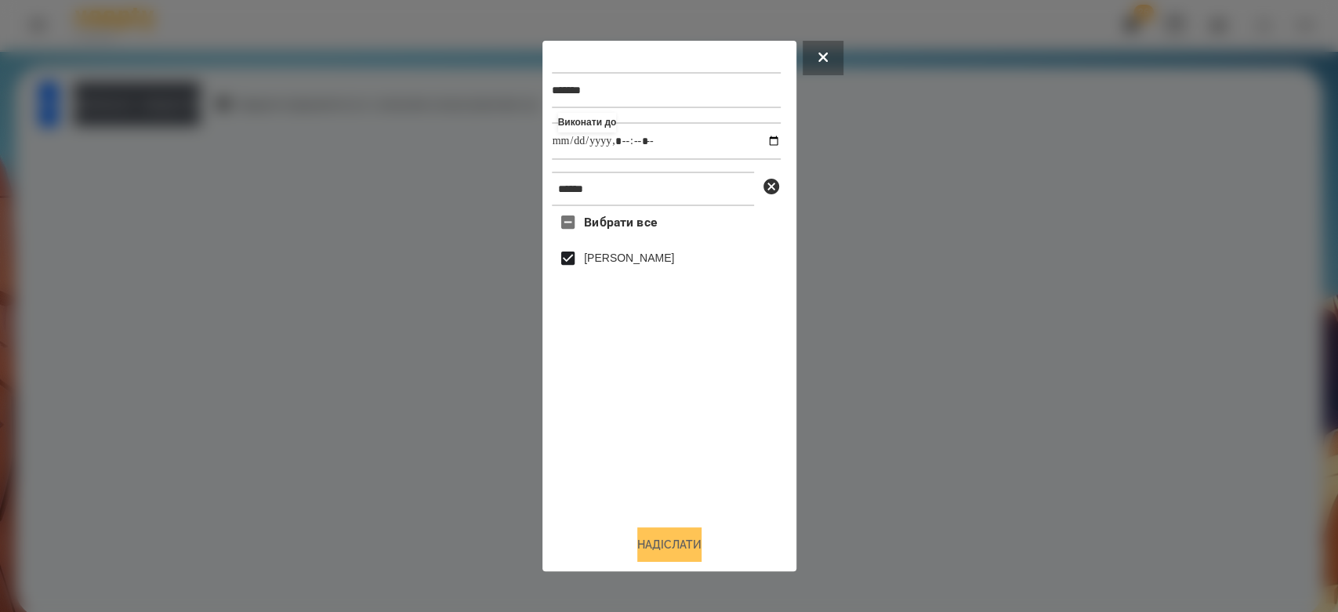
click at [701, 536] on button "Надіслати" at bounding box center [669, 544] width 64 height 34
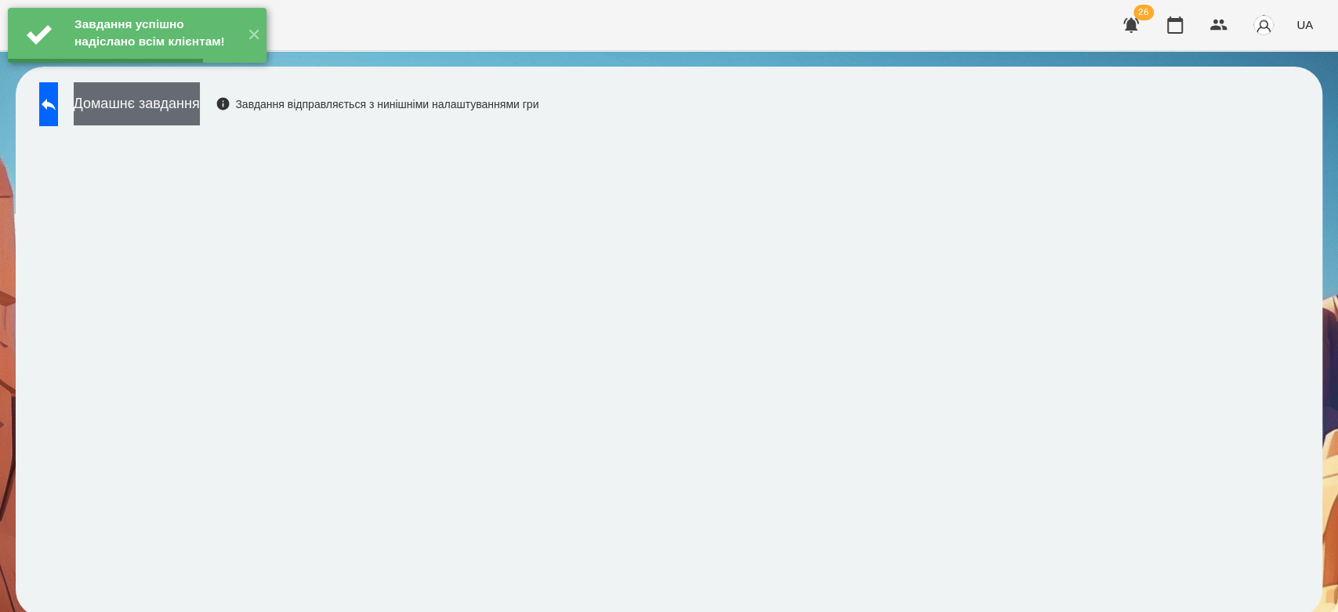
click at [200, 105] on button "Домашнє завдання" at bounding box center [137, 103] width 126 height 43
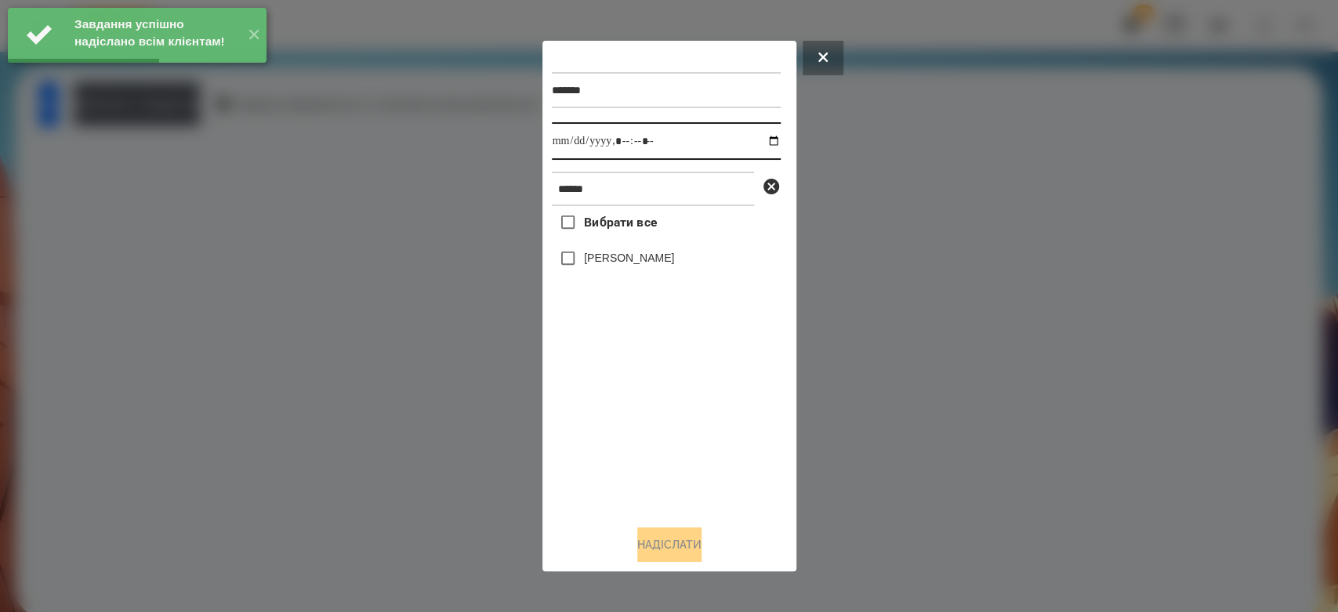
click at [760, 139] on input "datetime-local" at bounding box center [666, 141] width 229 height 38
type input "**********"
click at [698, 440] on div "Вибрати все Владислав Клімук" at bounding box center [666, 359] width 229 height 306
click at [633, 258] on label "[PERSON_NAME]" at bounding box center [629, 258] width 90 height 16
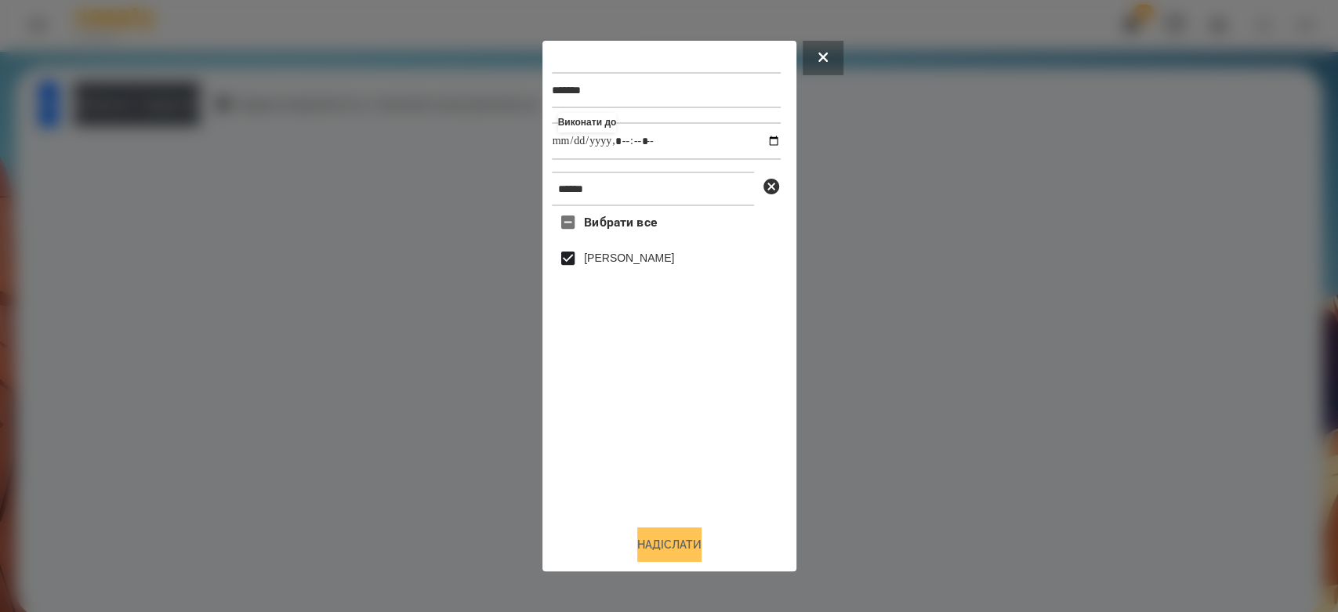
click at [691, 543] on button "Надіслати" at bounding box center [669, 544] width 64 height 34
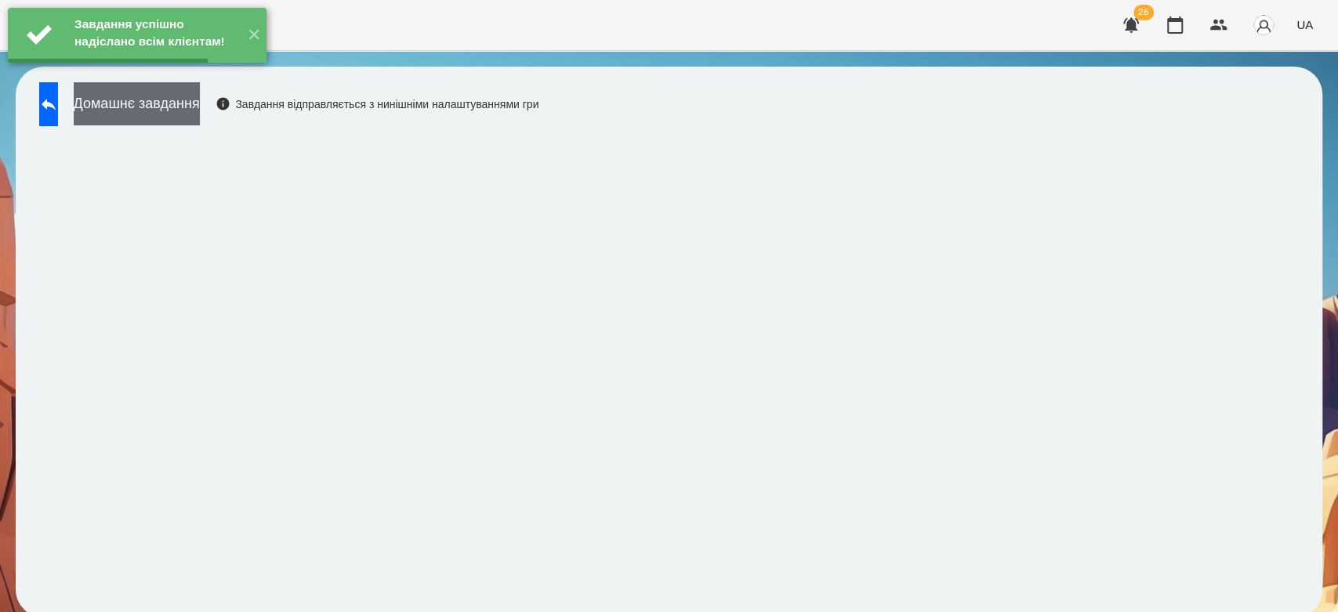
click at [200, 114] on button "Домашнє завдання" at bounding box center [137, 103] width 126 height 43
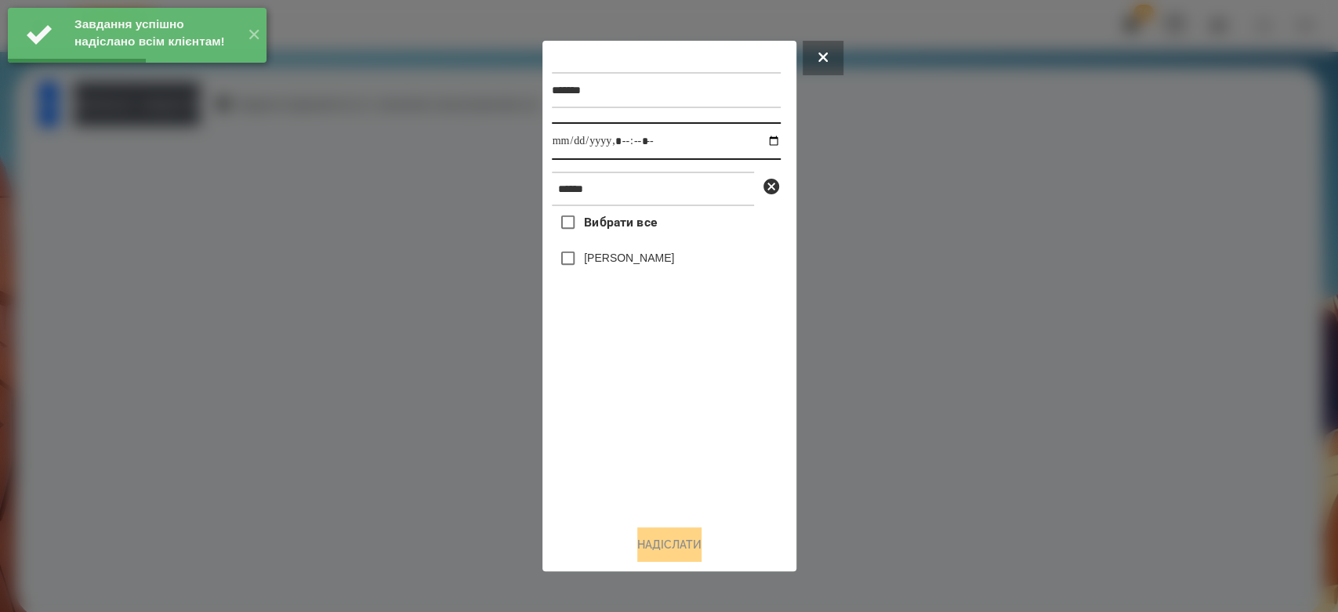
click at [759, 136] on input "datetime-local" at bounding box center [666, 141] width 229 height 38
type input "**********"
click at [738, 533] on div "Надіслати" at bounding box center [669, 544] width 235 height 34
click at [674, 262] on label "[PERSON_NAME]" at bounding box center [629, 258] width 90 height 16
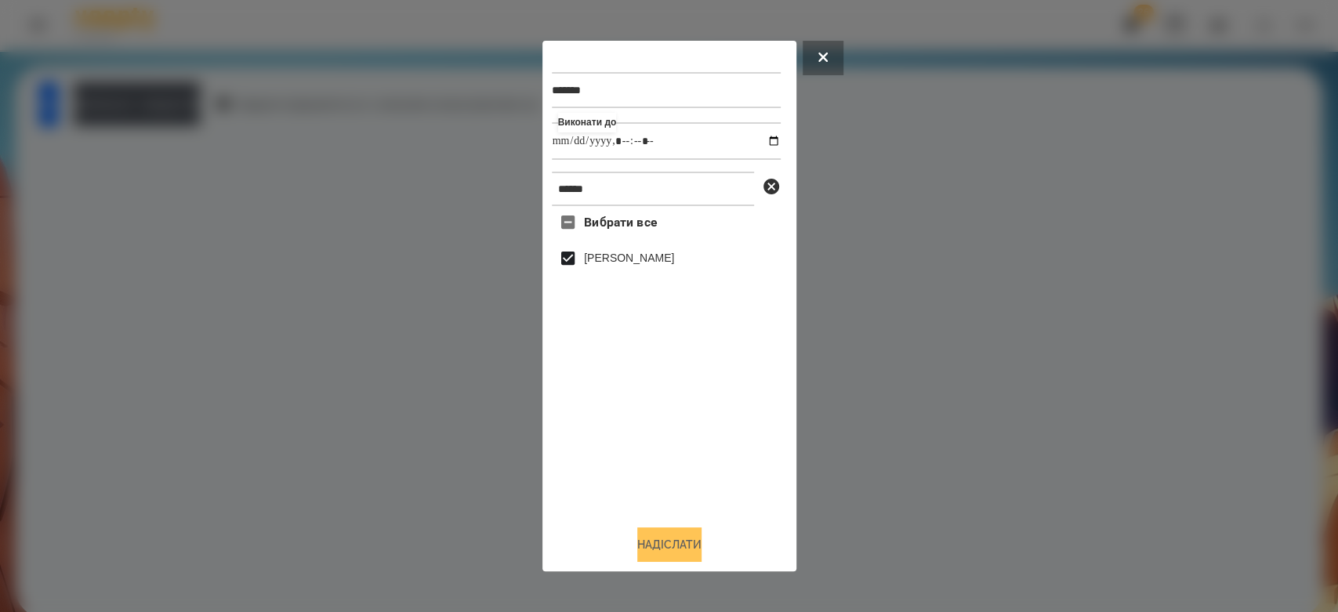
click at [687, 536] on button "Надіслати" at bounding box center [669, 544] width 64 height 34
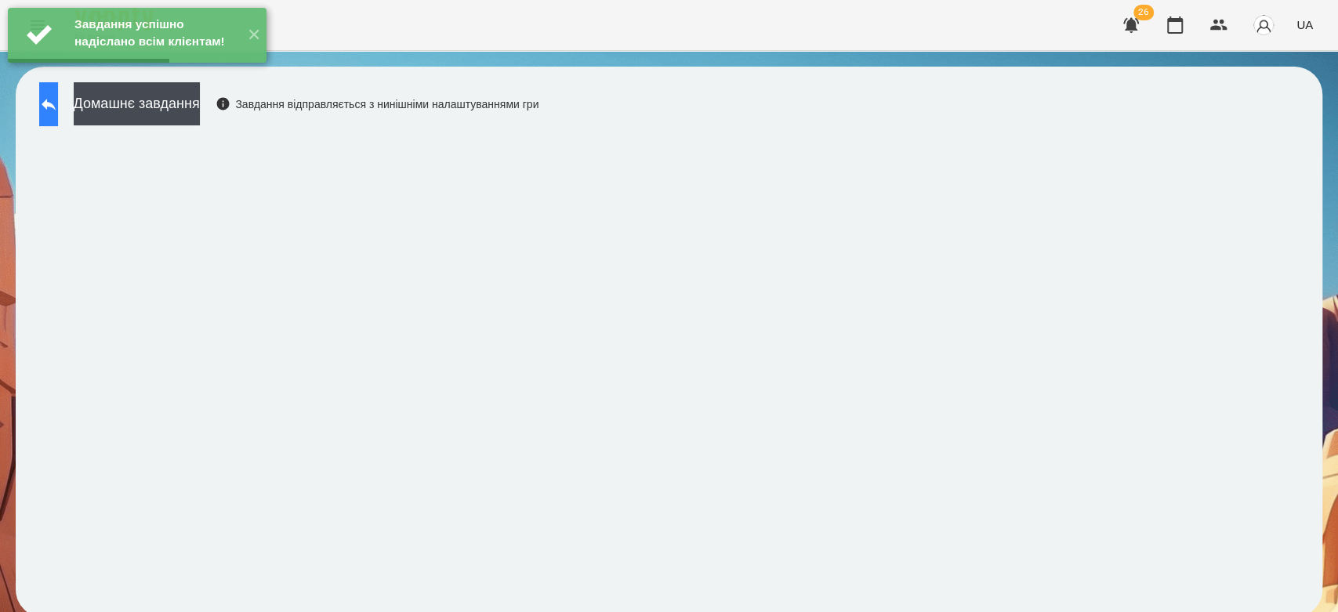
click at [58, 116] on button at bounding box center [48, 104] width 19 height 44
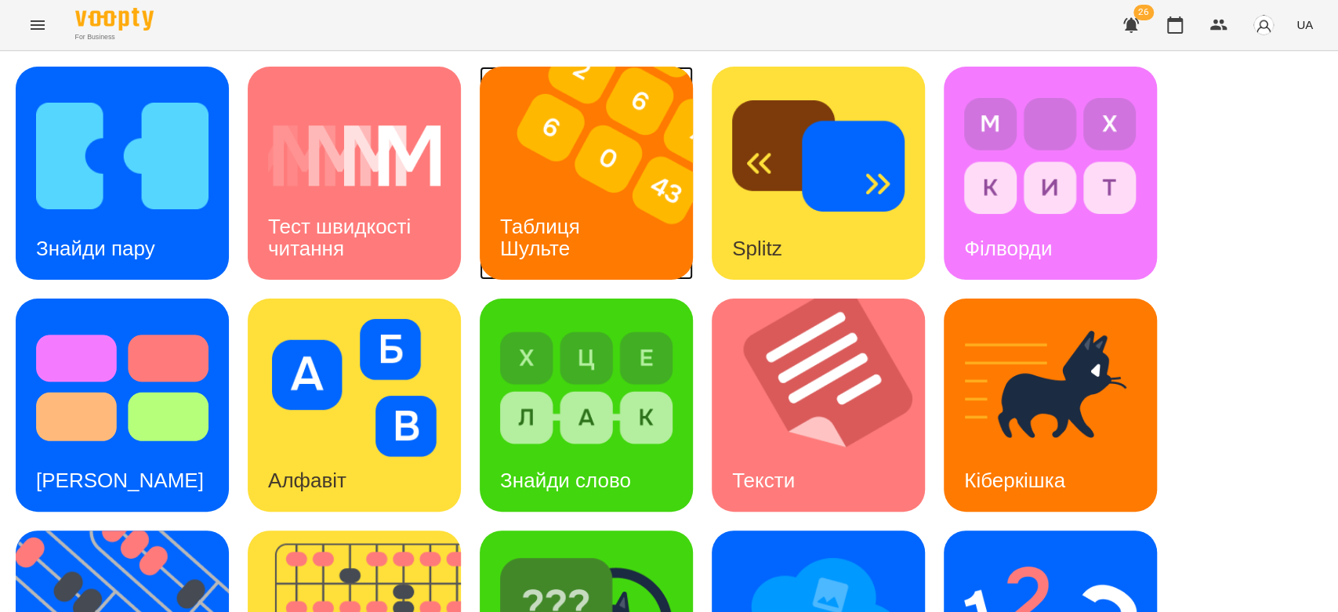
click at [614, 233] on img at bounding box center [596, 173] width 233 height 213
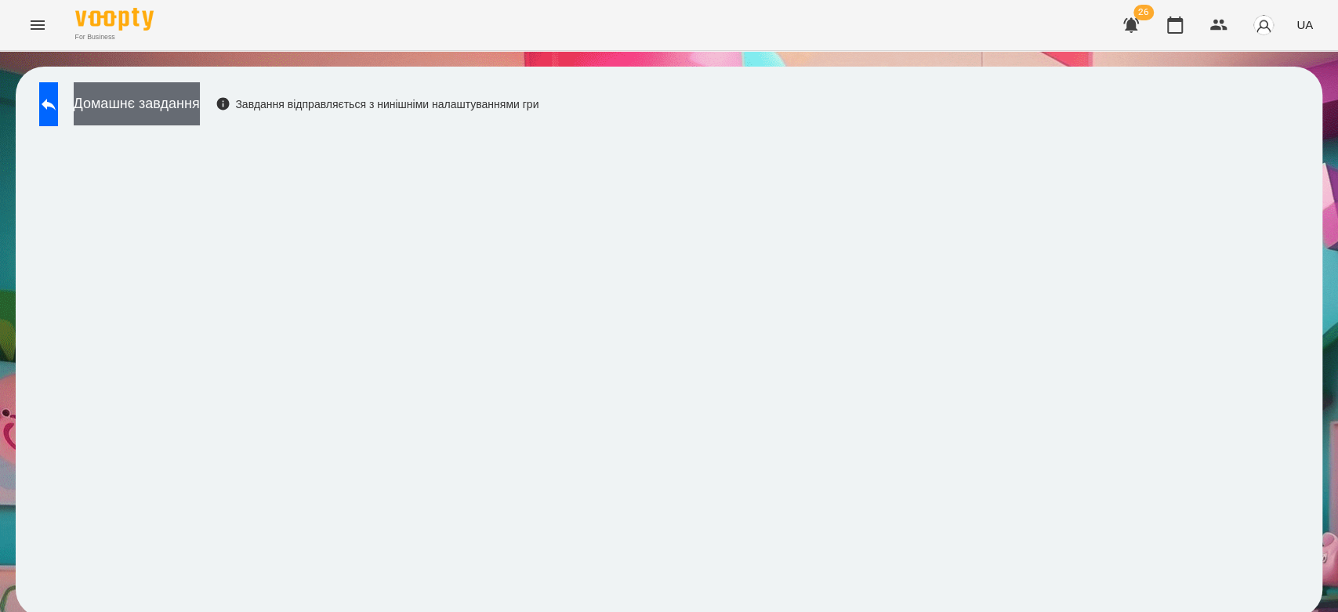
click at [172, 99] on button "Домашнє завдання" at bounding box center [137, 103] width 126 height 43
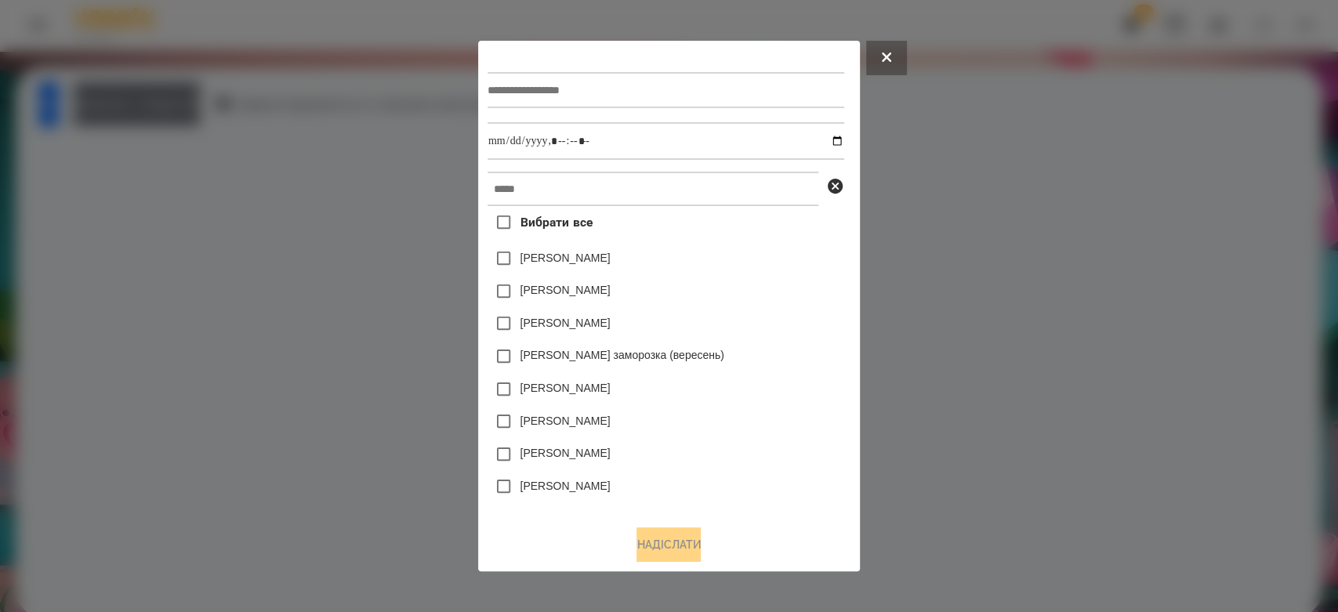
type input "*"
type input "******"
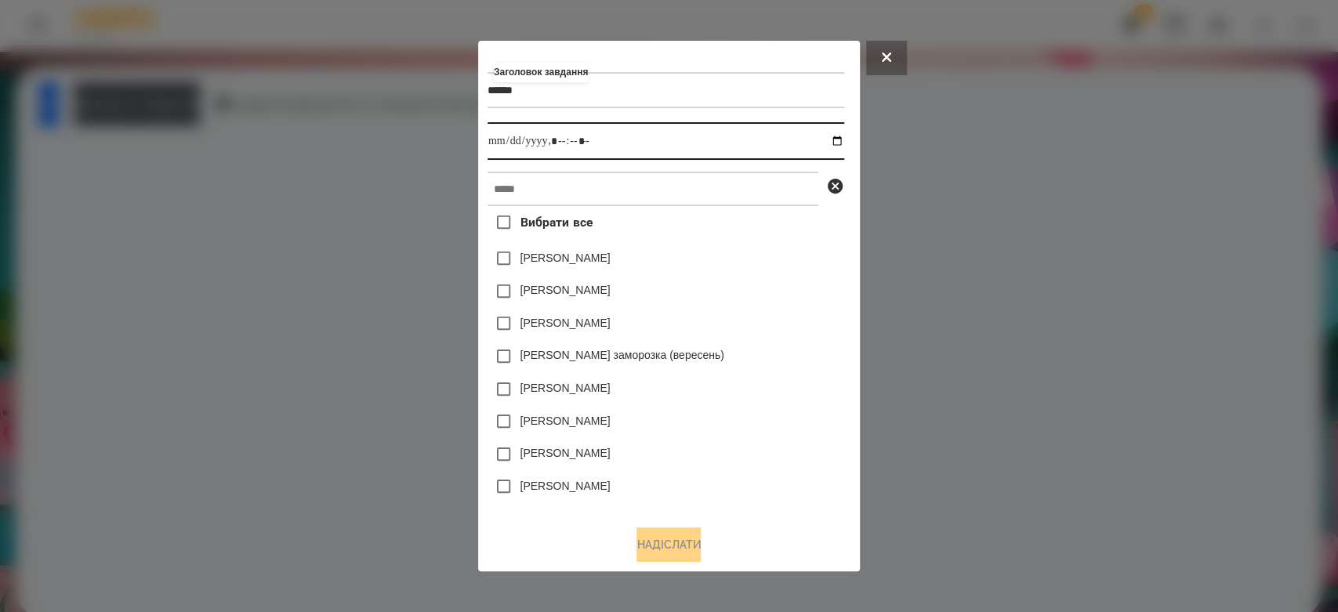
click at [835, 136] on input "datetime-local" at bounding box center [665, 141] width 357 height 38
click at [1052, 313] on div at bounding box center [669, 306] width 1338 height 612
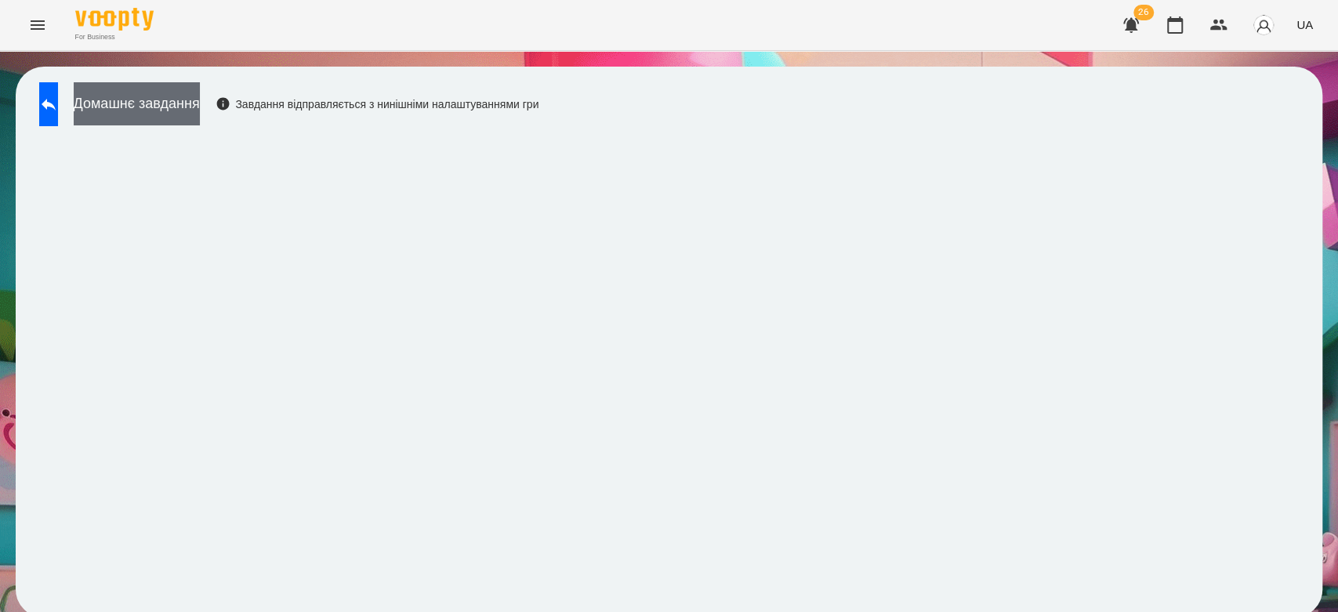
click at [144, 108] on button "Домашнє завдання" at bounding box center [137, 103] width 126 height 43
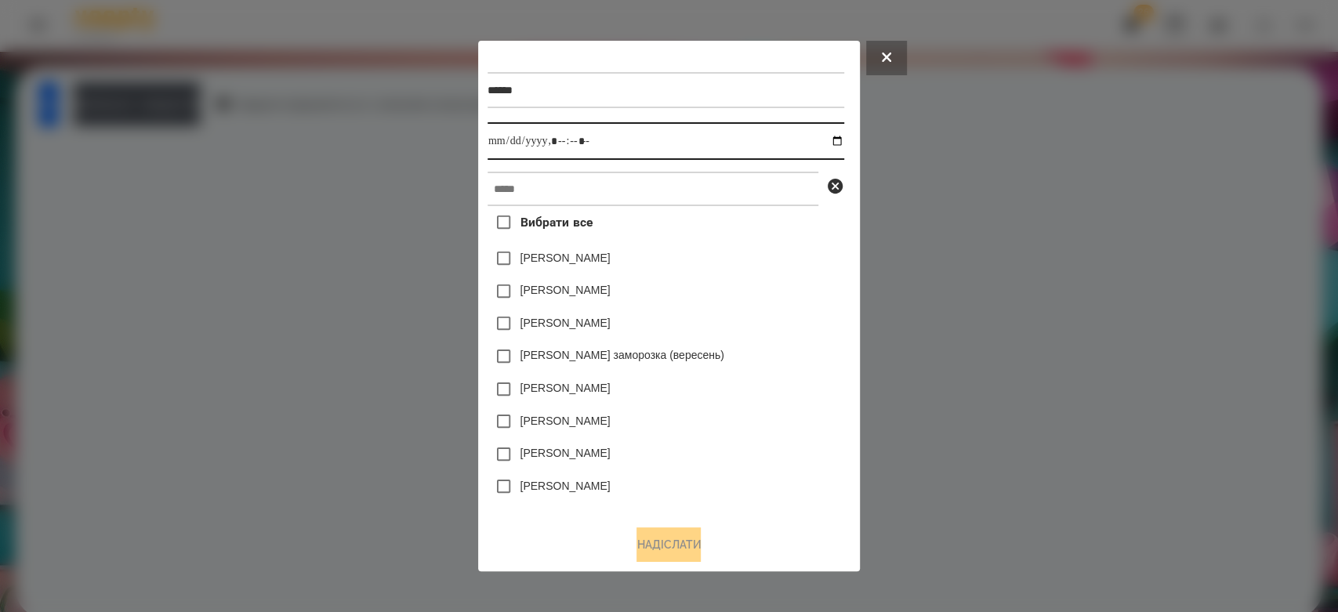
click at [843, 140] on input "datetime-local" at bounding box center [665, 141] width 357 height 38
type input "**********"
click at [760, 252] on div "Коля Главач" at bounding box center [665, 258] width 357 height 33
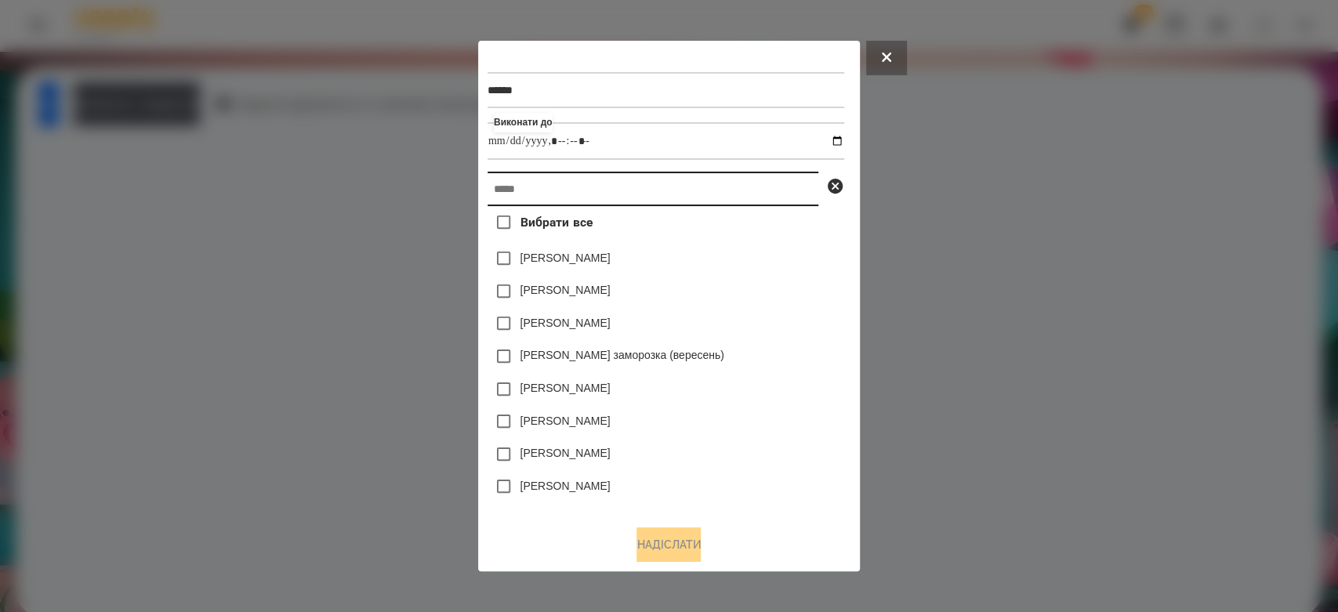
click at [760, 190] on input "text" at bounding box center [652, 189] width 331 height 34
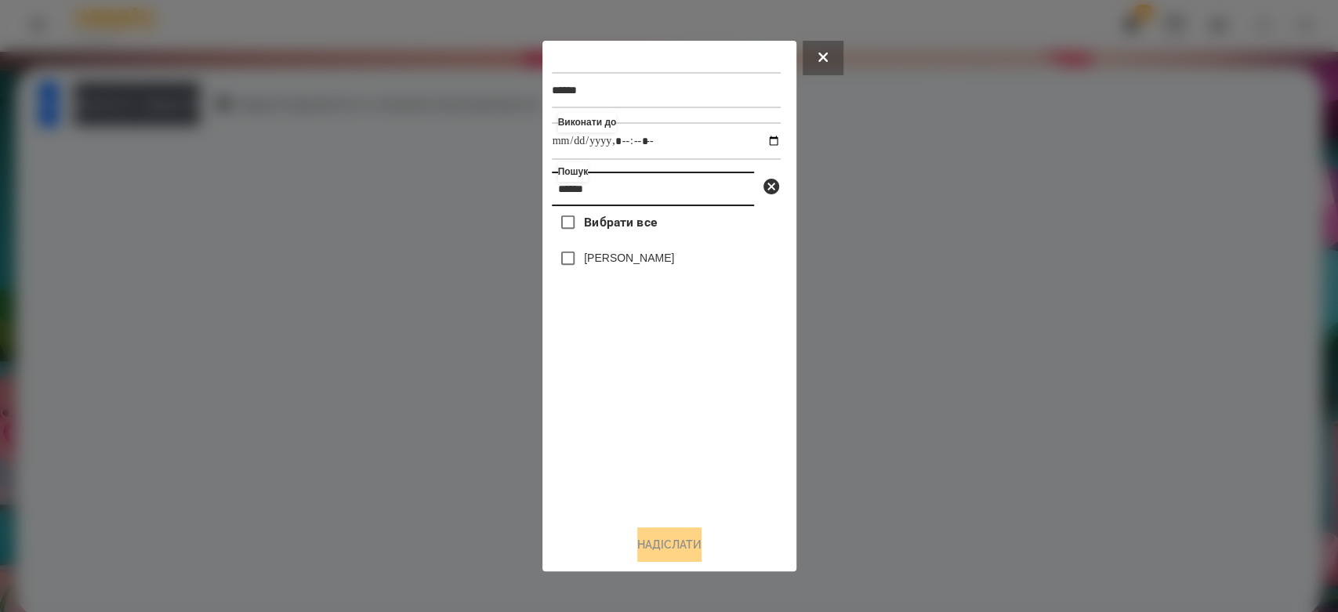
type input "******"
click at [660, 266] on label "[PERSON_NAME]" at bounding box center [629, 258] width 90 height 16
click at [701, 533] on button "Надіслати" at bounding box center [669, 544] width 64 height 34
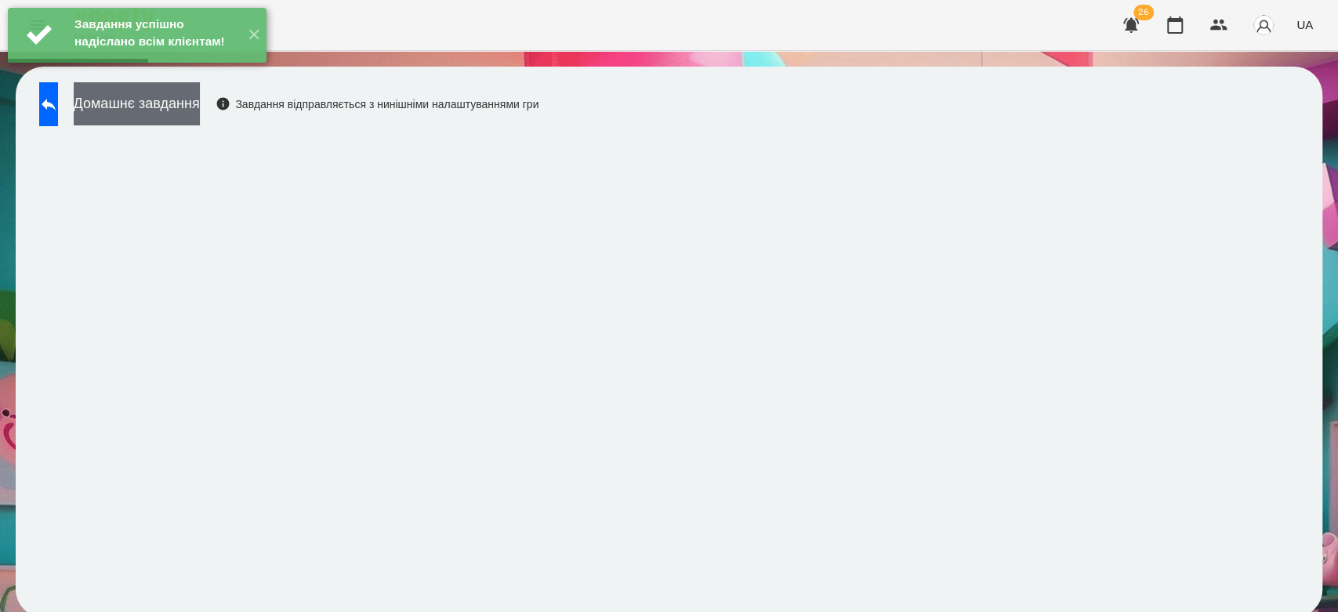
click at [186, 111] on button "Домашнє завдання" at bounding box center [137, 103] width 126 height 43
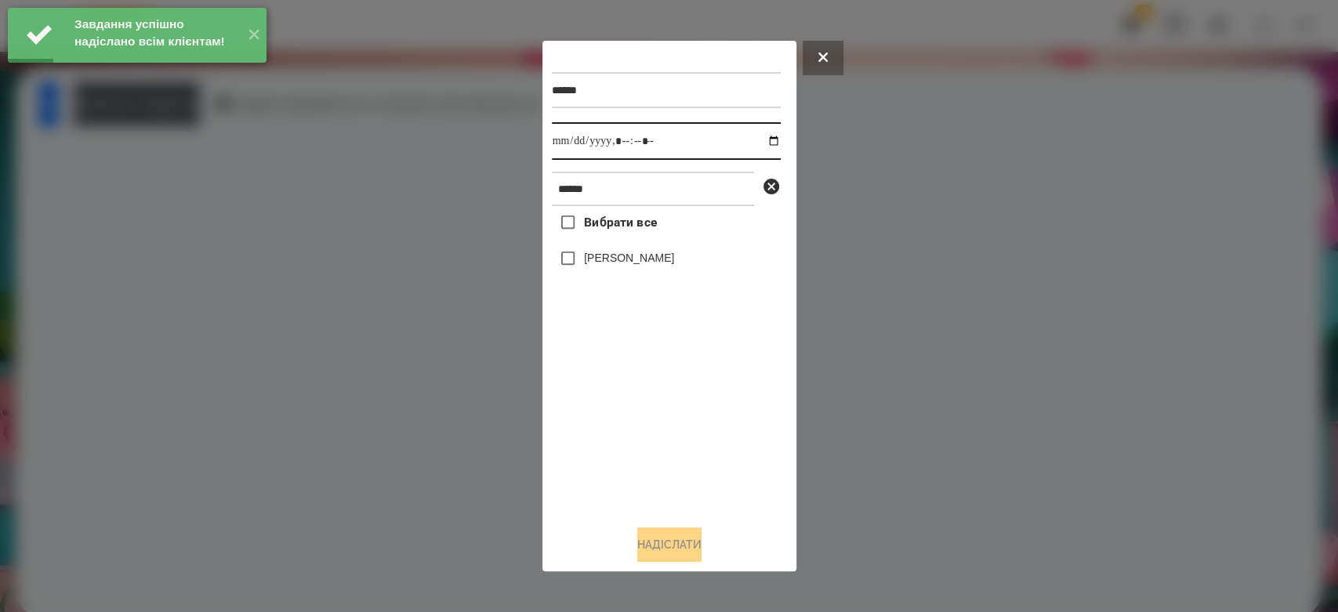
click at [758, 139] on input "datetime-local" at bounding box center [666, 141] width 229 height 38
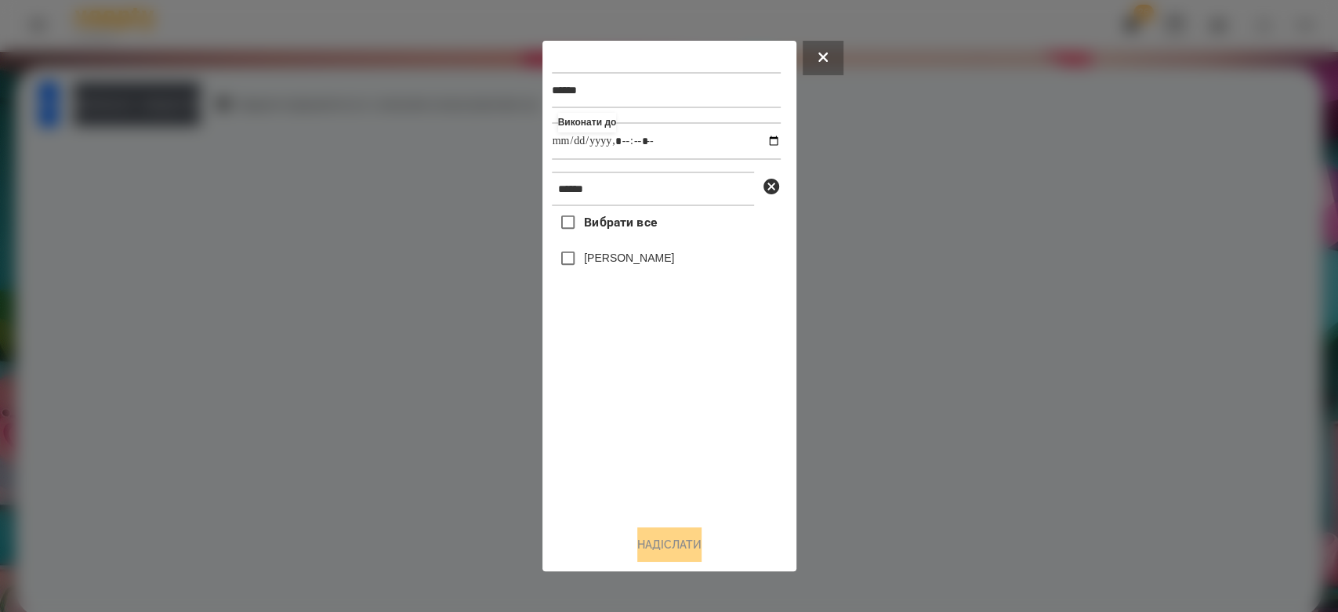
type input "**********"
click at [697, 398] on div "Вибрати все Владислав Клімук" at bounding box center [666, 359] width 229 height 306
click at [651, 262] on label "[PERSON_NAME]" at bounding box center [629, 258] width 90 height 16
click at [700, 543] on button "Надіслати" at bounding box center [669, 544] width 64 height 34
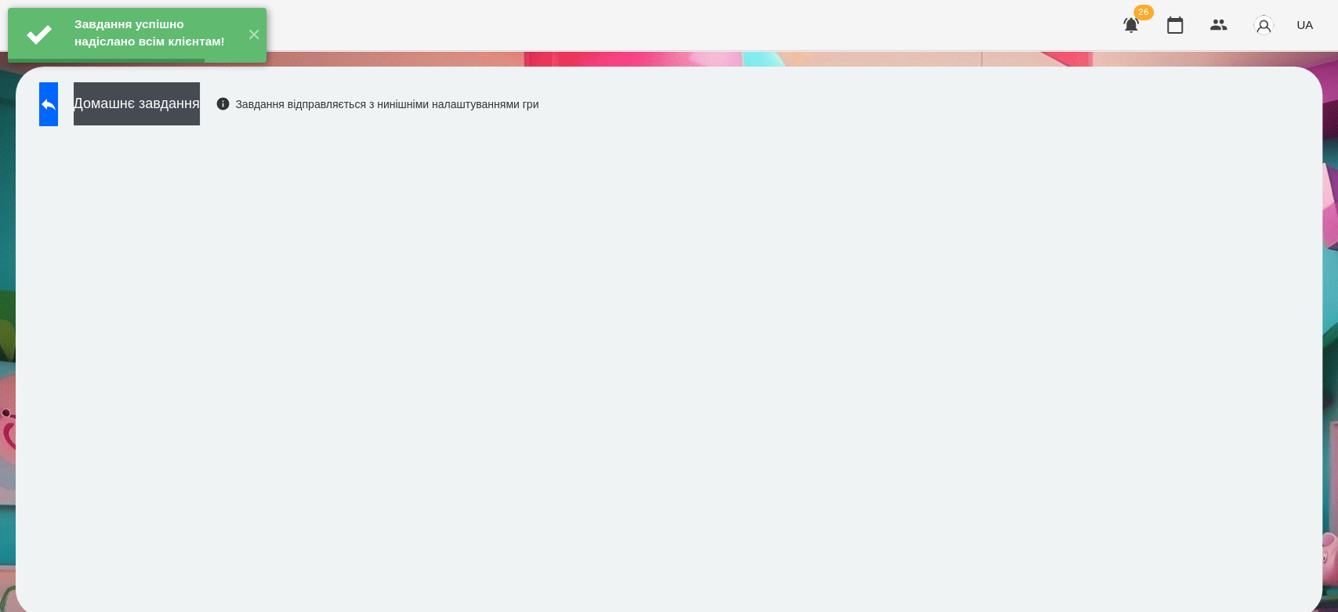
click at [200, 109] on button "Домашнє завдання" at bounding box center [137, 103] width 126 height 43
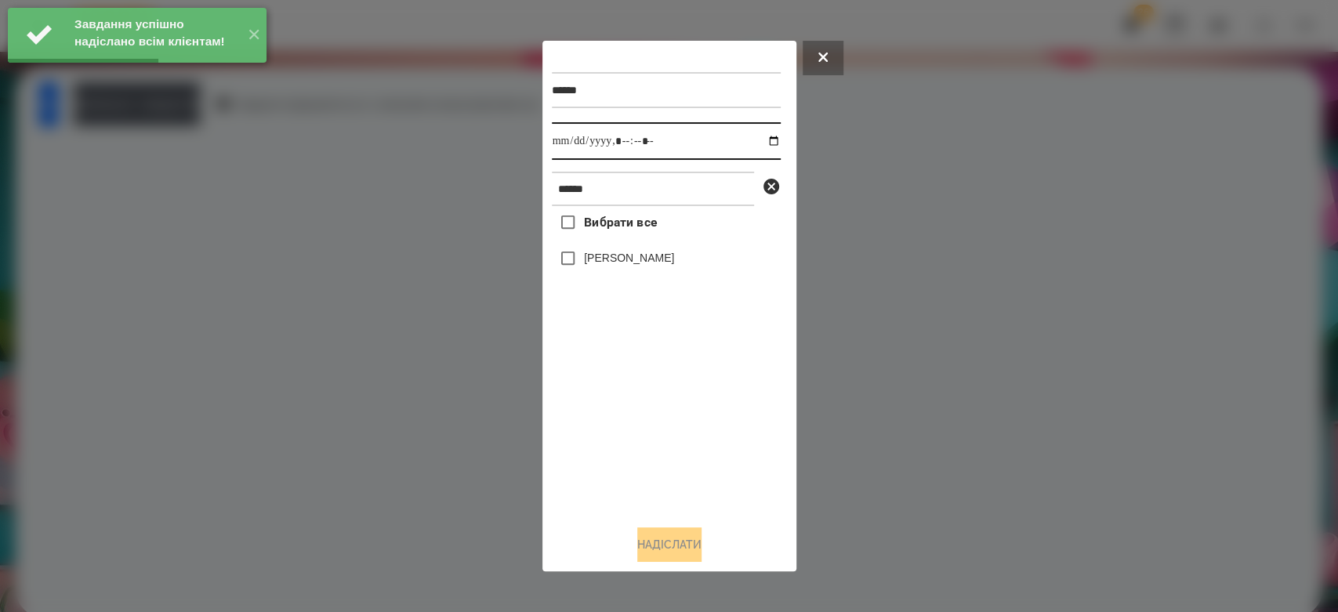
click at [763, 139] on input "datetime-local" at bounding box center [666, 141] width 229 height 38
type input "**********"
click at [702, 434] on div "Вибрати все Владислав Клімук" at bounding box center [666, 359] width 229 height 306
click at [630, 266] on label "[PERSON_NAME]" at bounding box center [629, 258] width 90 height 16
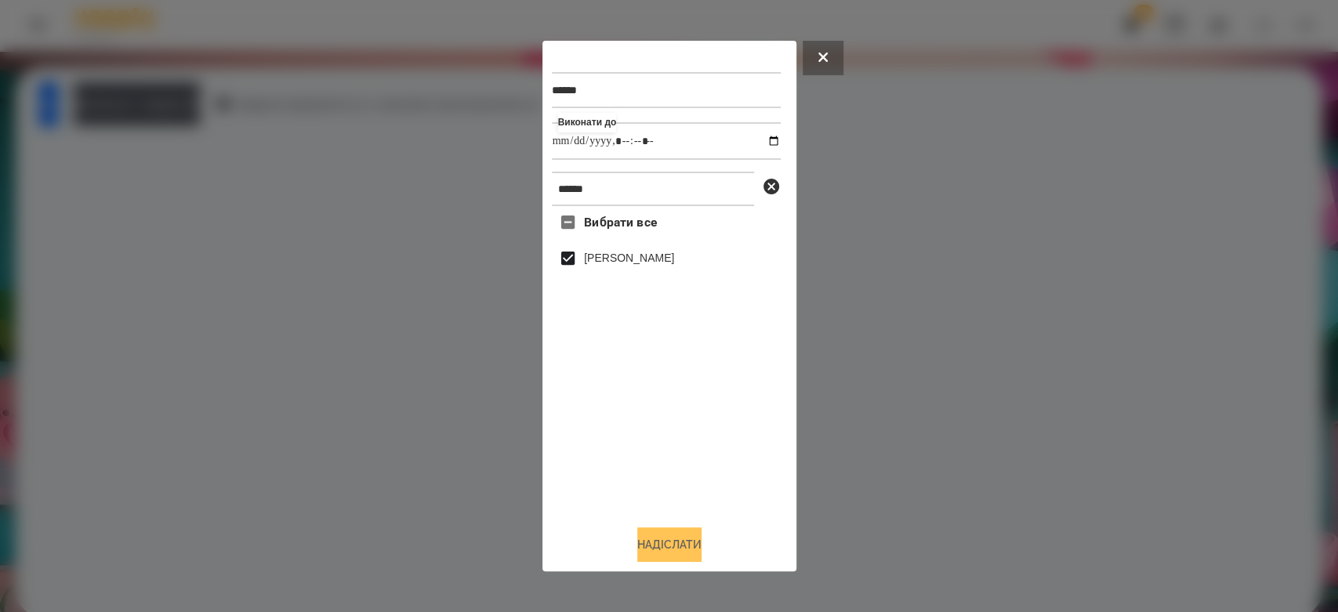
click at [670, 546] on button "Надіслати" at bounding box center [669, 544] width 64 height 34
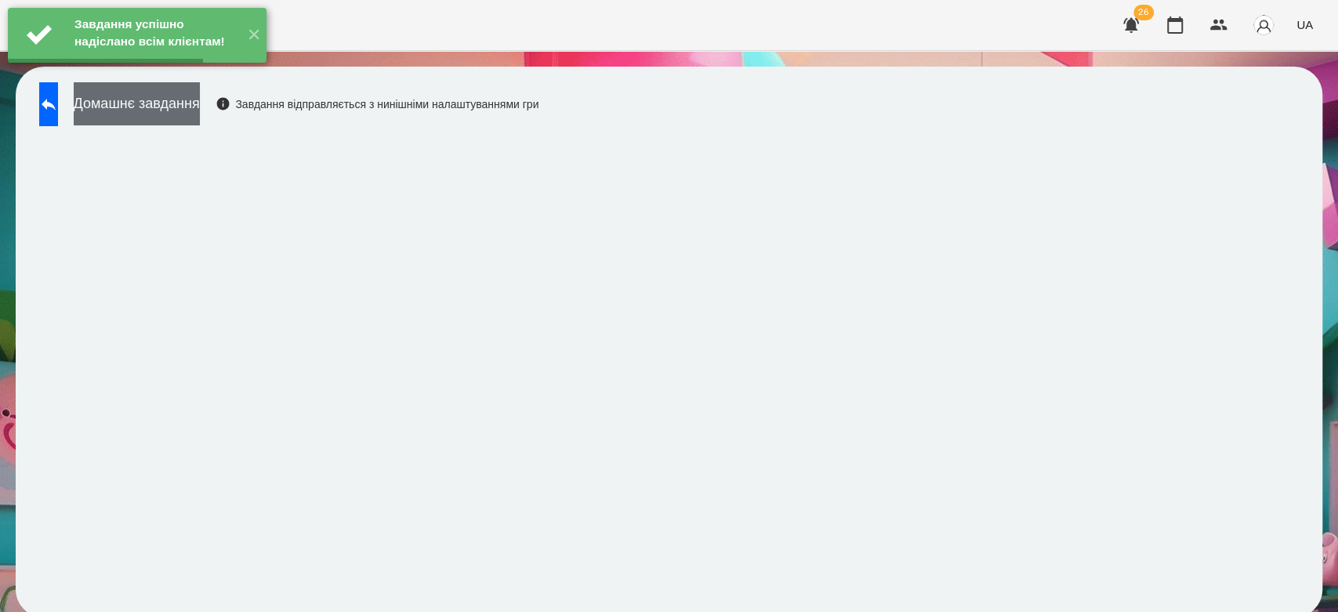
click at [200, 111] on button "Домашнє завдання" at bounding box center [137, 103] width 126 height 43
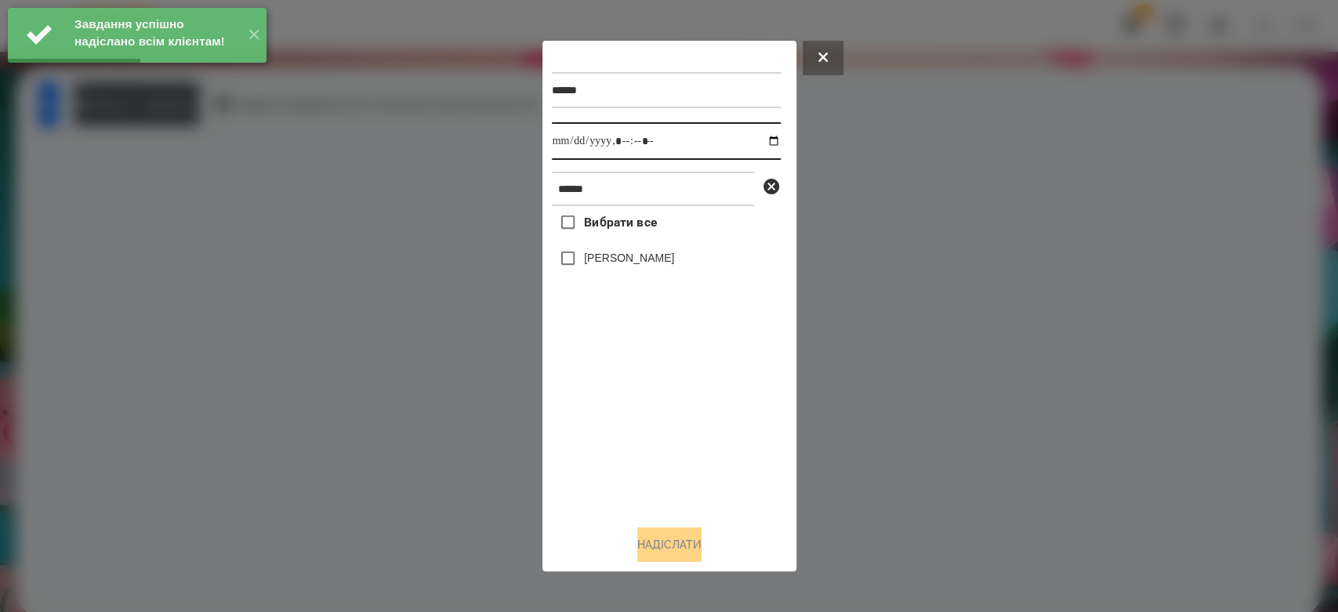
click at [764, 144] on input "datetime-local" at bounding box center [666, 141] width 229 height 38
type input "**********"
drag, startPoint x: 695, startPoint y: 429, endPoint x: 672, endPoint y: 353, distance: 78.6
click at [695, 429] on div "Вибрати все Владислав Клімук" at bounding box center [666, 359] width 229 height 306
click at [652, 259] on label "[PERSON_NAME]" at bounding box center [629, 258] width 90 height 16
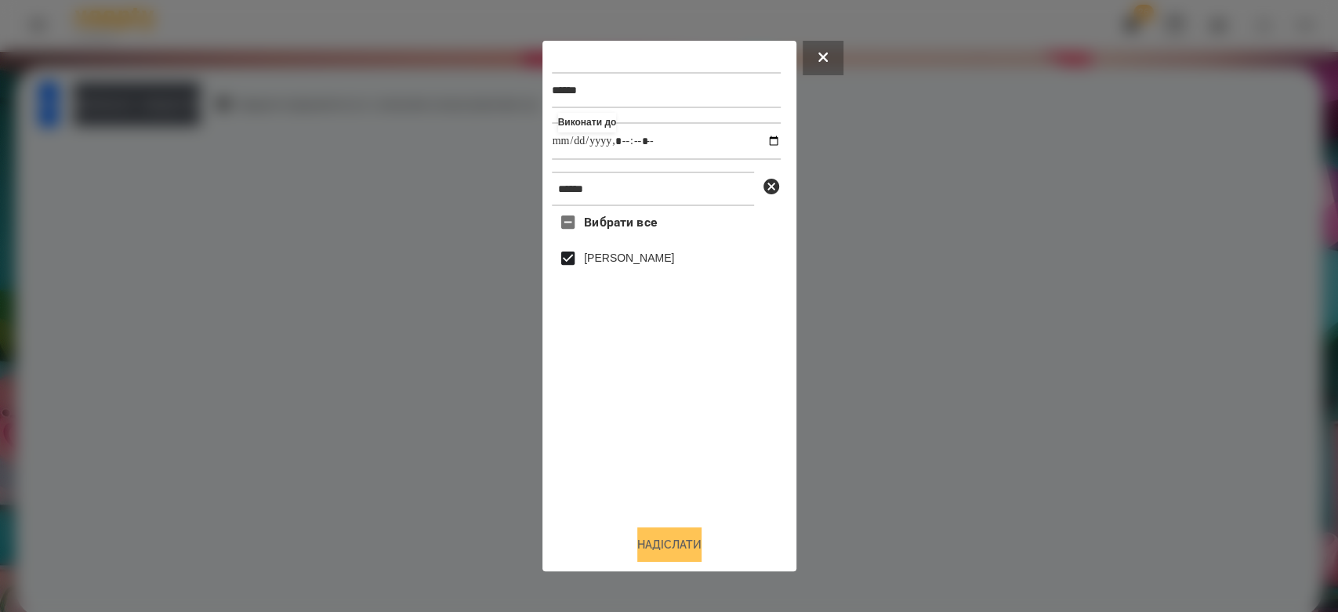
click at [694, 538] on button "Надіслати" at bounding box center [669, 544] width 64 height 34
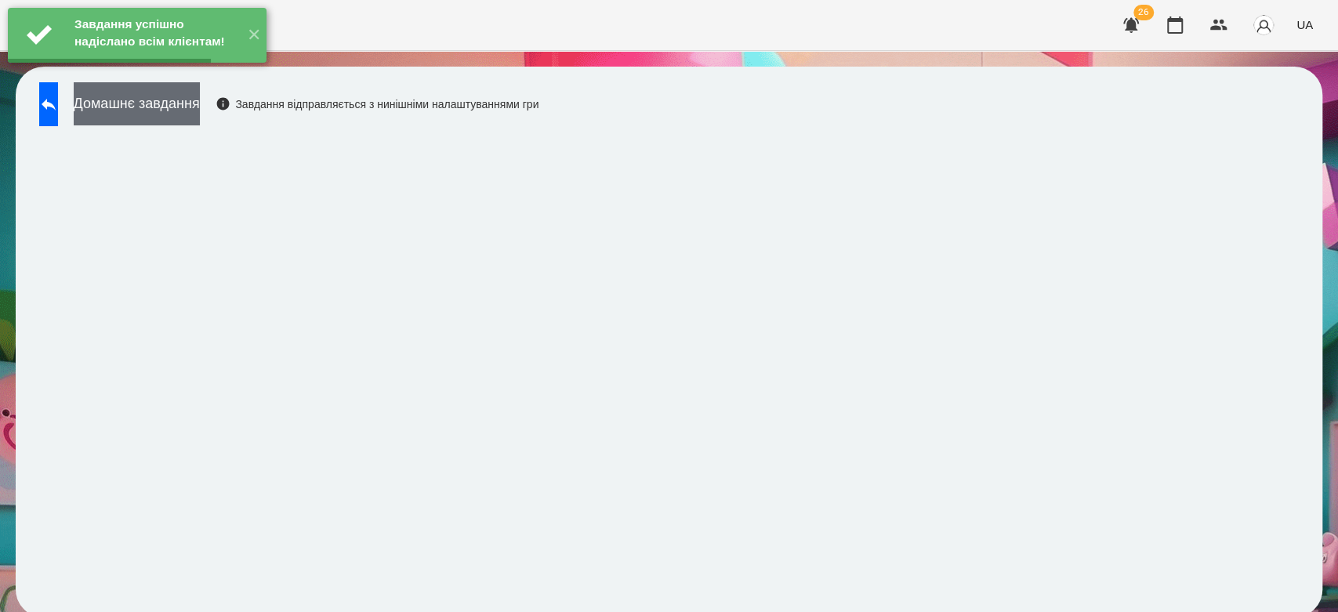
click at [187, 110] on button "Домашнє завдання" at bounding box center [137, 103] width 126 height 43
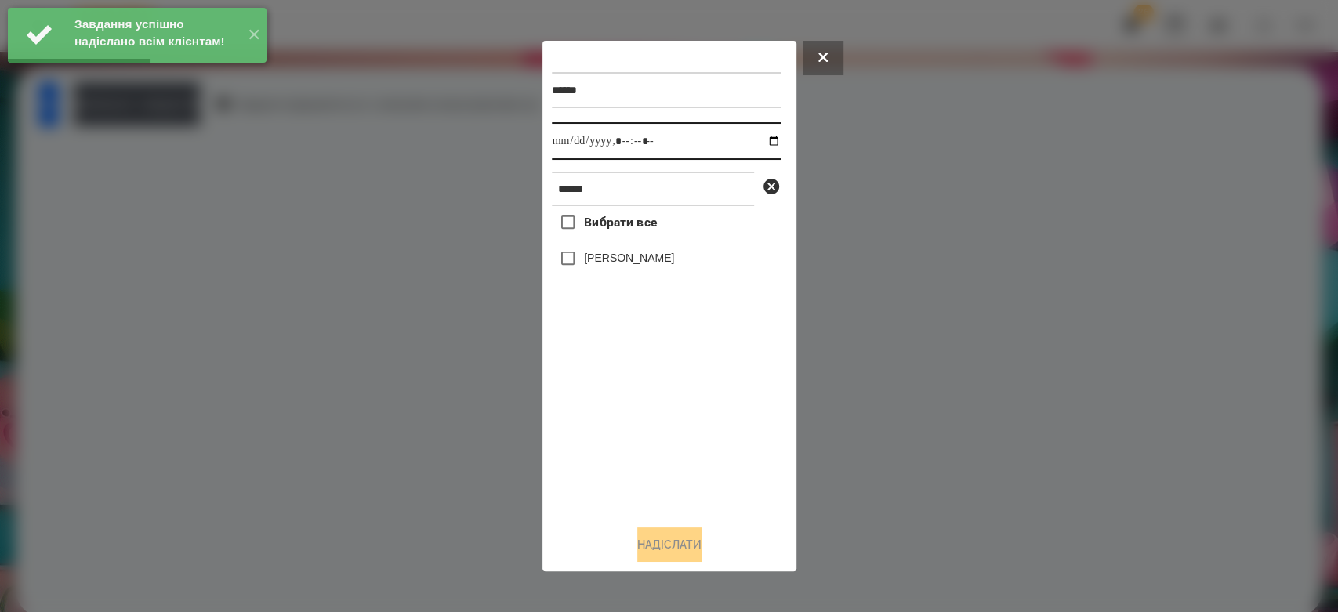
click at [762, 139] on input "datetime-local" at bounding box center [666, 141] width 229 height 38
type input "**********"
drag, startPoint x: 726, startPoint y: 443, endPoint x: 686, endPoint y: 378, distance: 77.0
click at [726, 443] on div "Вибрати все Владислав Клімук" at bounding box center [666, 359] width 229 height 306
click at [614, 249] on div "[PERSON_NAME]" at bounding box center [666, 258] width 229 height 33
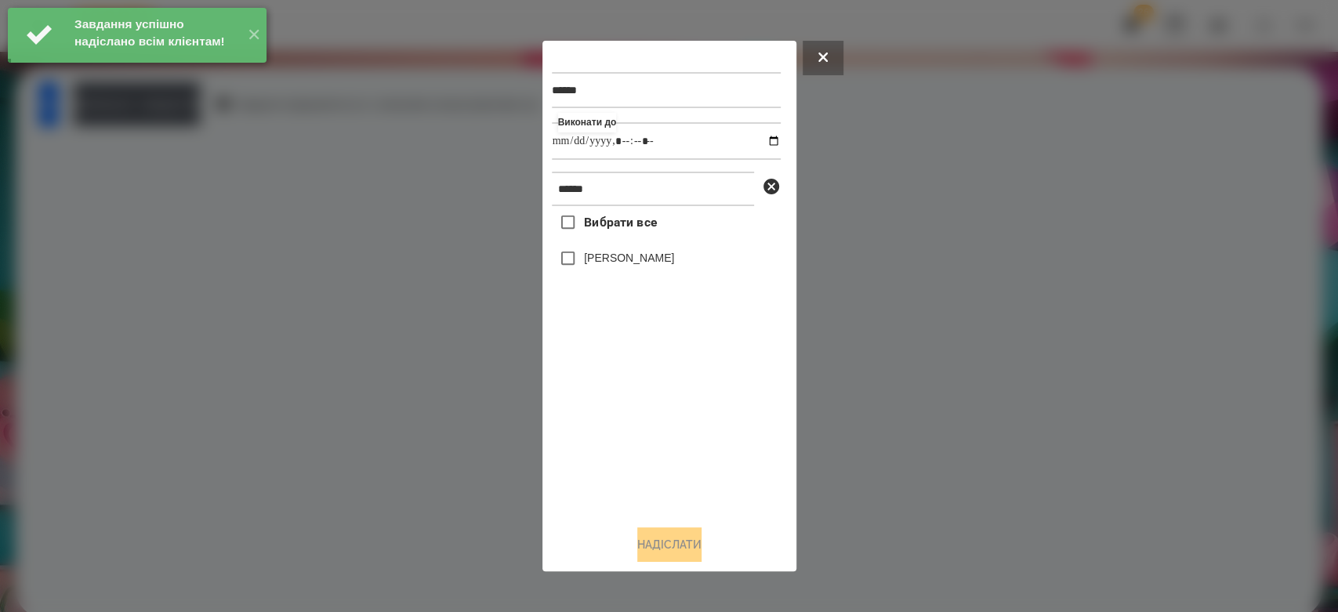
click at [635, 257] on label "[PERSON_NAME]" at bounding box center [629, 258] width 90 height 16
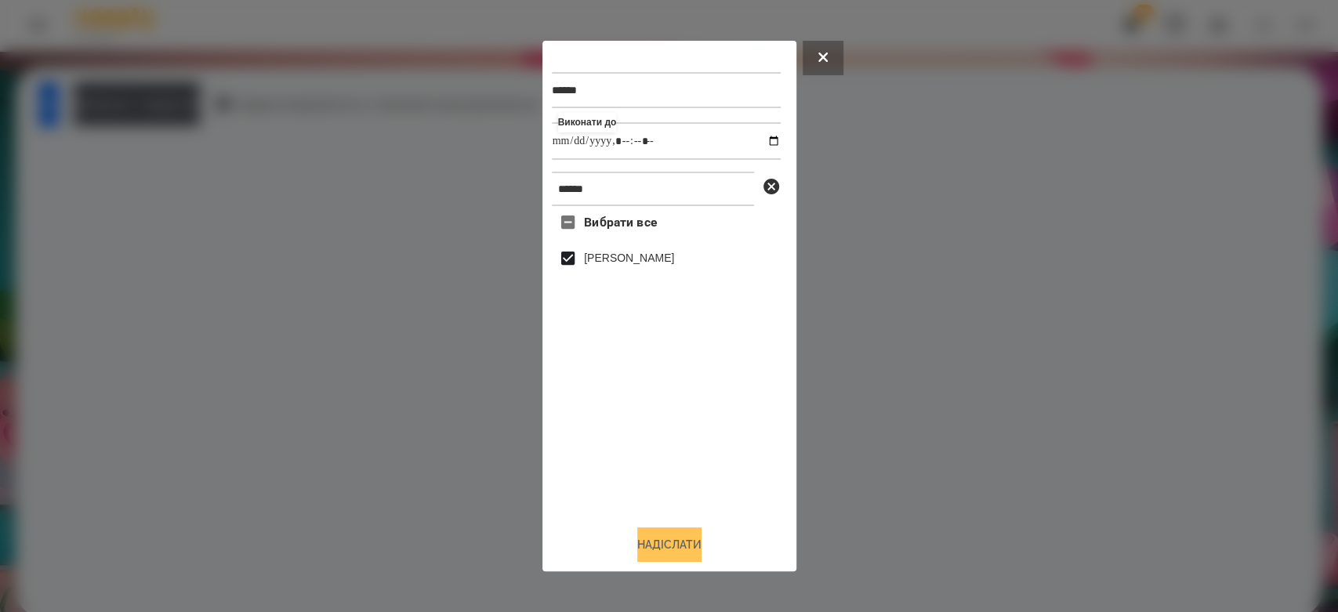
click at [696, 541] on button "Надіслати" at bounding box center [669, 544] width 64 height 34
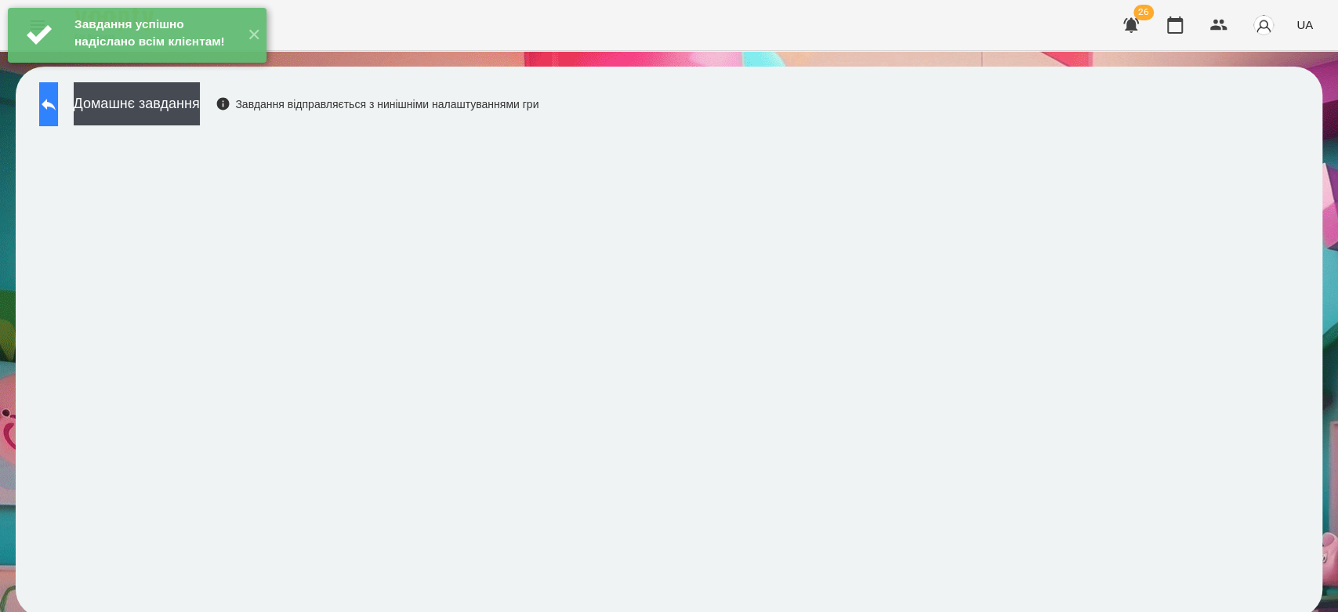
click at [58, 107] on button at bounding box center [48, 104] width 19 height 44
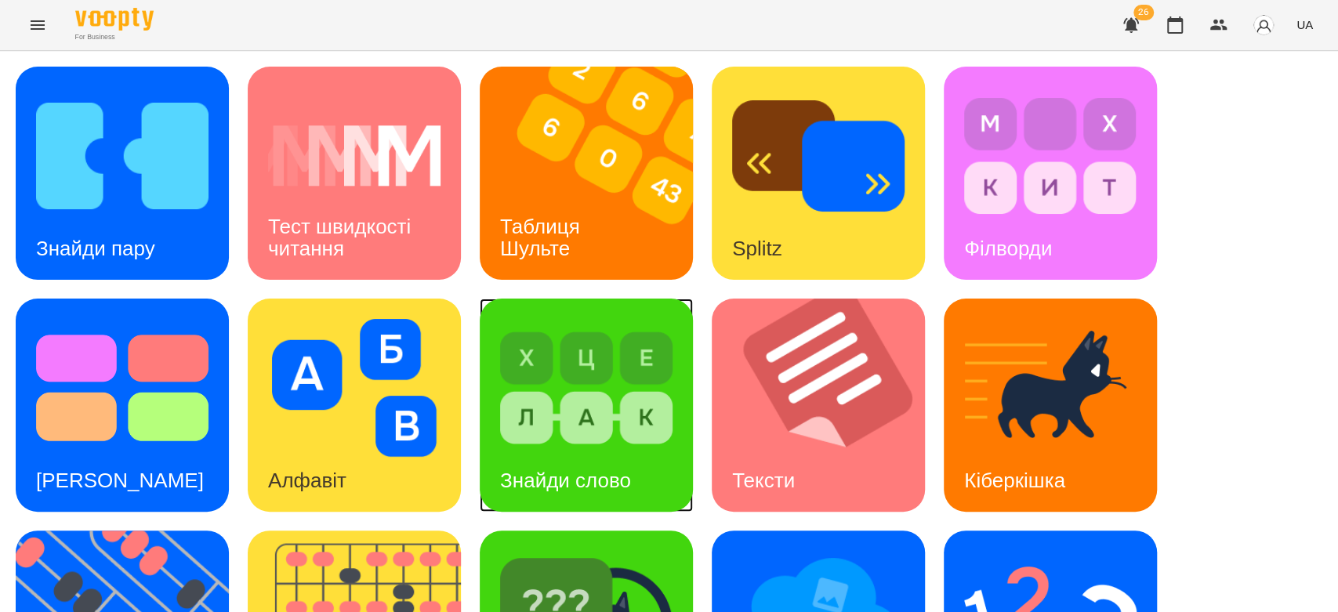
click at [637, 390] on img at bounding box center [586, 388] width 172 height 138
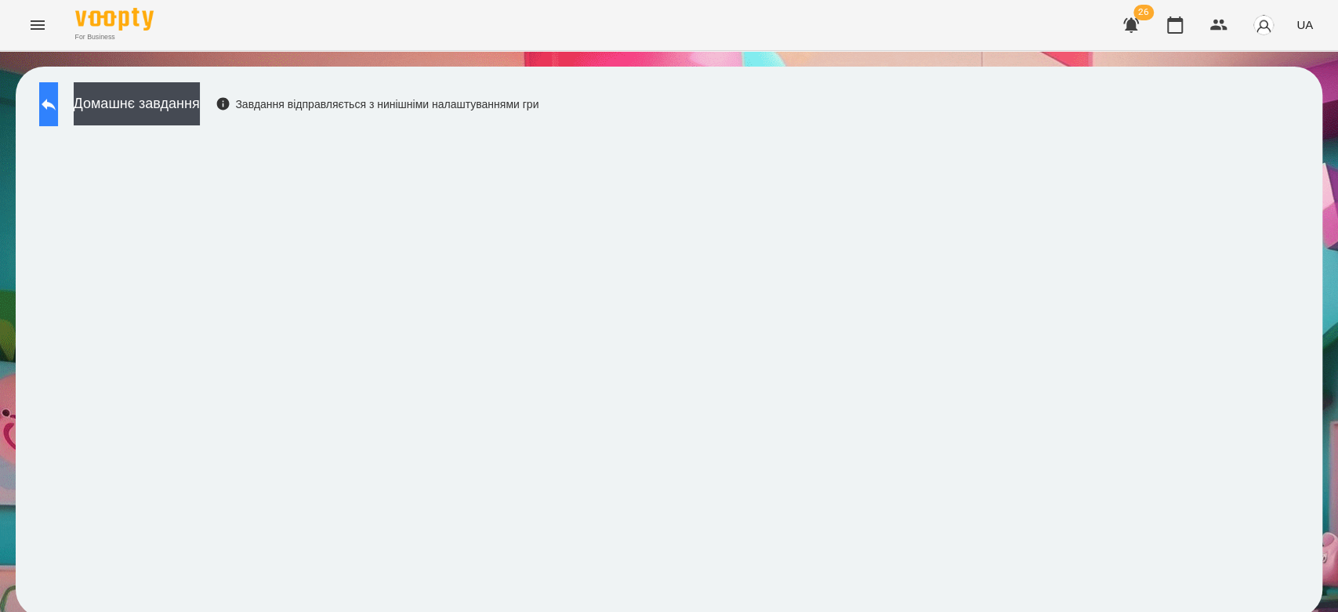
click at [58, 99] on icon at bounding box center [48, 104] width 19 height 19
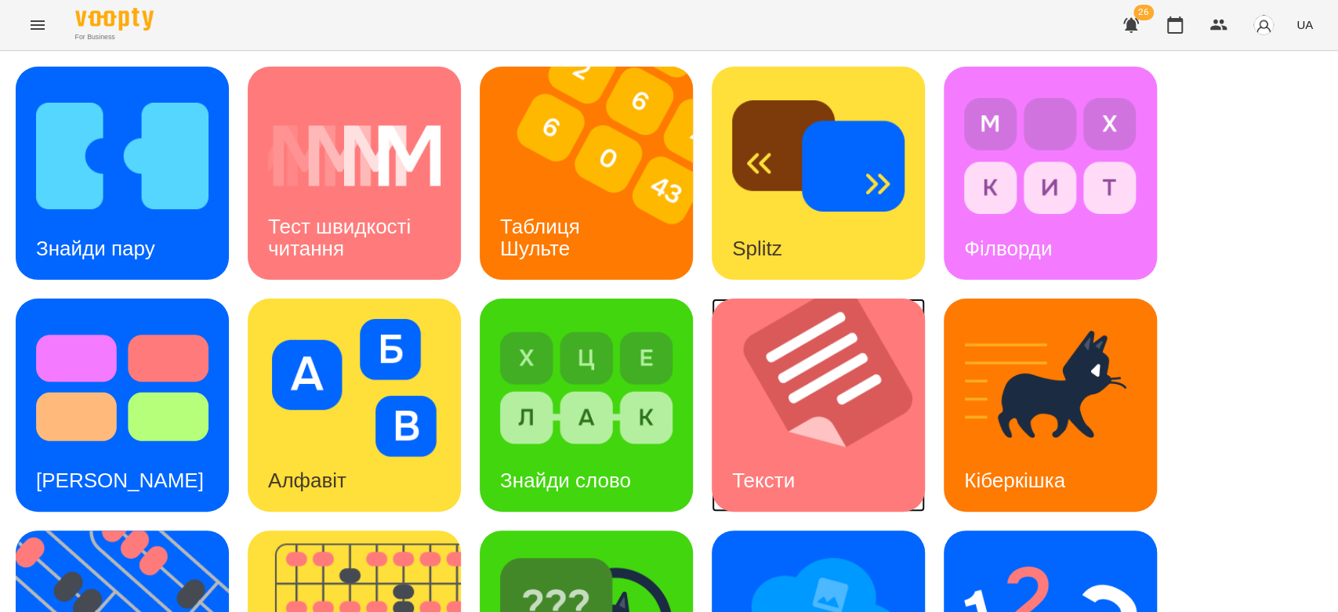
click at [793, 469] on h3 "Тексти" at bounding box center [763, 481] width 63 height 24
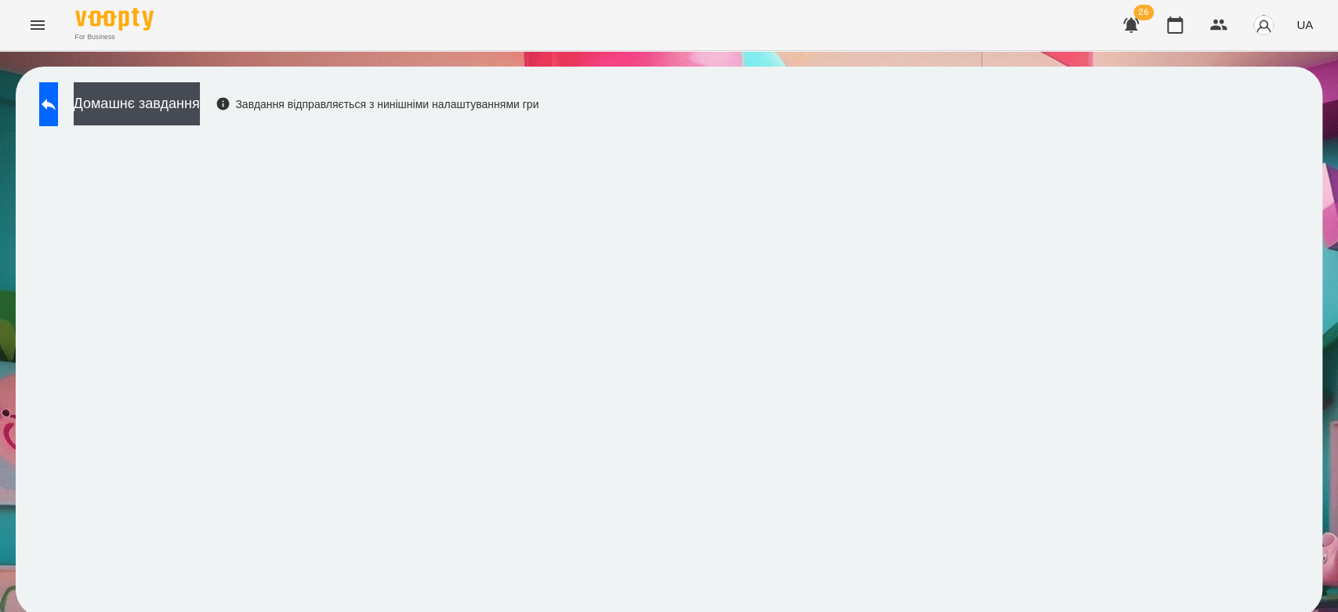
scroll to position [5, 0]
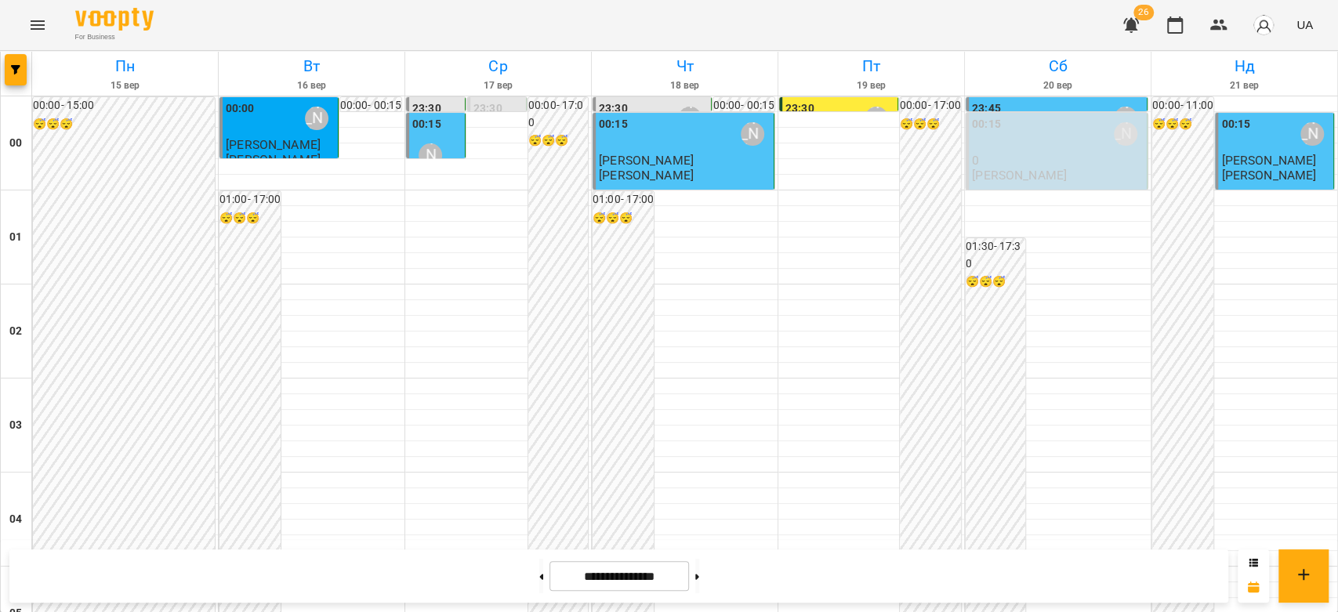
scroll to position [1305, 0]
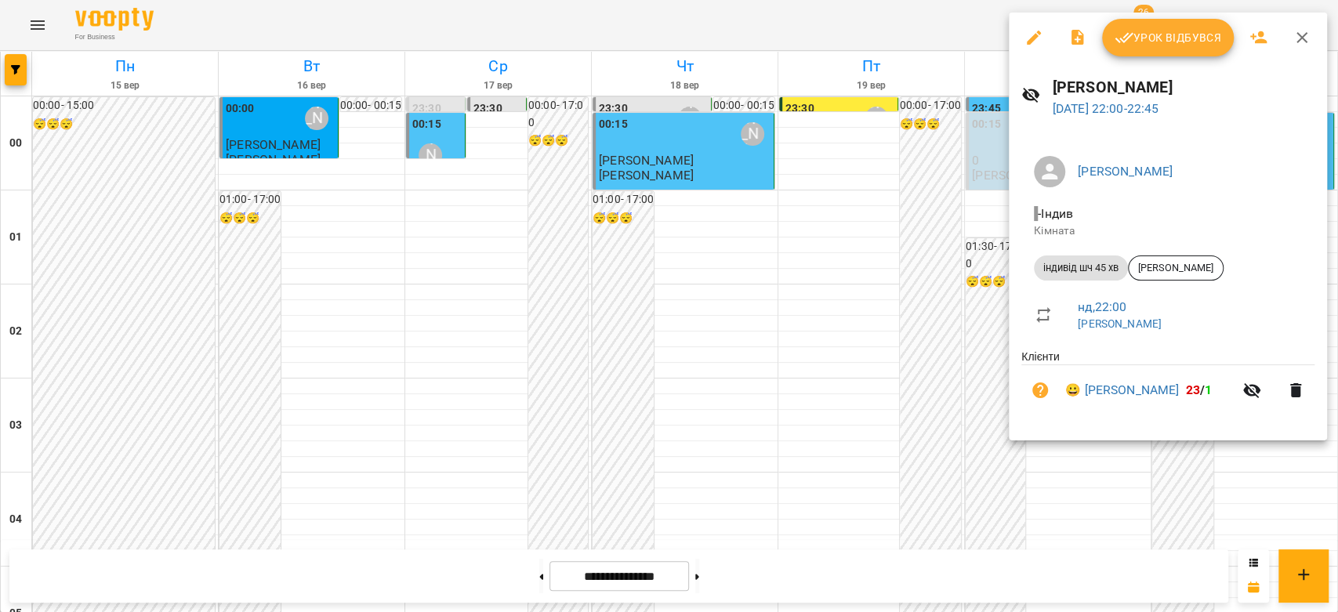
click at [1157, 25] on button "Урок відбувся" at bounding box center [1168, 38] width 132 height 38
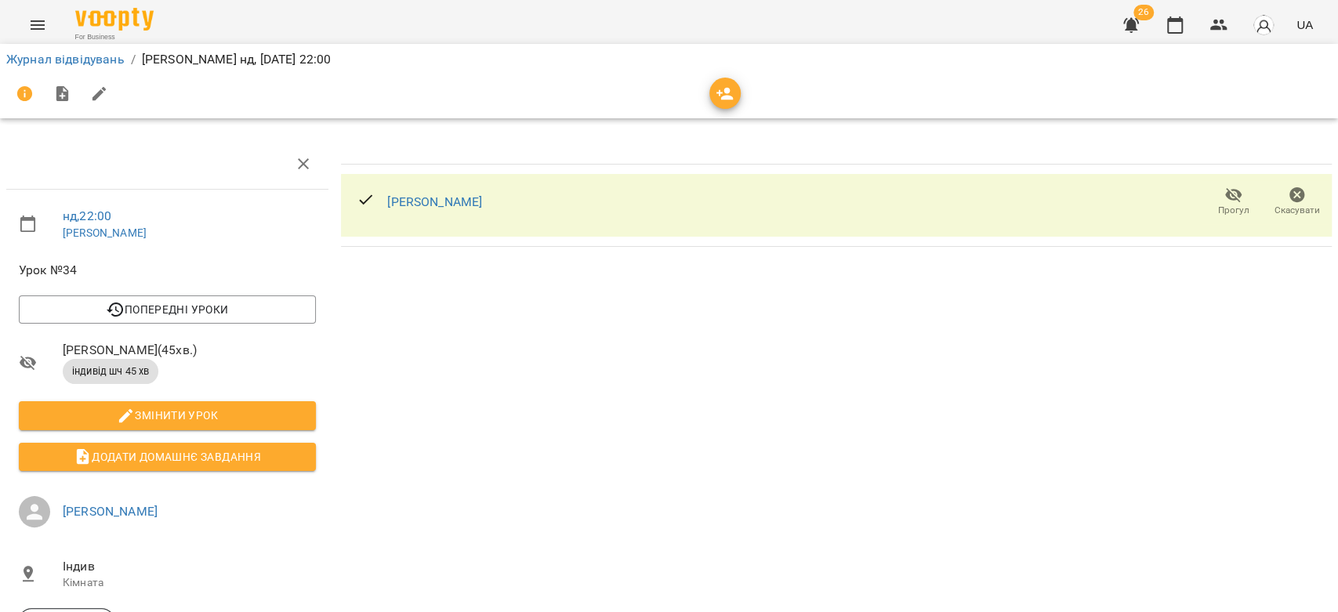
click at [59, 67] on li "Журнал відвідувань" at bounding box center [65, 59] width 118 height 19
click at [81, 59] on link "Журнал відвідувань" at bounding box center [65, 59] width 118 height 15
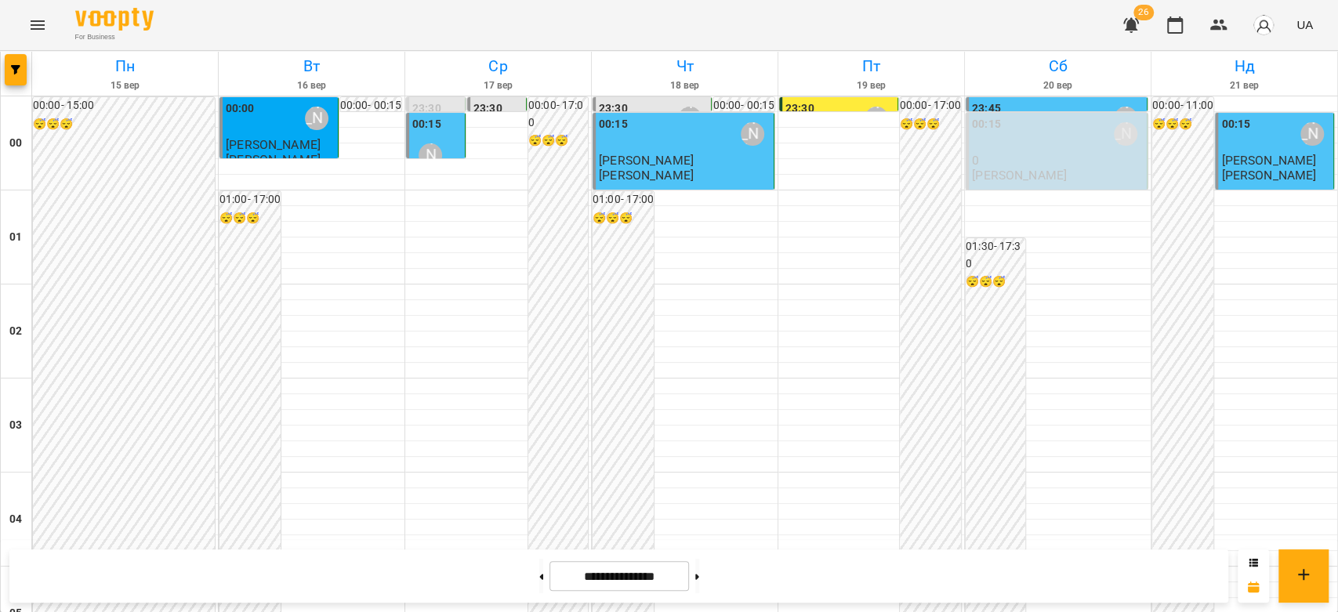
scroll to position [1654, 0]
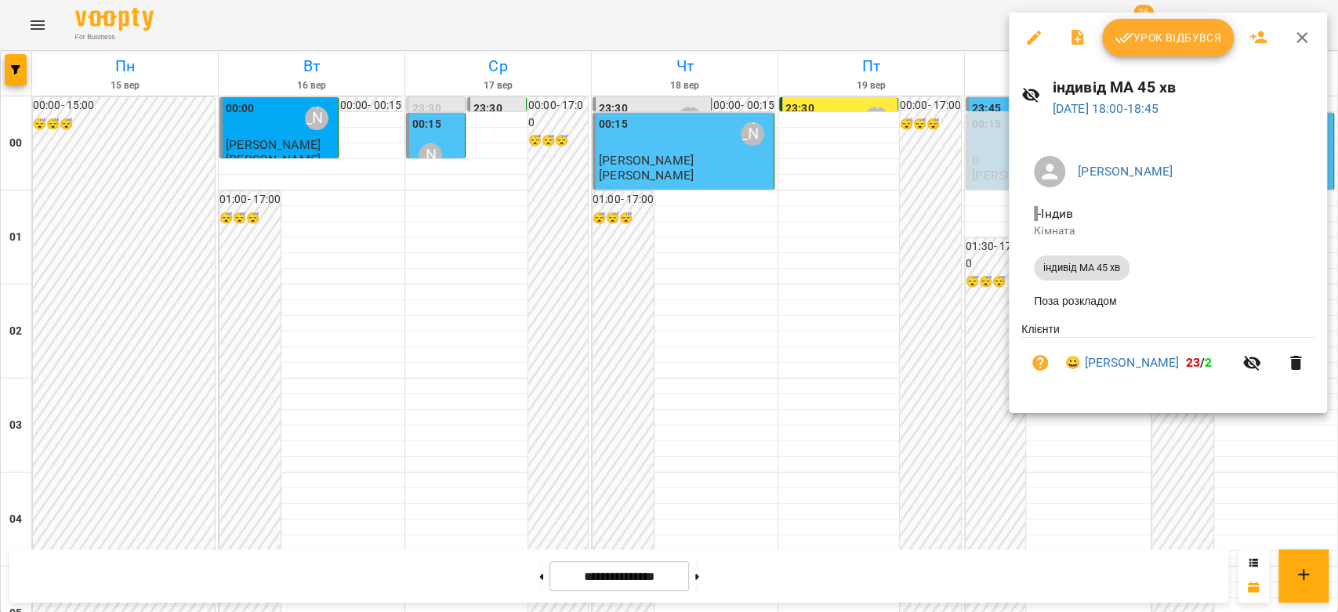
click at [1186, 49] on button "Урок відбувся" at bounding box center [1168, 38] width 132 height 38
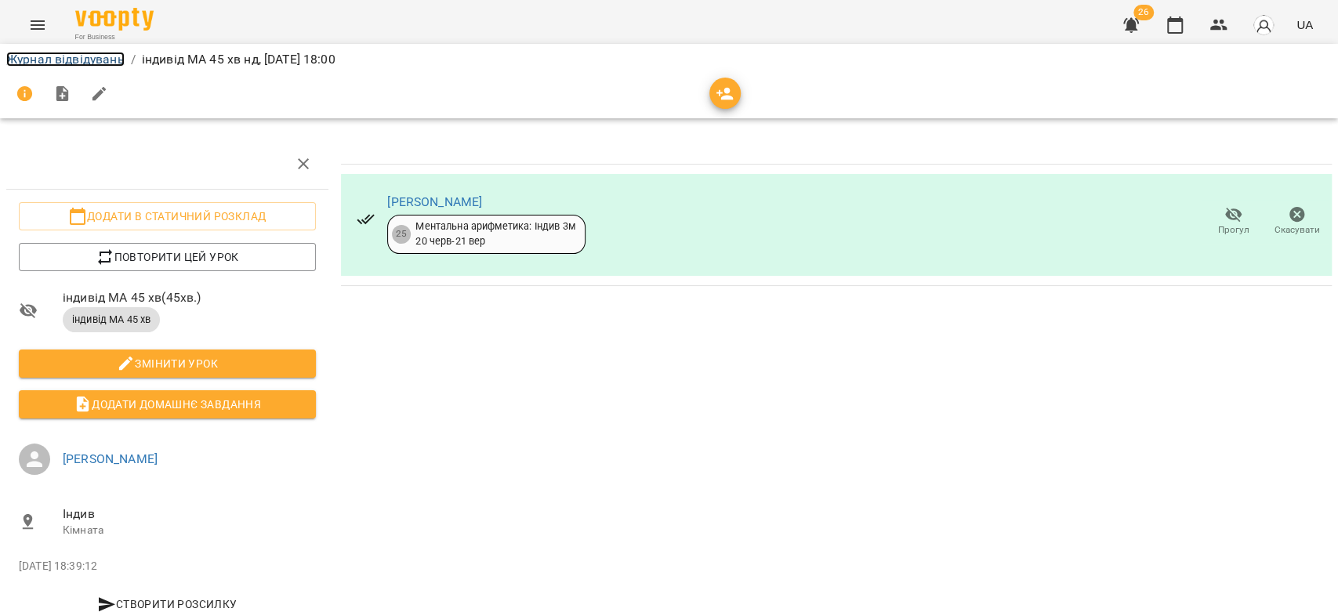
click at [78, 60] on link "Журнал відвідувань" at bounding box center [65, 59] width 118 height 15
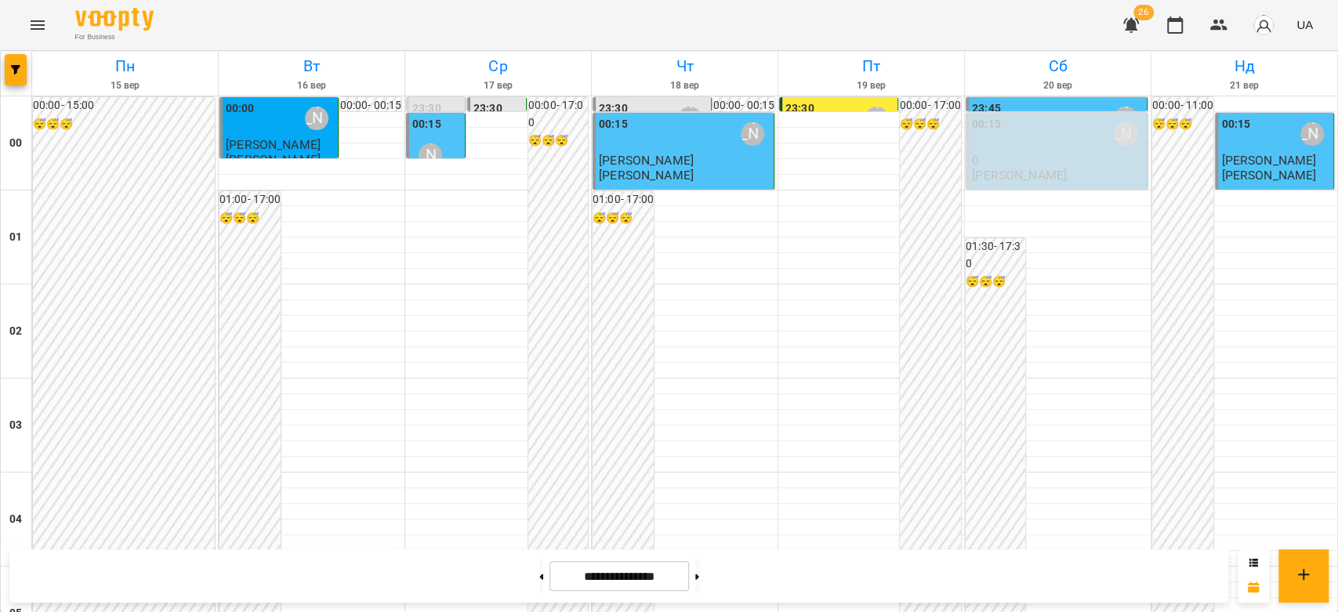
scroll to position [1812, 0]
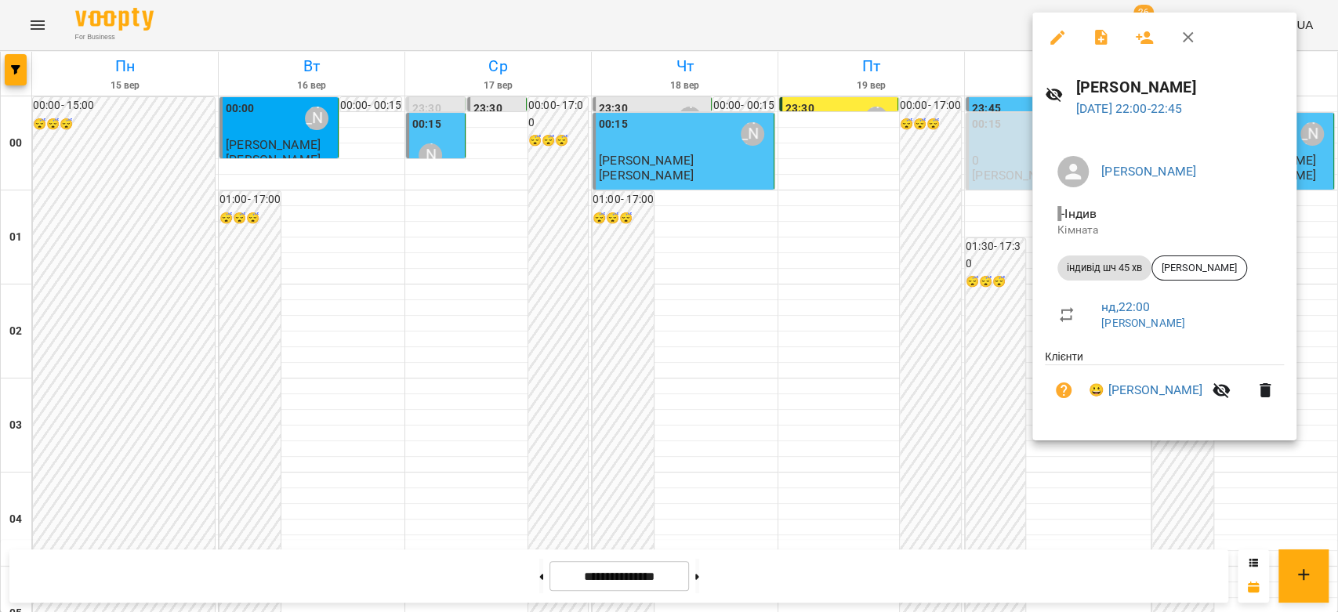
click at [947, 312] on div at bounding box center [669, 306] width 1338 height 612
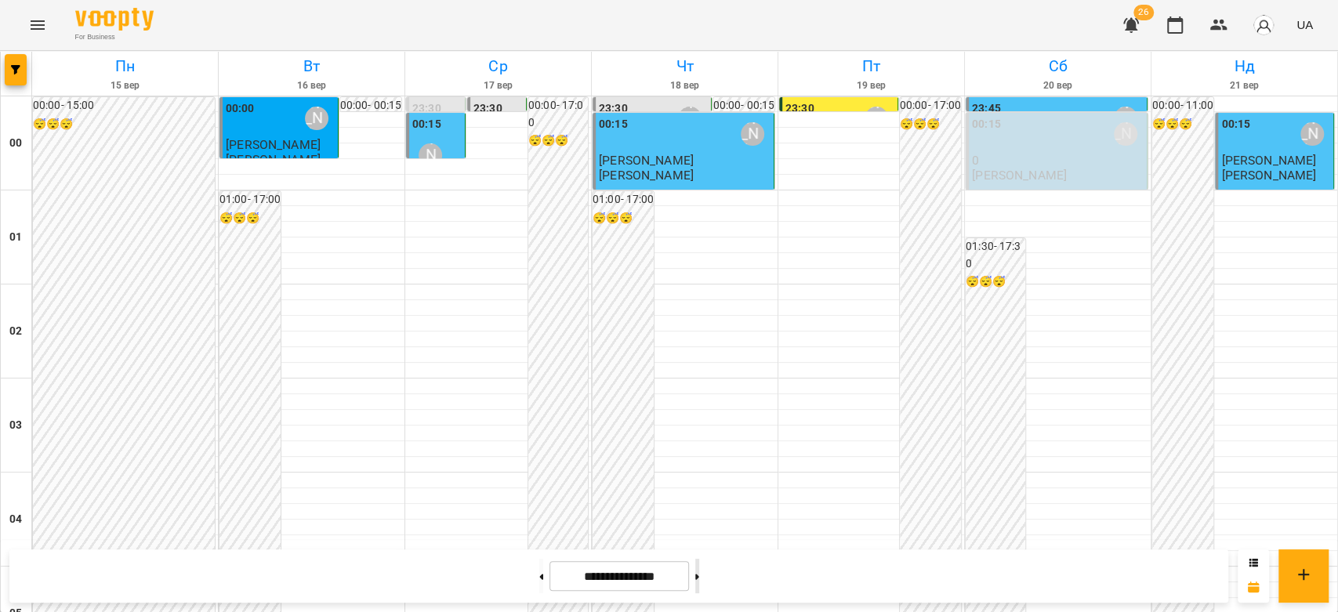
click at [699, 568] on button at bounding box center [697, 576] width 4 height 34
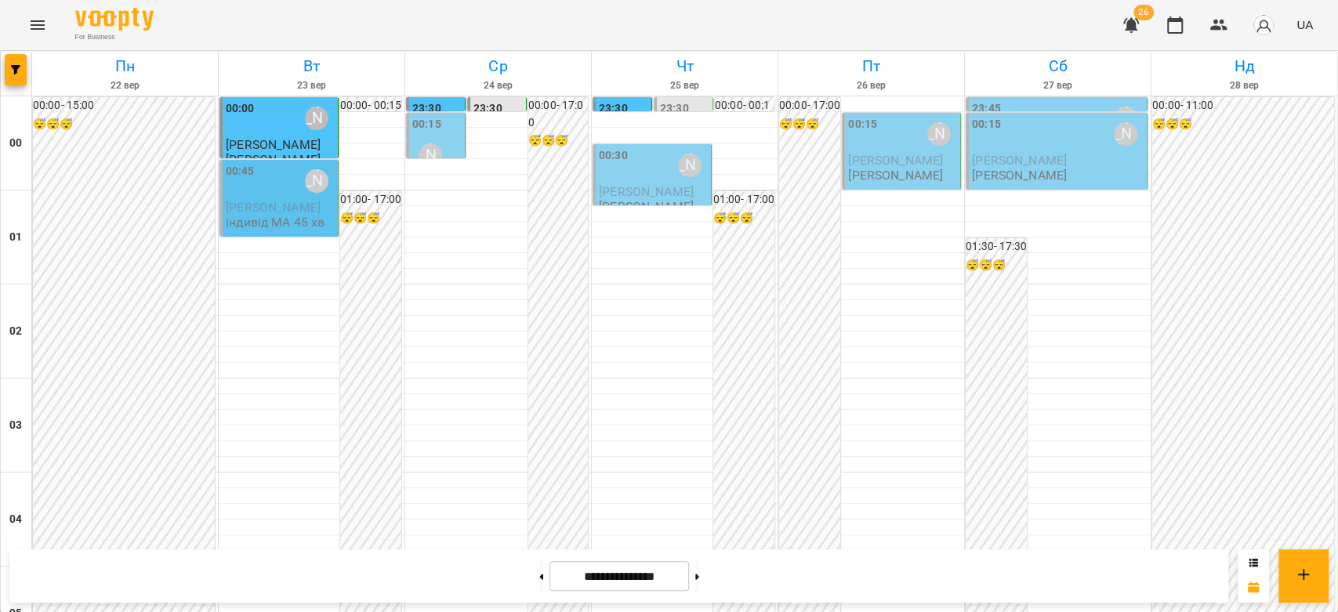
scroll to position [1376, 0]
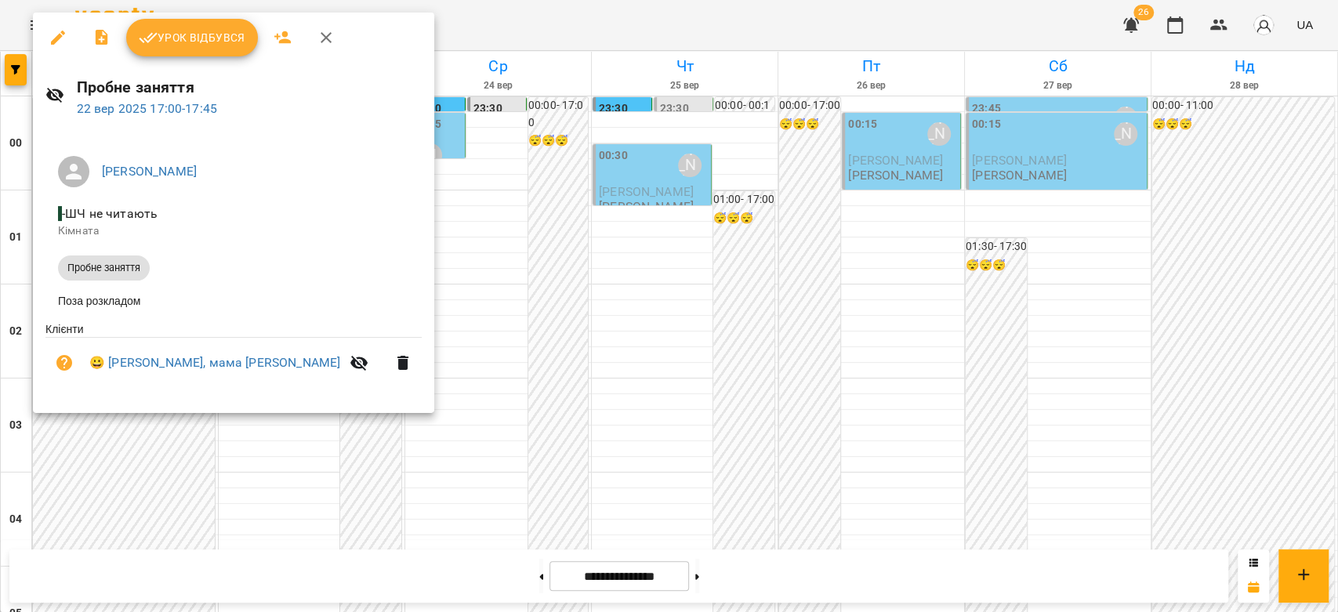
click at [492, 330] on div at bounding box center [669, 306] width 1338 height 612
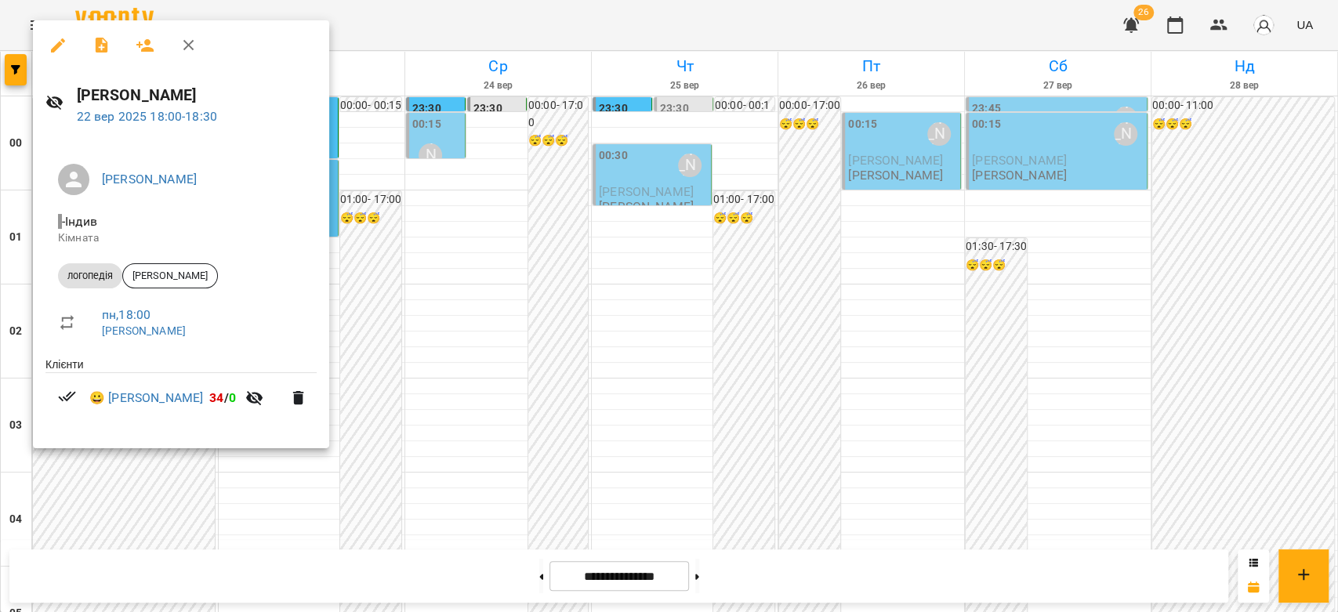
click at [529, 362] on div at bounding box center [669, 306] width 1338 height 612
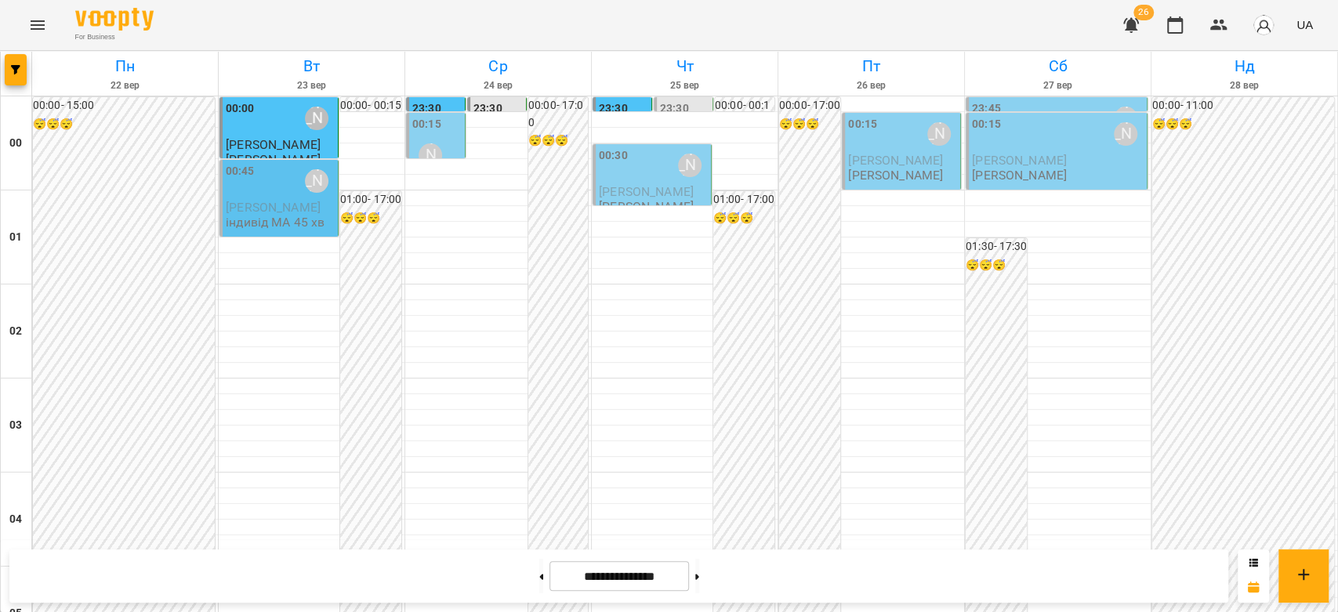
scroll to position [1550, 0]
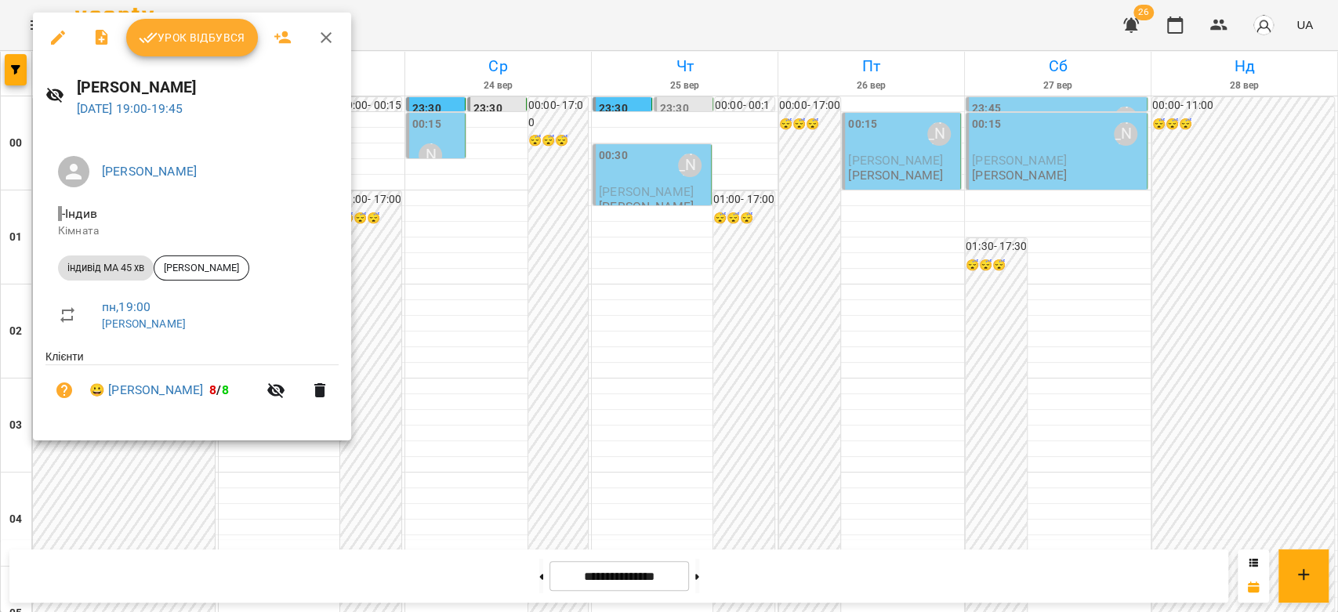
click at [516, 329] on div at bounding box center [669, 306] width 1338 height 612
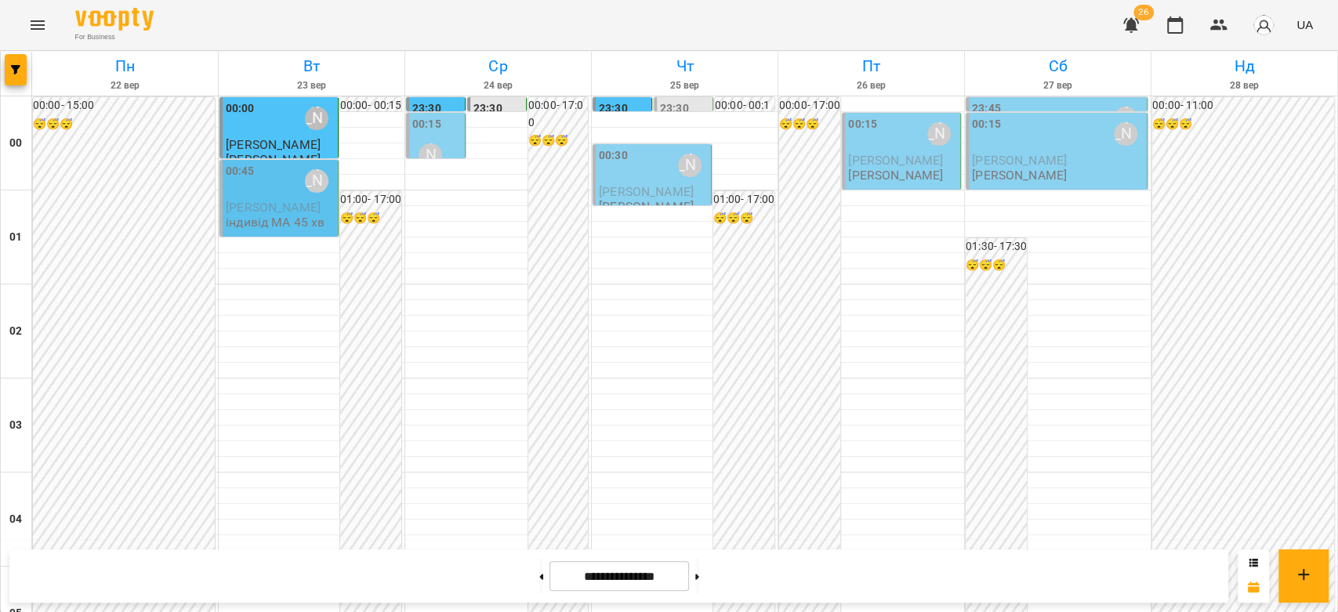
scroll to position [1724, 0]
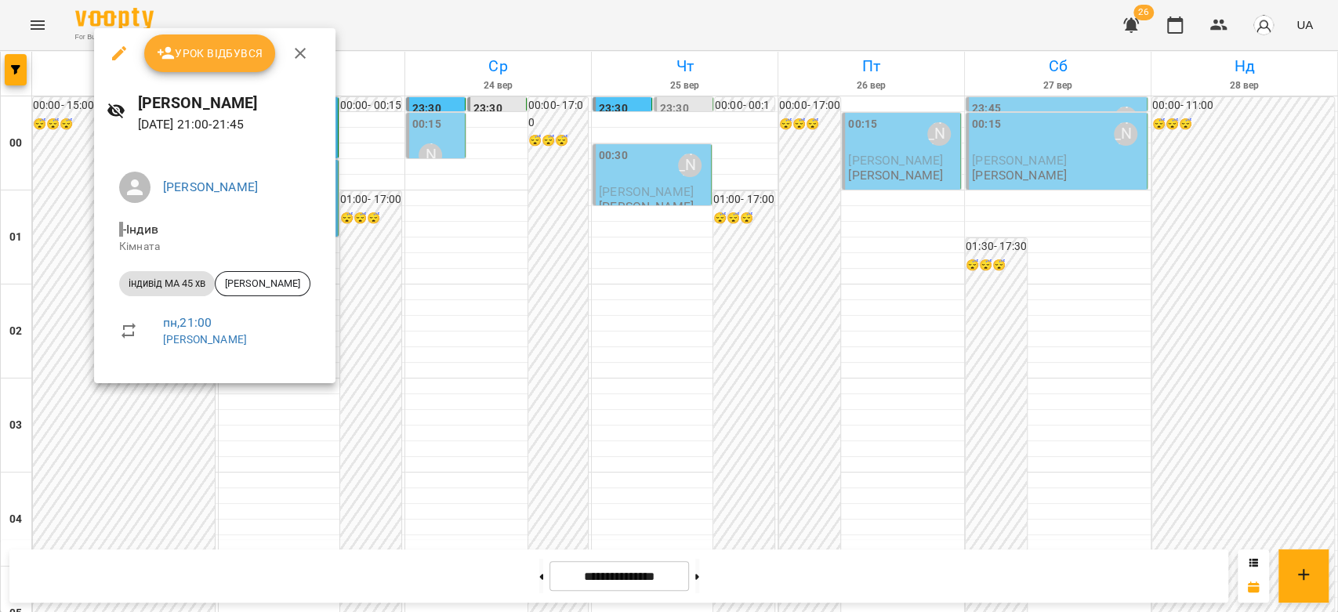
click at [527, 332] on div at bounding box center [669, 306] width 1338 height 612
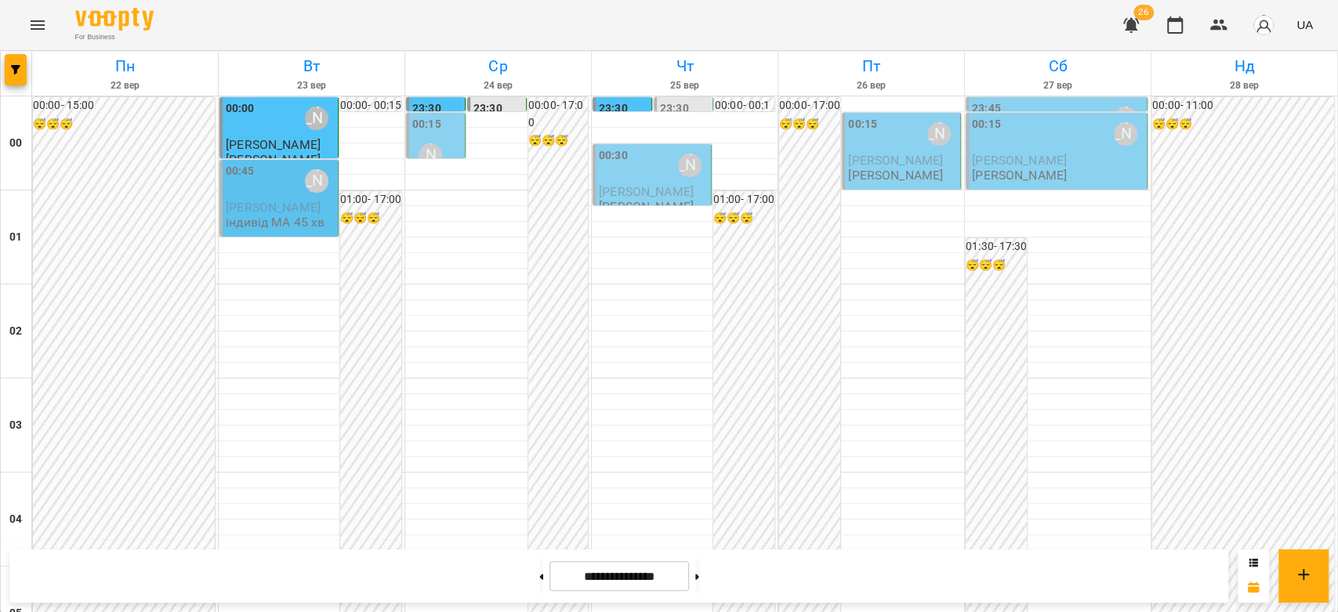
scroll to position [1812, 0]
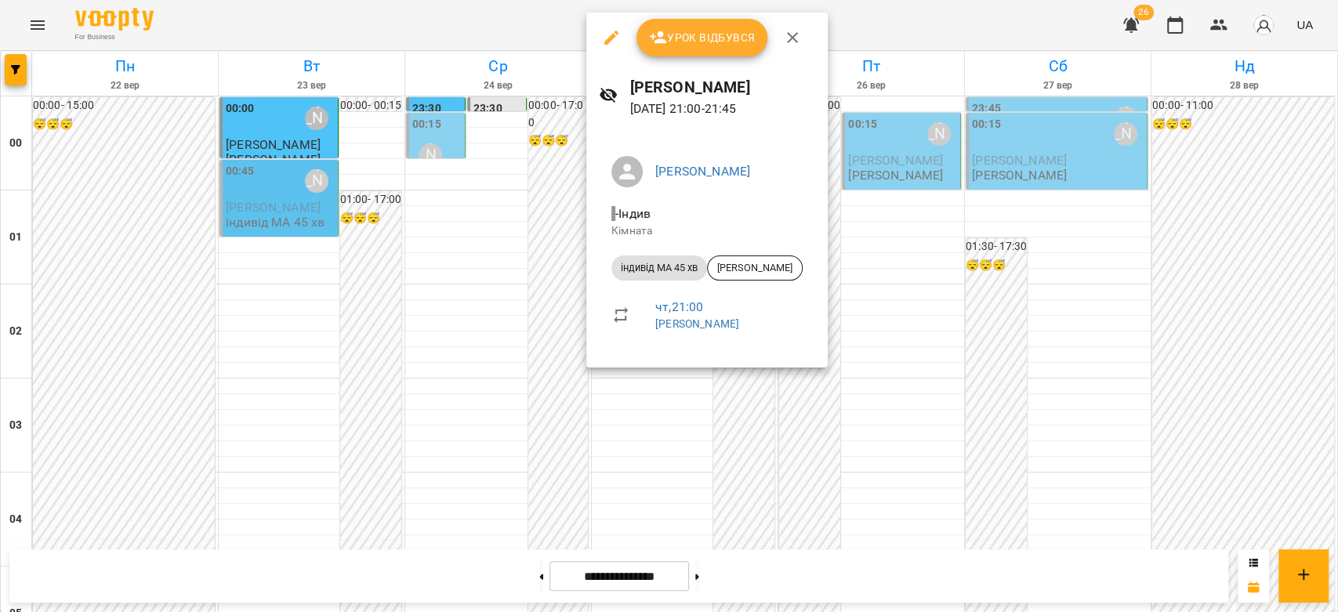
click at [492, 342] on div at bounding box center [669, 306] width 1338 height 612
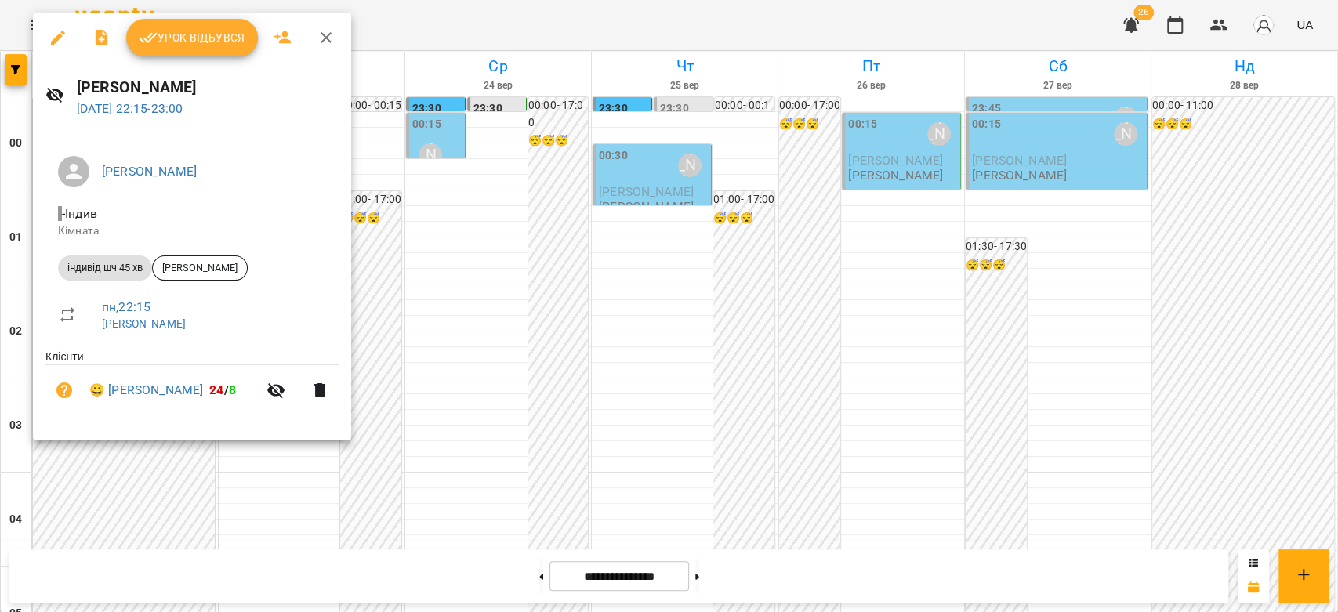
click at [473, 371] on div at bounding box center [669, 306] width 1338 height 612
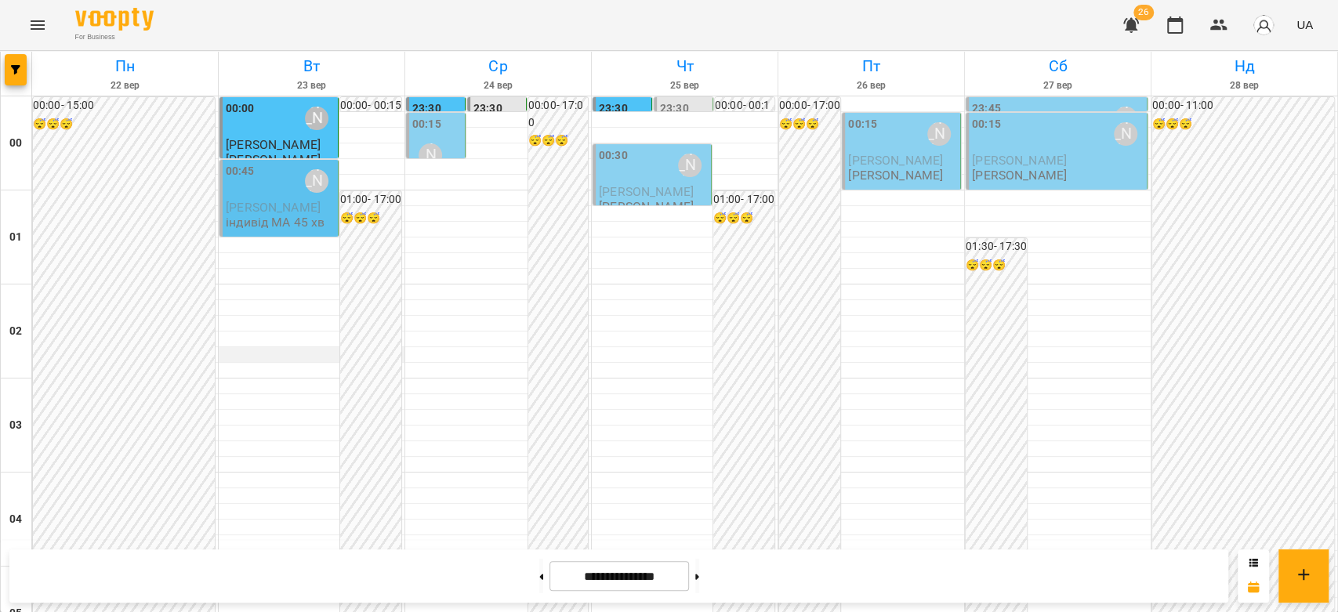
scroll to position [0, 0]
click at [295, 212] on span "[PERSON_NAME]" at bounding box center [273, 207] width 95 height 15
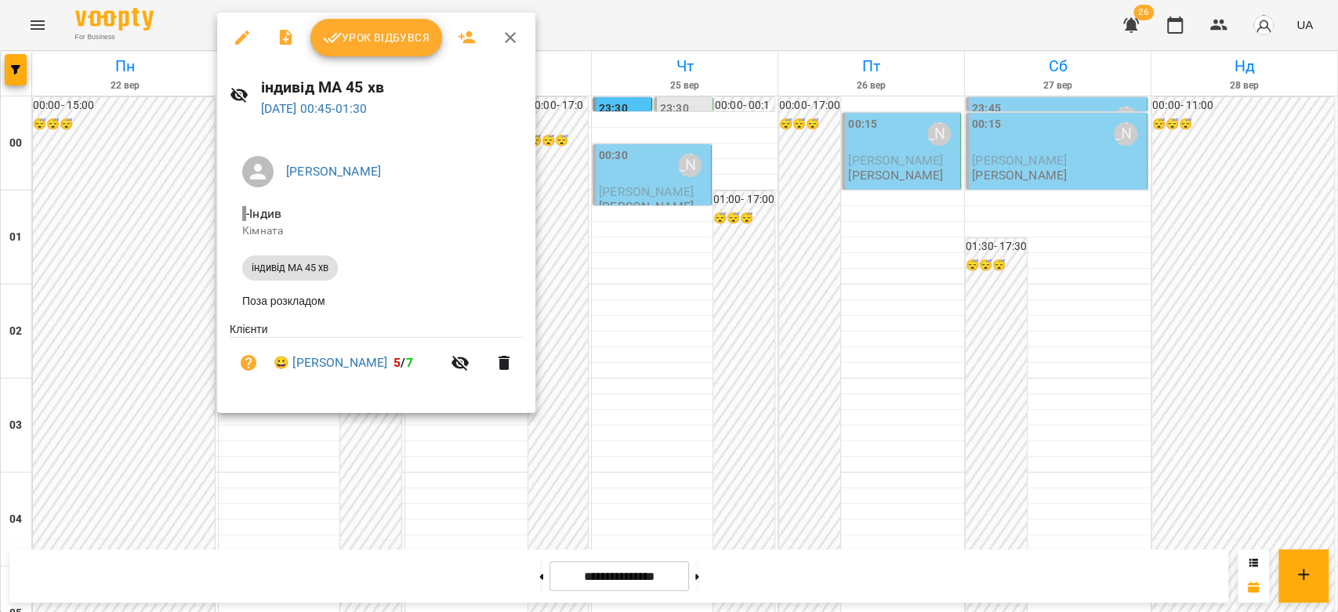
click at [696, 270] on div at bounding box center [669, 306] width 1338 height 612
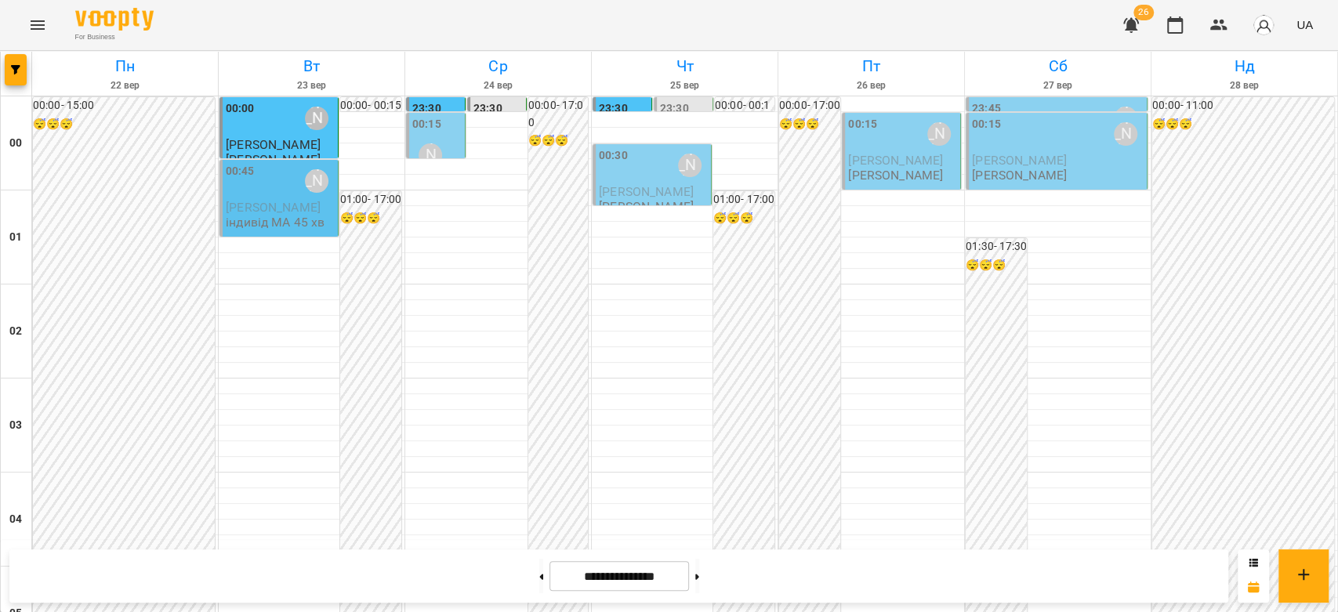
scroll to position [784, 0]
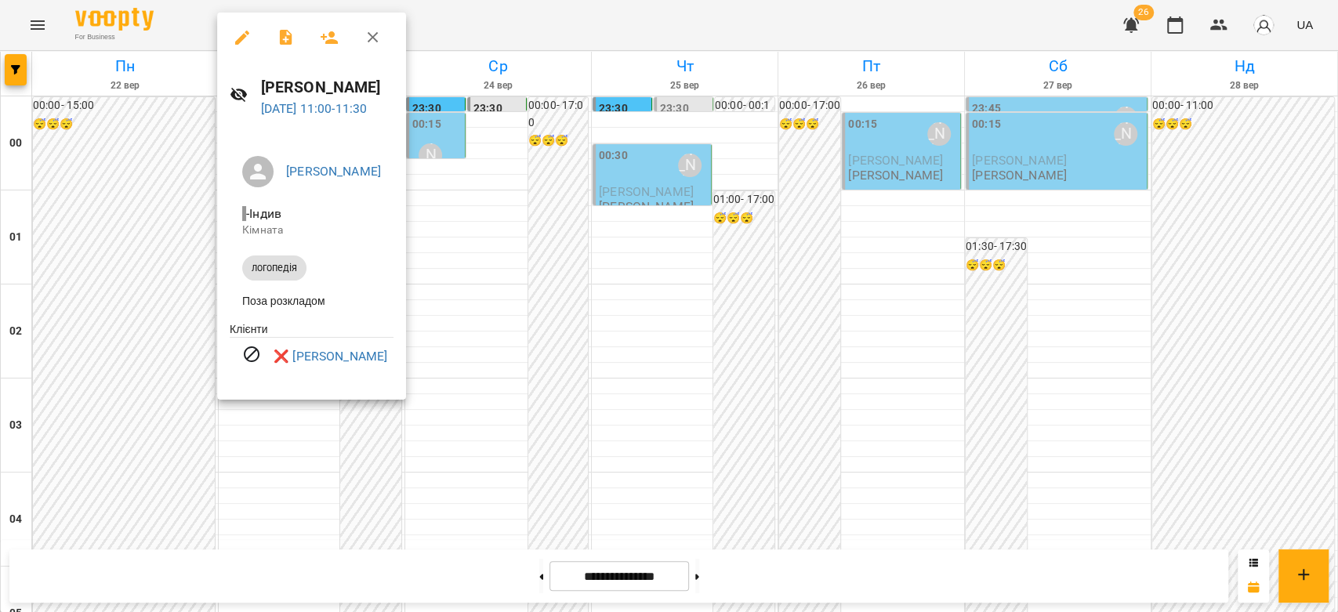
click at [554, 330] on div at bounding box center [669, 306] width 1338 height 612
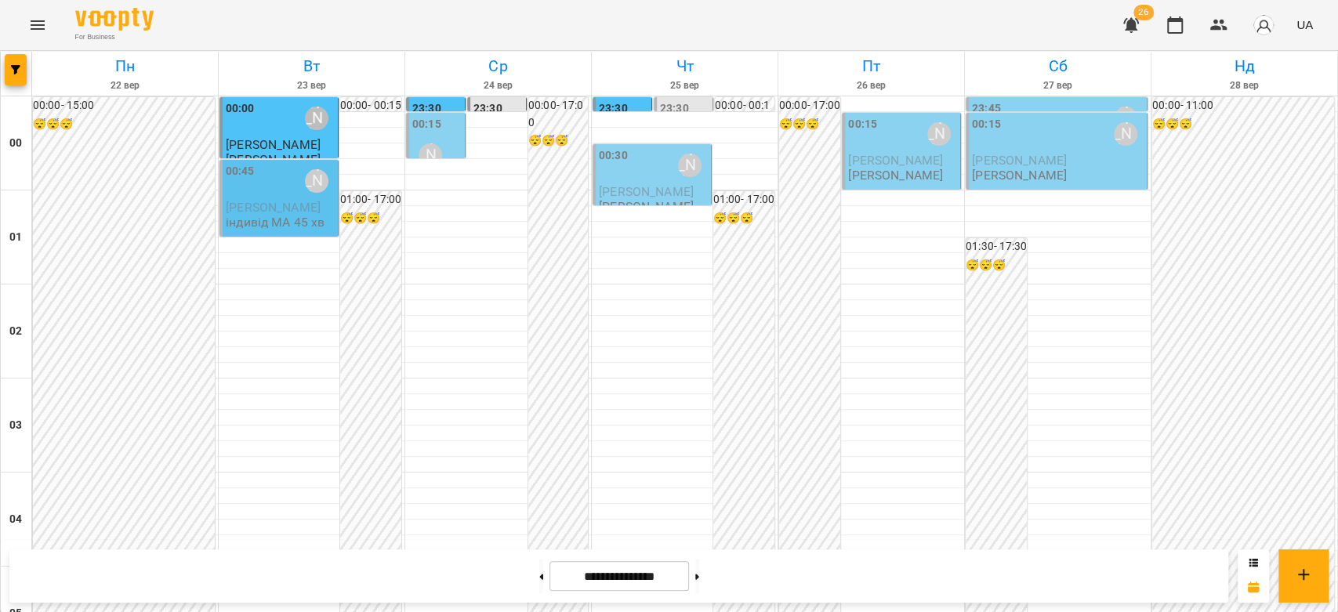
scroll to position [1218, 0]
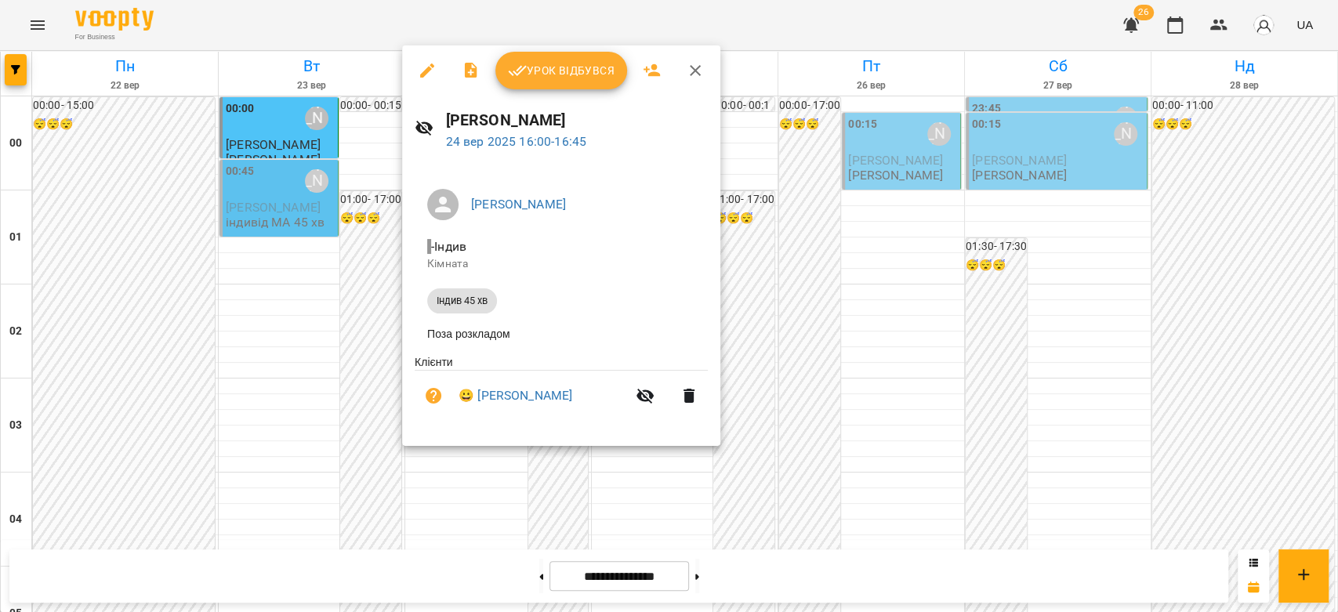
click at [776, 338] on div at bounding box center [669, 306] width 1338 height 612
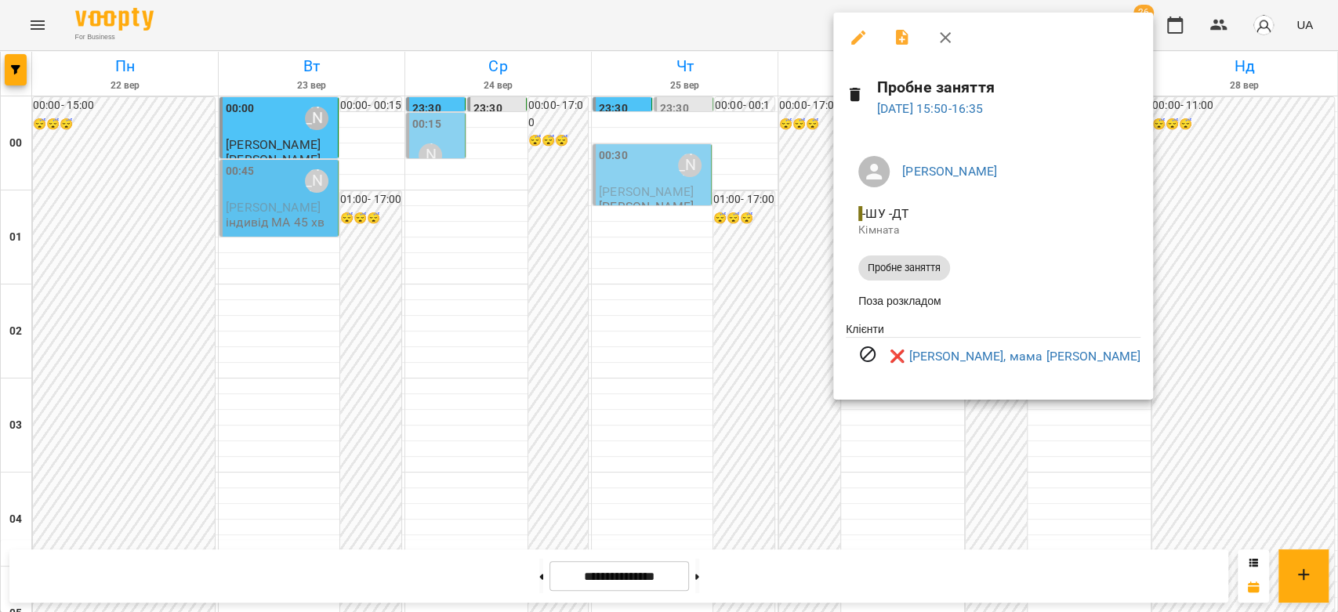
click at [724, 386] on div at bounding box center [669, 306] width 1338 height 612
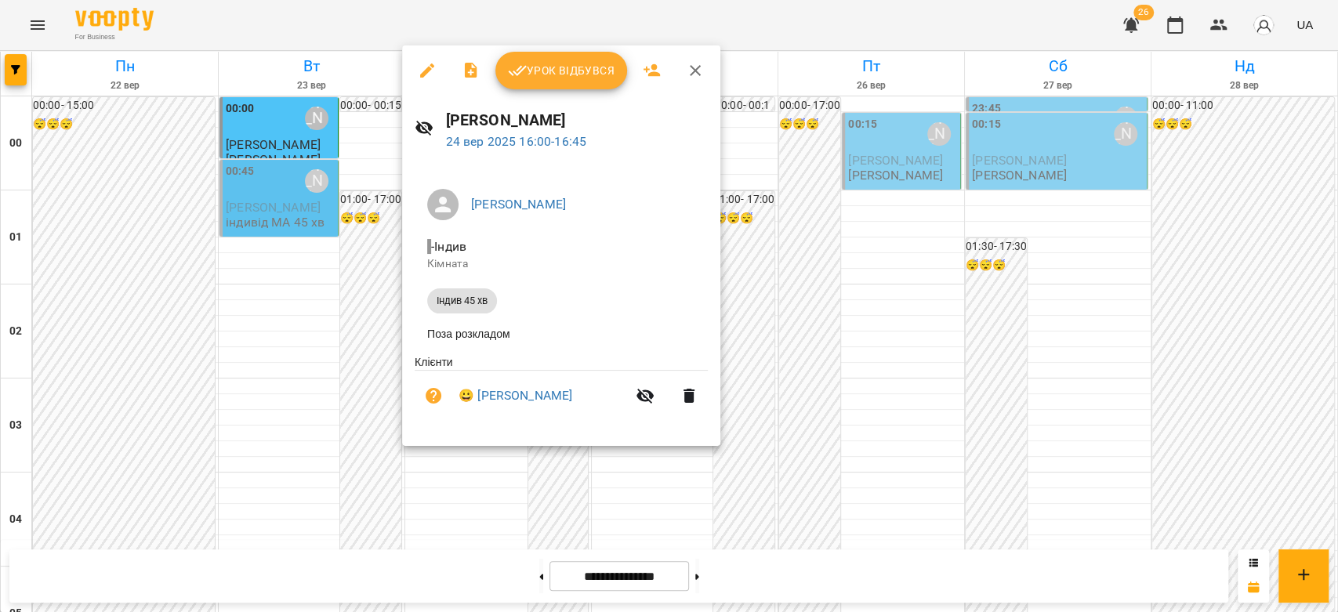
click at [843, 320] on div at bounding box center [669, 306] width 1338 height 612
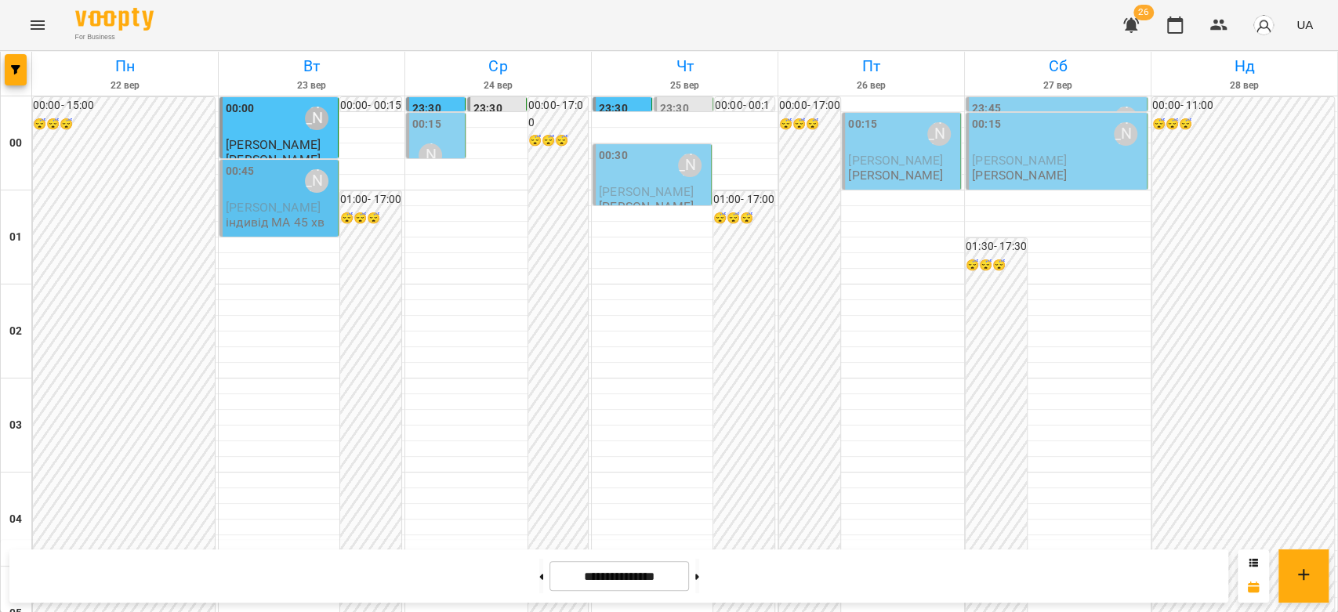
scroll to position [1479, 0]
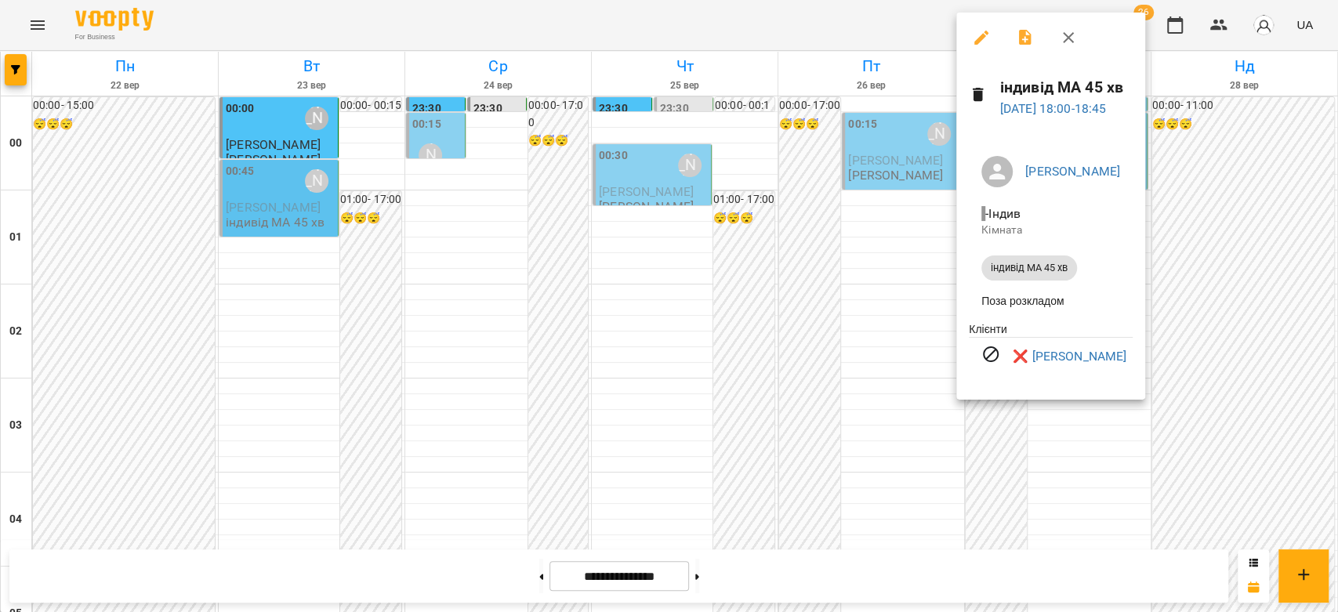
click at [856, 360] on div at bounding box center [669, 306] width 1338 height 612
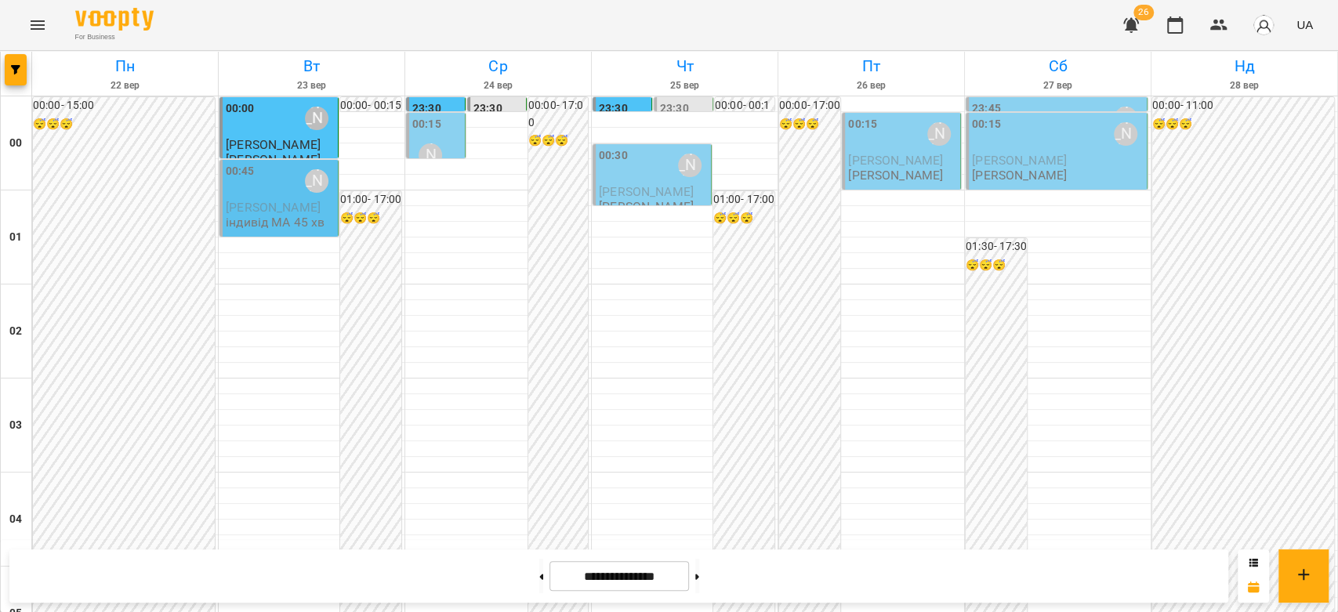
scroll to position [1812, 0]
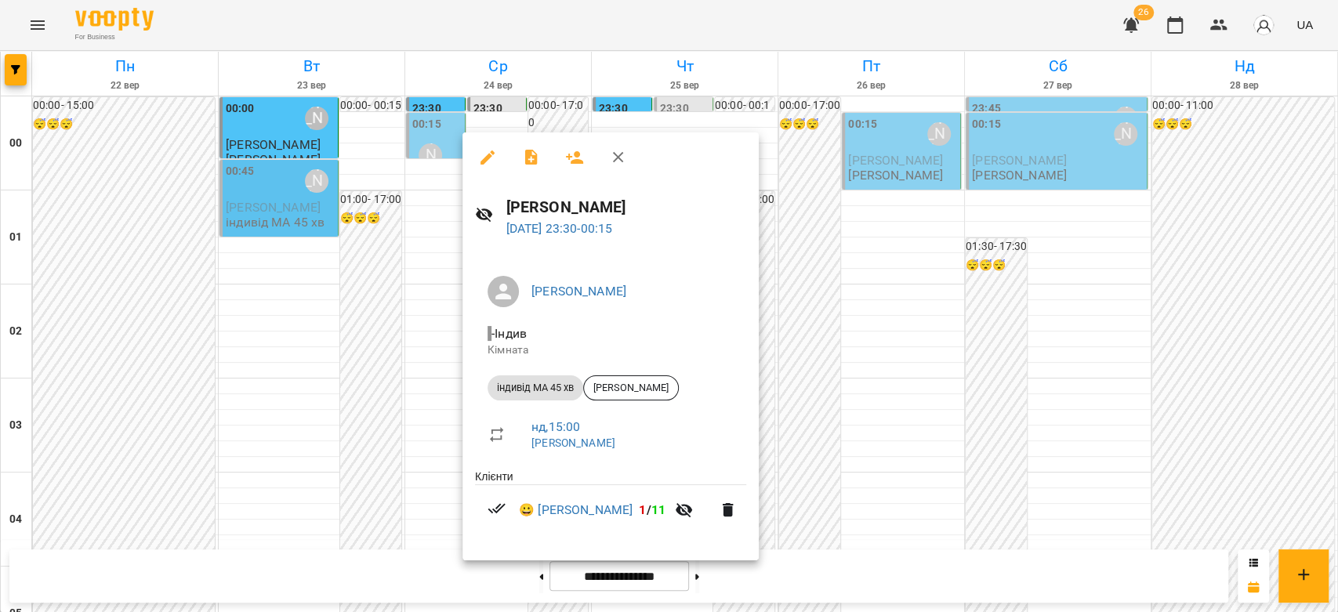
click at [428, 456] on div at bounding box center [669, 306] width 1338 height 612
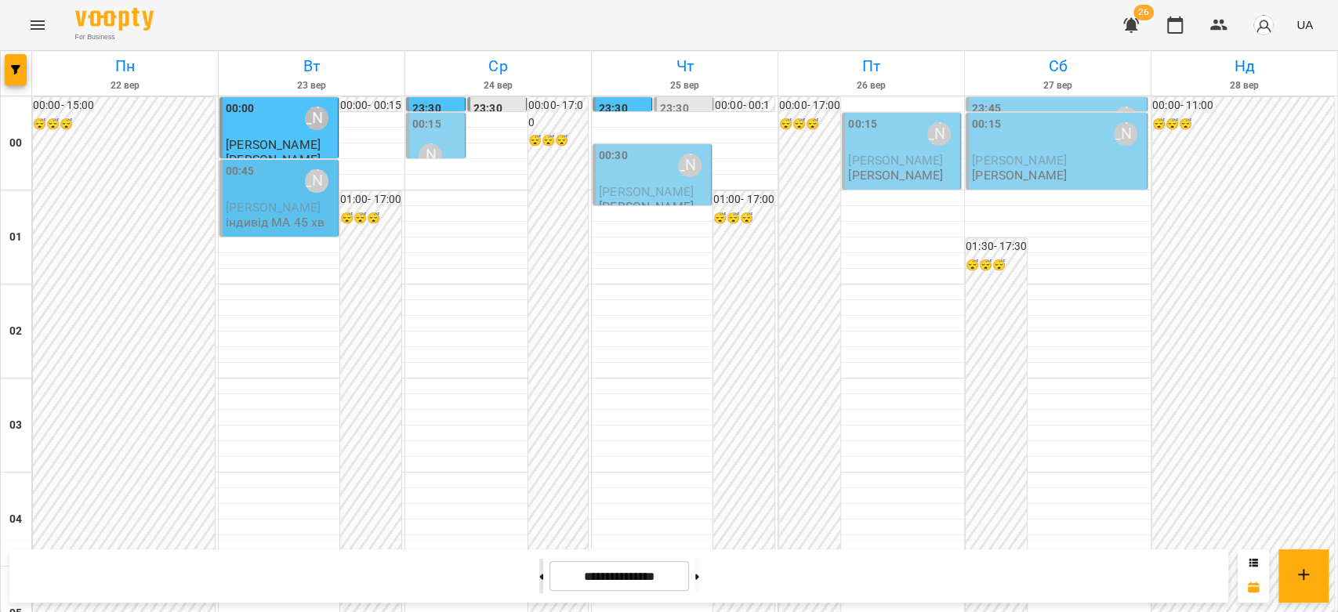
click at [539, 588] on button at bounding box center [541, 576] width 4 height 34
type input "**********"
